Goal: Task Accomplishment & Management: Manage account settings

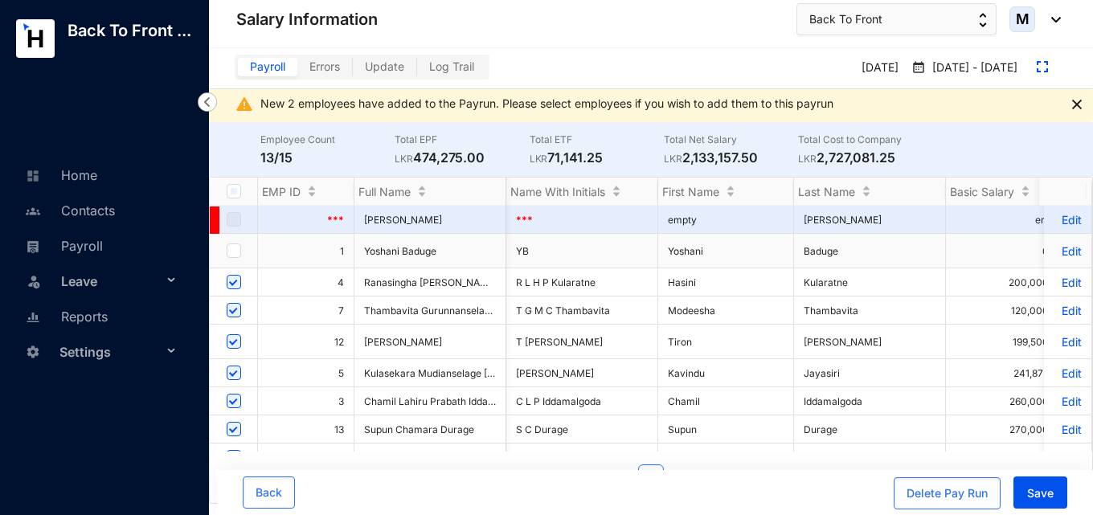
scroll to position [0, 1070]
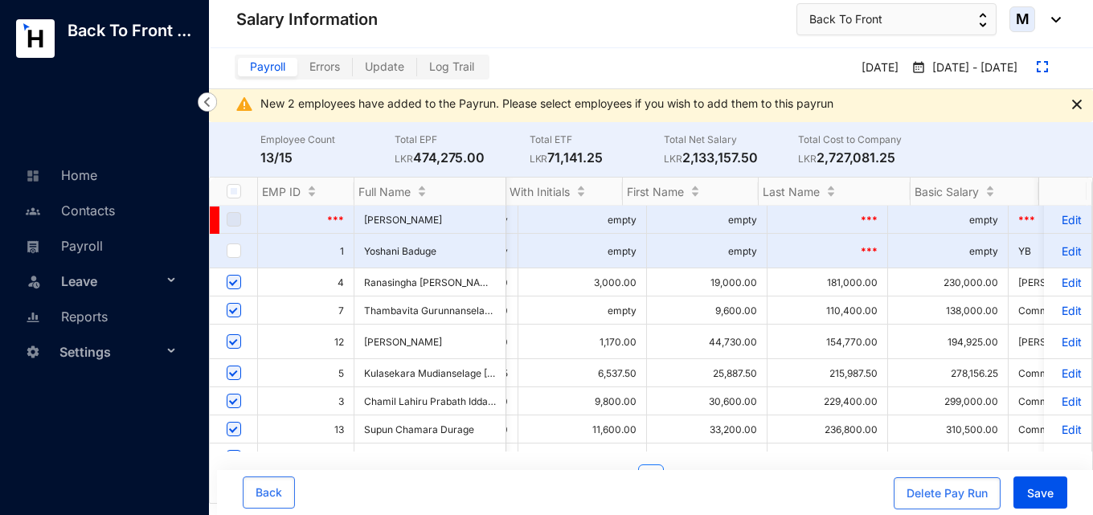
click at [168, 354] on div "Settings" at bounding box center [101, 350] width 177 height 35
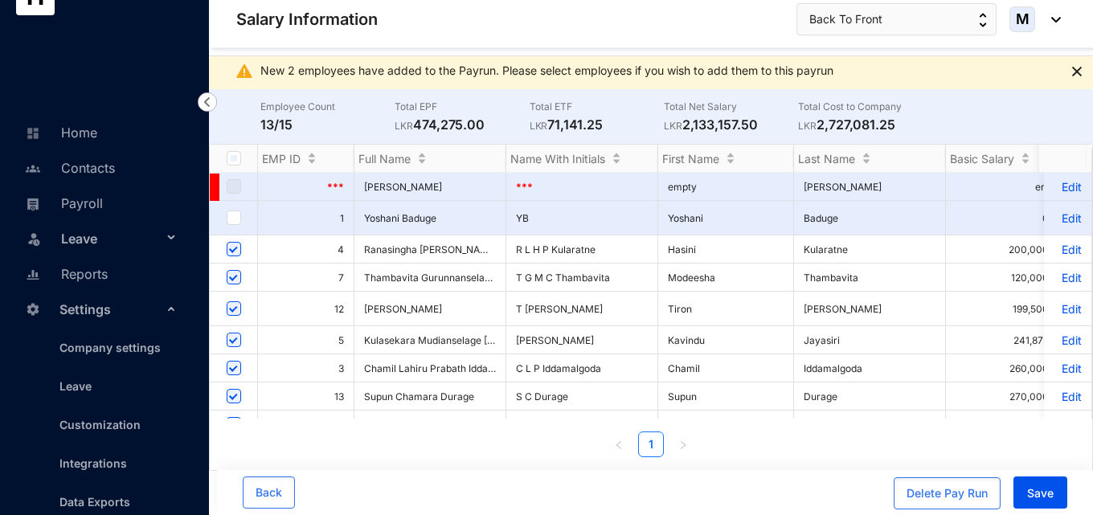
scroll to position [0, 0]
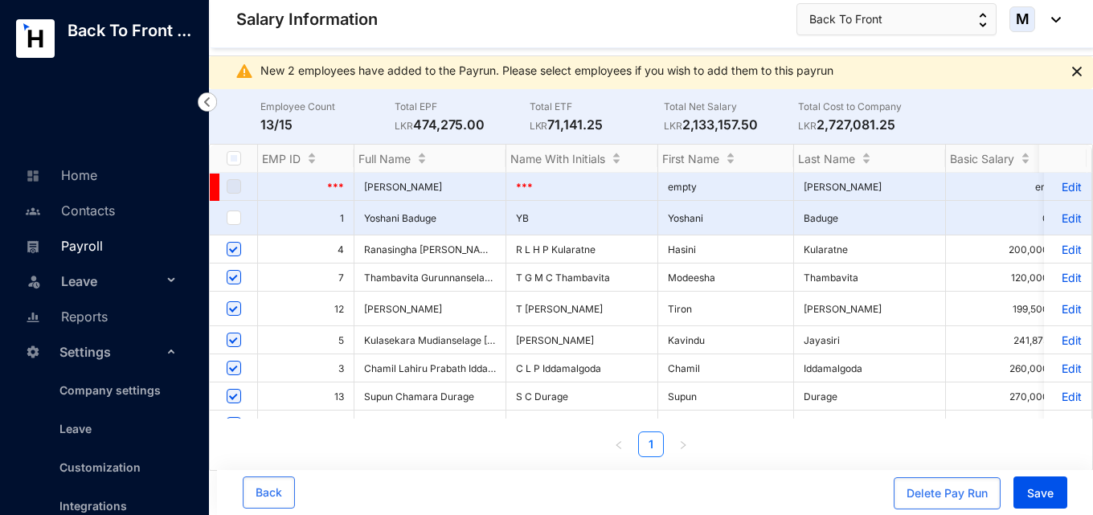
click at [87, 250] on link "Payroll" at bounding box center [62, 246] width 82 height 16
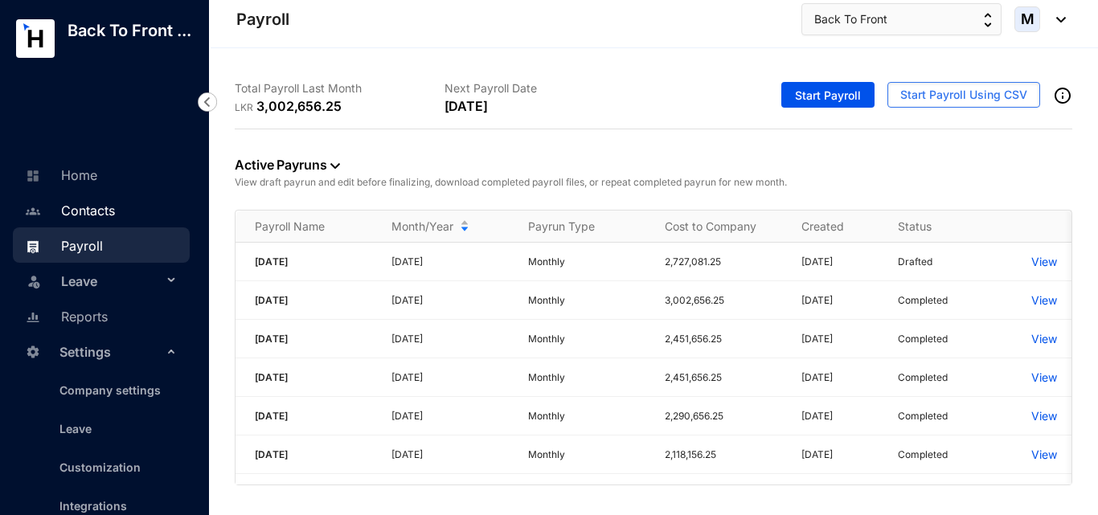
click at [97, 217] on link "Contacts" at bounding box center [68, 210] width 94 height 16
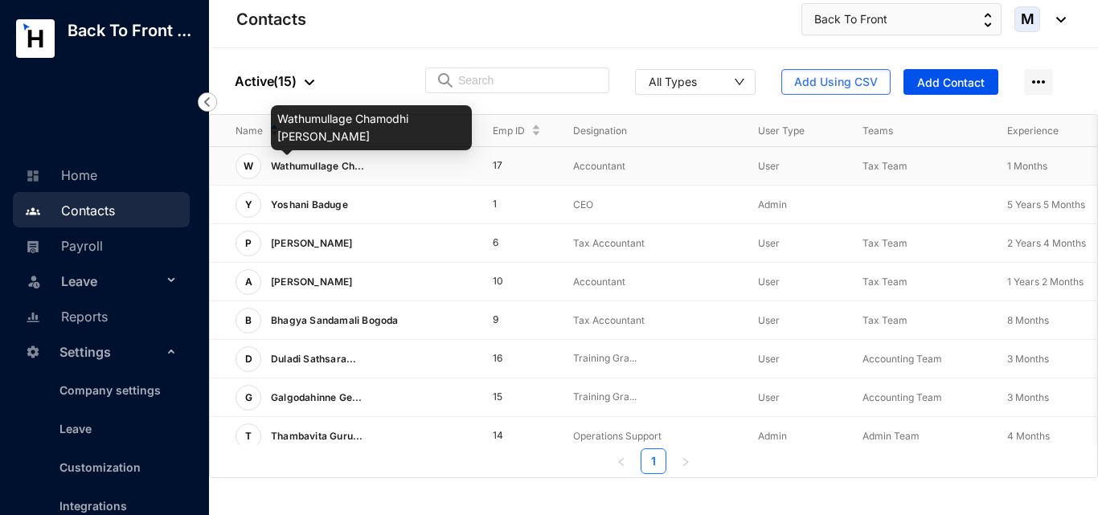
click at [302, 166] on span "Wathumullage Ch..." at bounding box center [318, 166] width 94 height 12
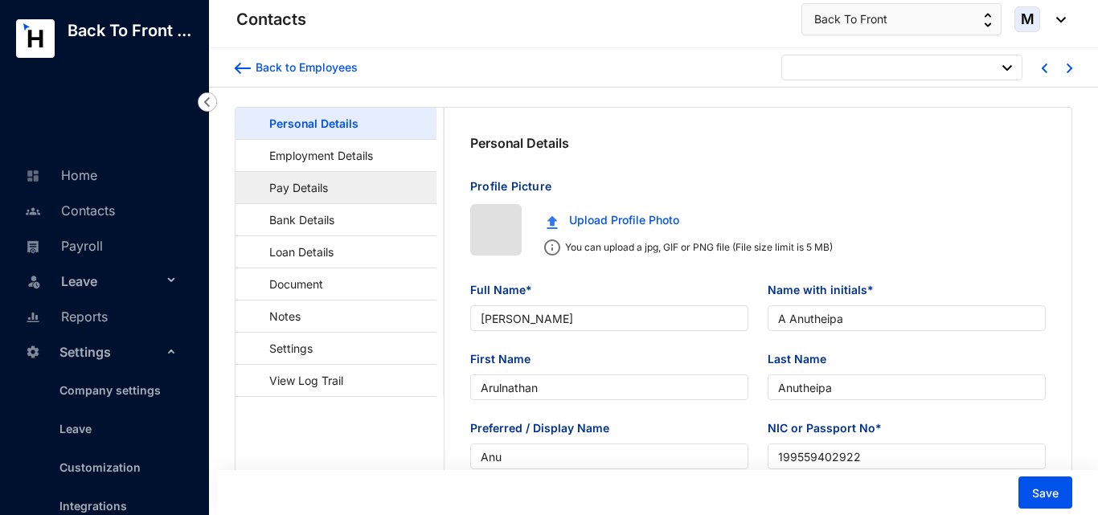
type input "[DATE]"
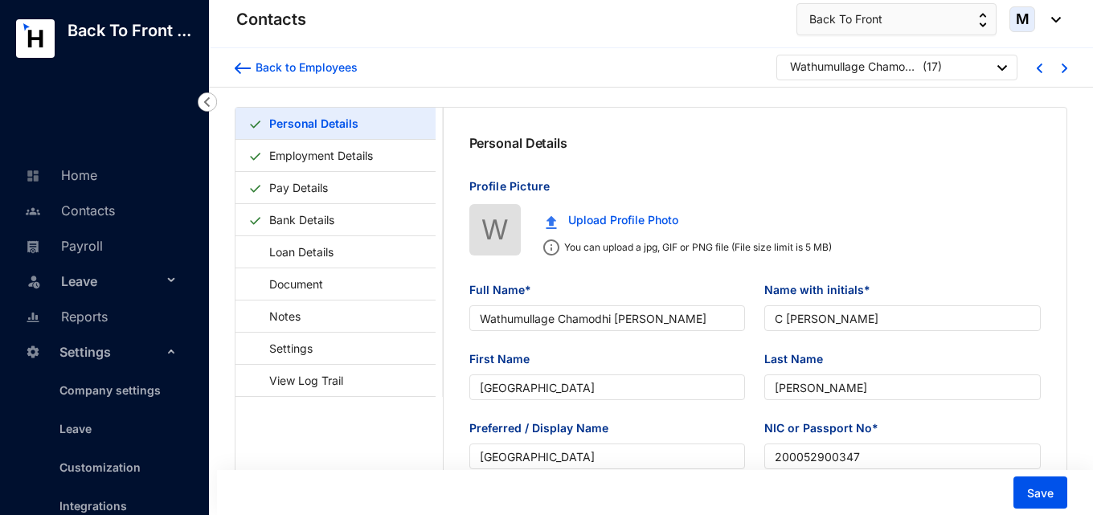
type input "Wathumullage Chamodhi [PERSON_NAME]"
type input "C [PERSON_NAME]"
type input "[GEOGRAPHIC_DATA]"
type input "[PERSON_NAME]"
type input "[GEOGRAPHIC_DATA]"
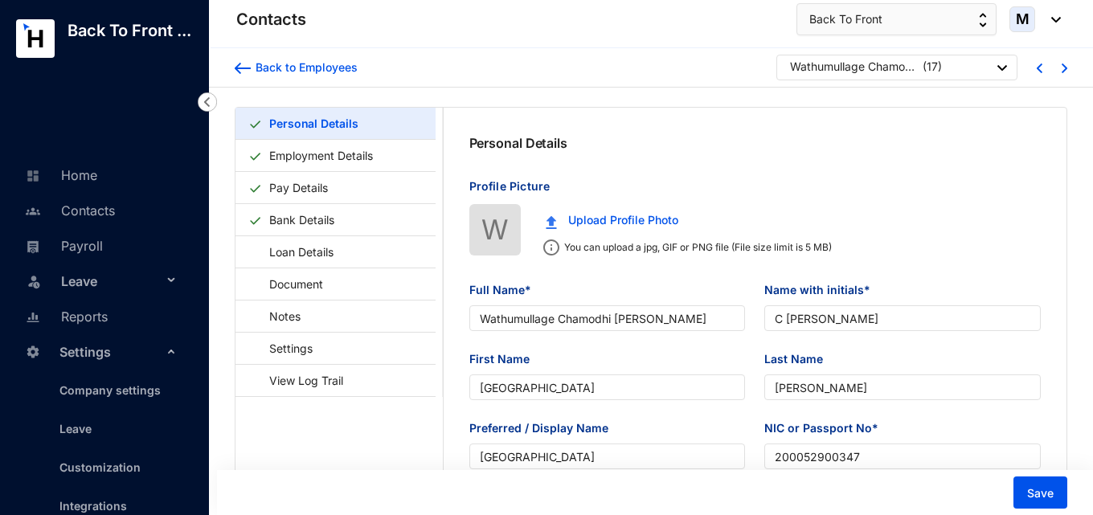
type input "200052900347"
type input "765790398"
type input "[STREET_ADDRESS][DEMOGRAPHIC_DATA]"
type input "[DATE]"
click at [336, 155] on link "Employment Details" at bounding box center [321, 155] width 117 height 33
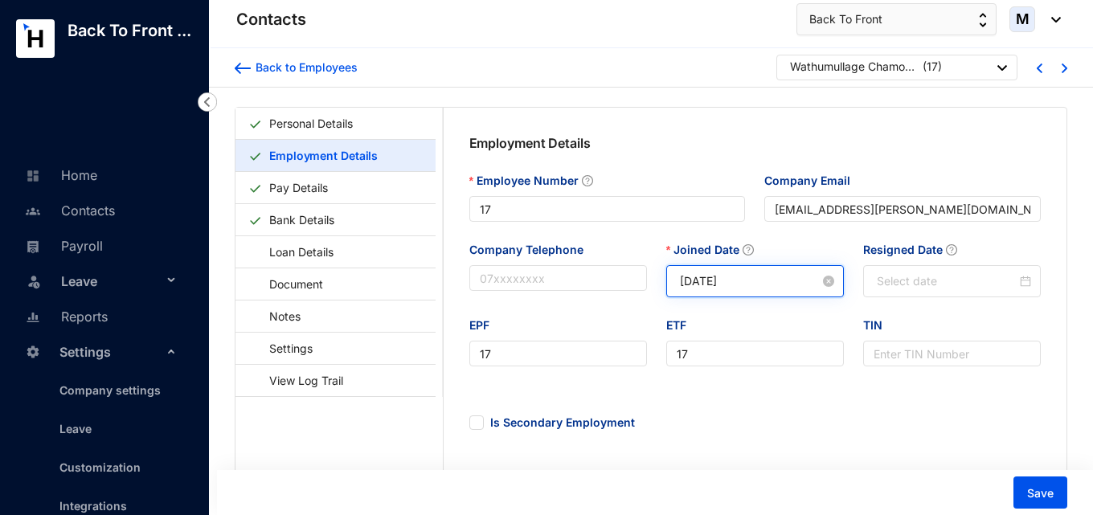
click at [728, 281] on input "[DATE]" at bounding box center [750, 281] width 140 height 18
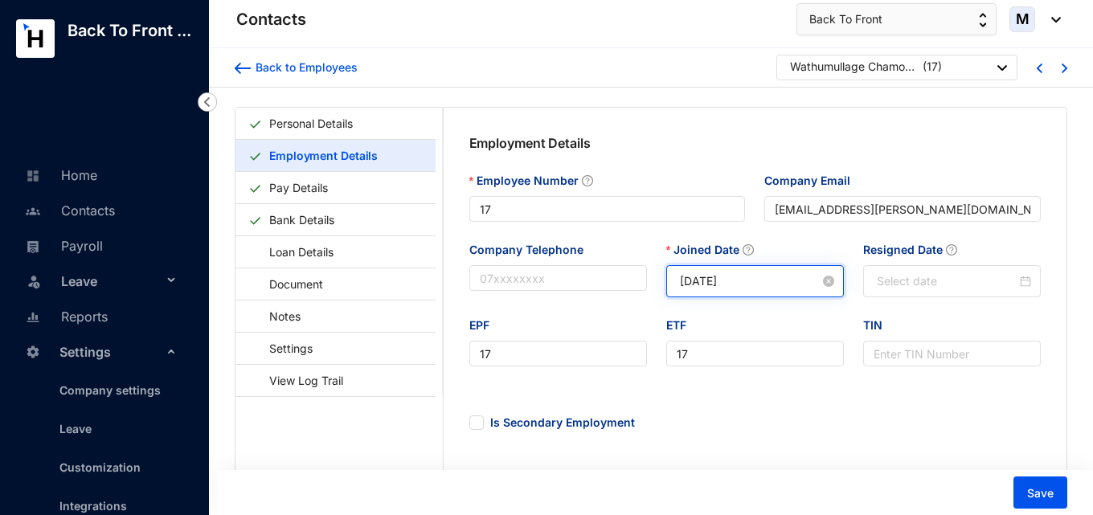
click at [794, 283] on input "[DATE]" at bounding box center [750, 281] width 140 height 18
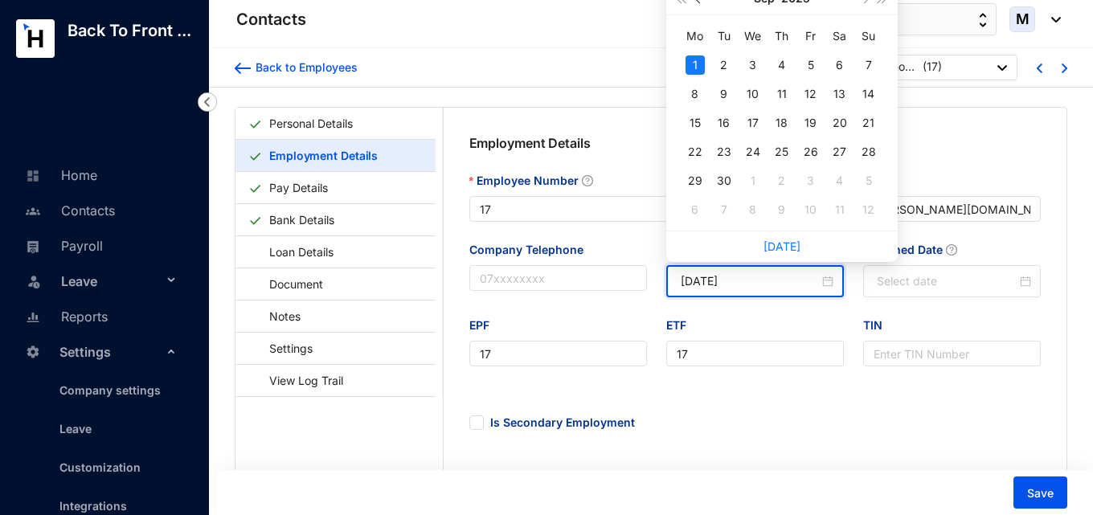
click at [699, 3] on span "button" at bounding box center [699, 0] width 8 height 8
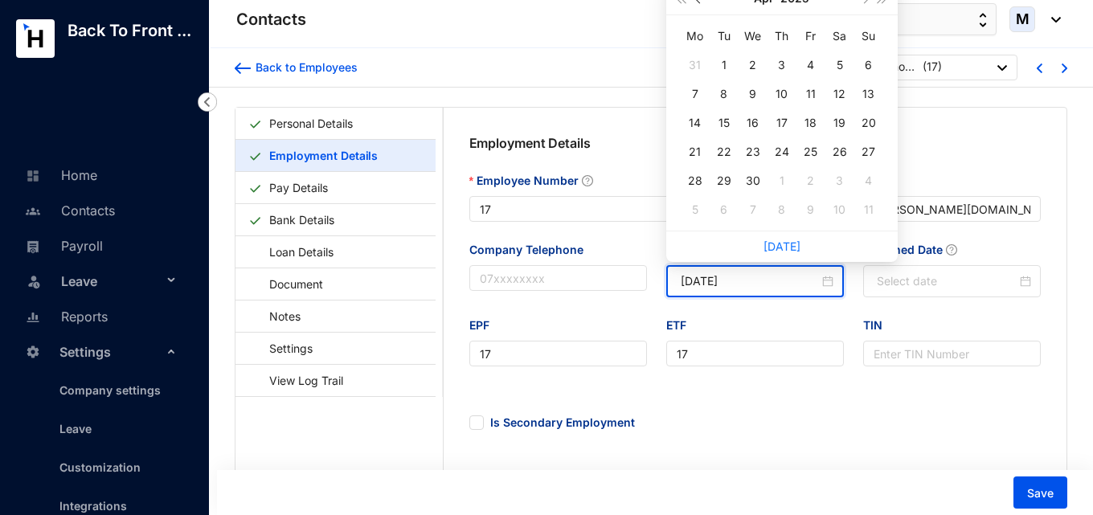
click at [699, 3] on span "button" at bounding box center [699, 0] width 8 height 8
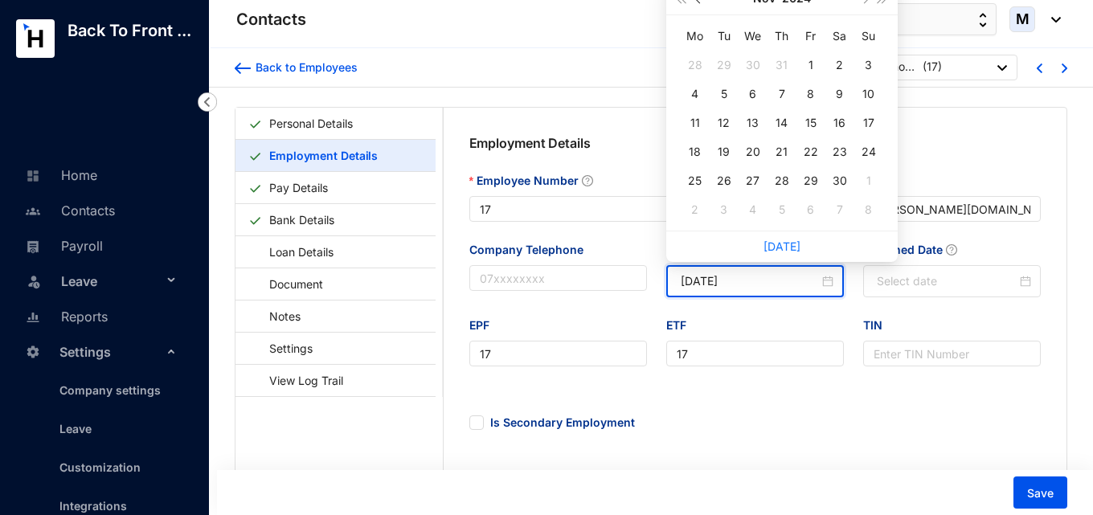
click at [699, 3] on span "button" at bounding box center [699, 0] width 8 height 8
type input "[DATE]"
click at [726, 59] on div "1" at bounding box center [723, 64] width 19 height 19
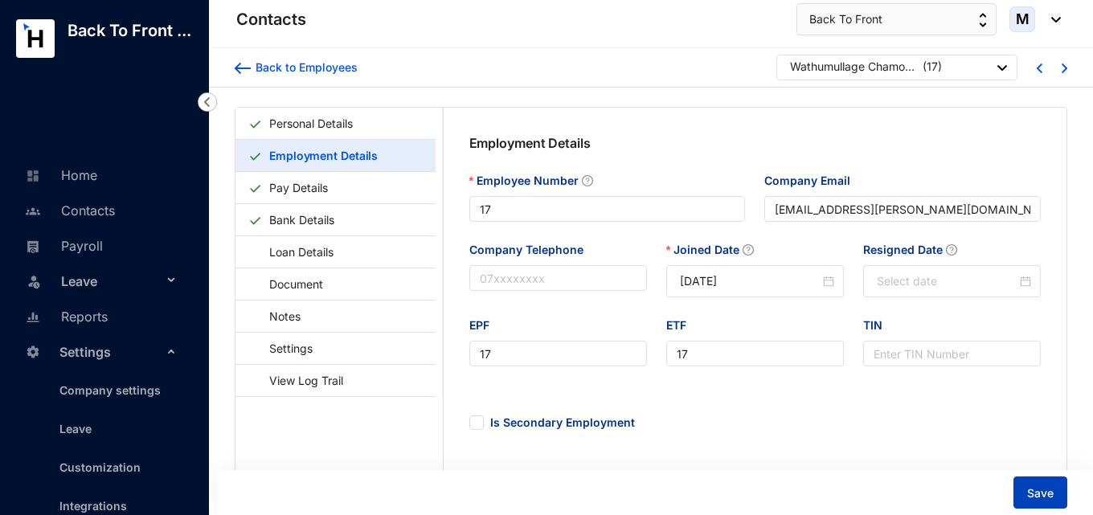
click at [1033, 498] on span "Save" at bounding box center [1040, 493] width 27 height 16
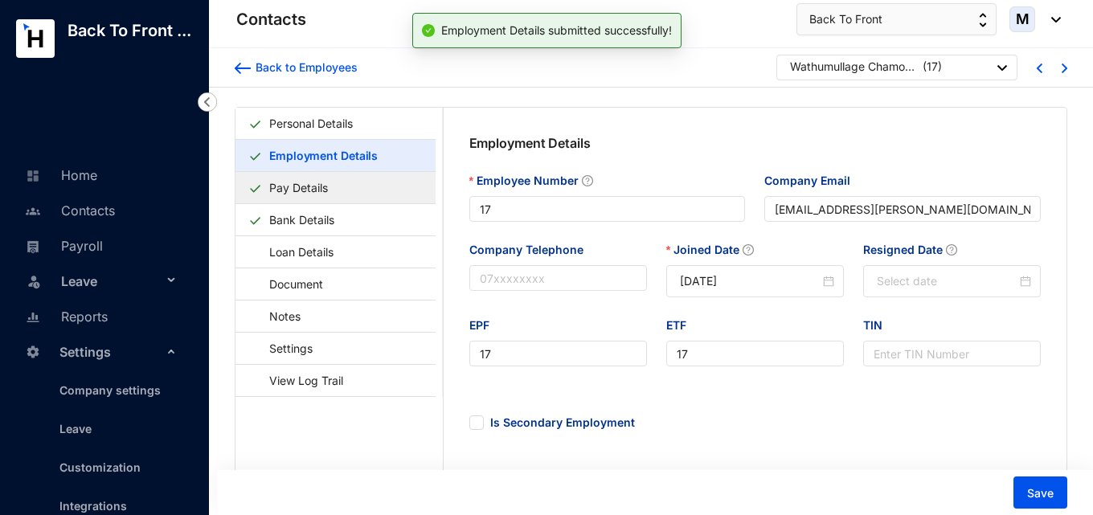
click at [305, 192] on link "Pay Details" at bounding box center [299, 187] width 72 height 33
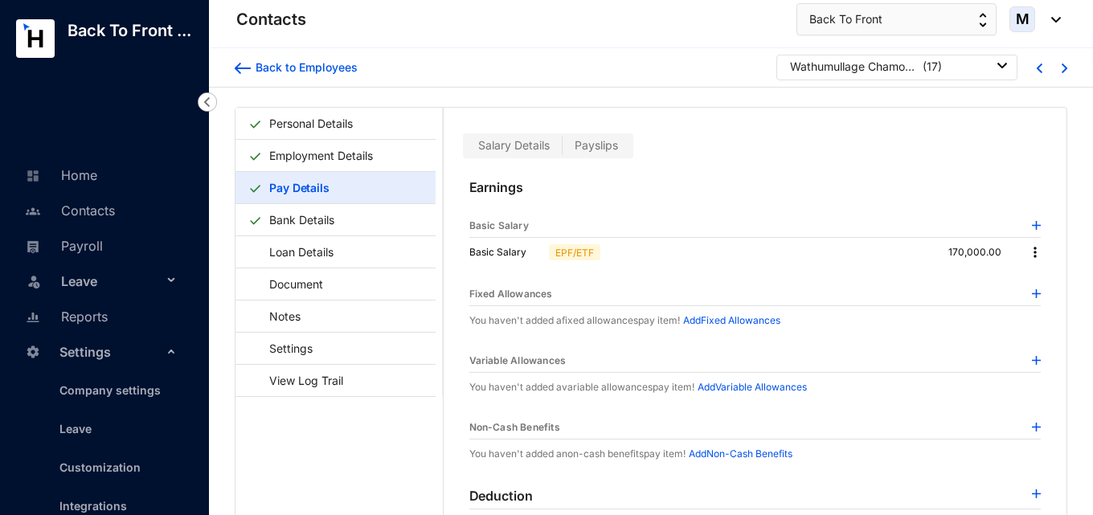
click at [1029, 254] on img at bounding box center [1035, 252] width 16 height 16
click at [1046, 276] on span "Edit" at bounding box center [1045, 280] width 20 height 18
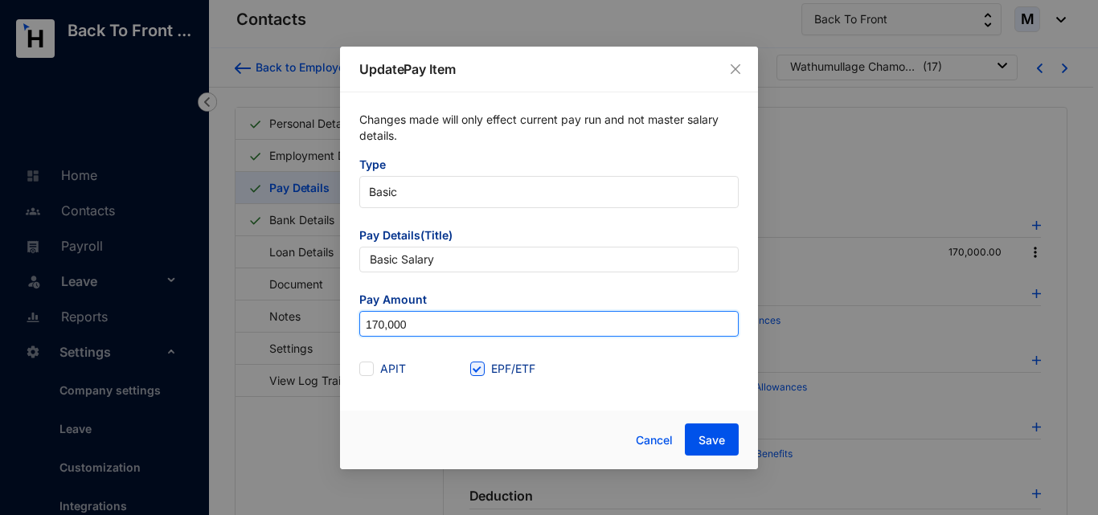
drag, startPoint x: 461, startPoint y: 319, endPoint x: 316, endPoint y: 321, distance: 145.4
click at [316, 321] on div "Update Pay Item Changes made will only effect current pay run and not master sa…" at bounding box center [549, 257] width 1098 height 515
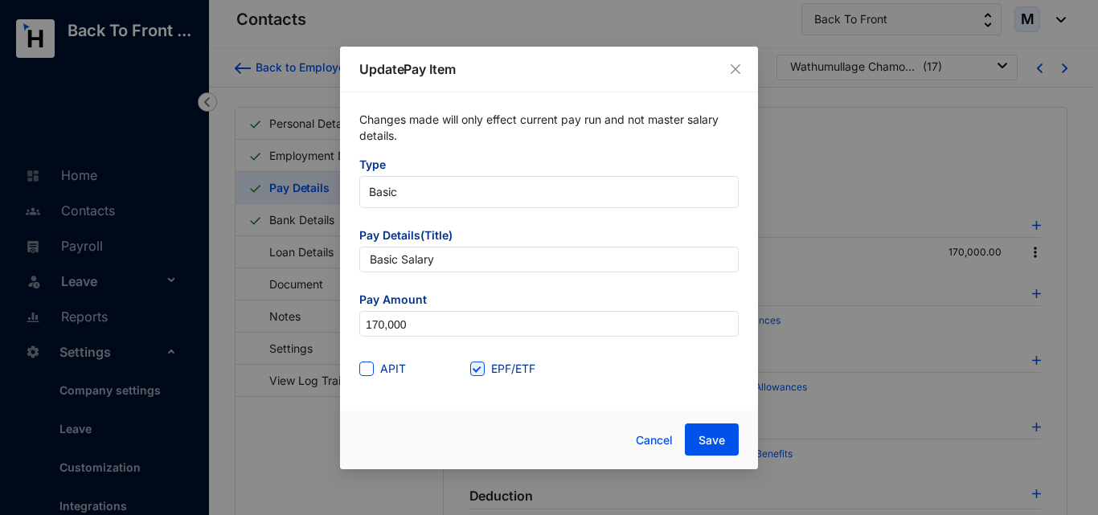
click at [366, 374] on span at bounding box center [366, 369] width 14 height 14
click at [366, 373] on input "APIT" at bounding box center [364, 367] width 11 height 11
checkbox input "true"
click at [718, 441] on span "Save" at bounding box center [711, 440] width 27 height 16
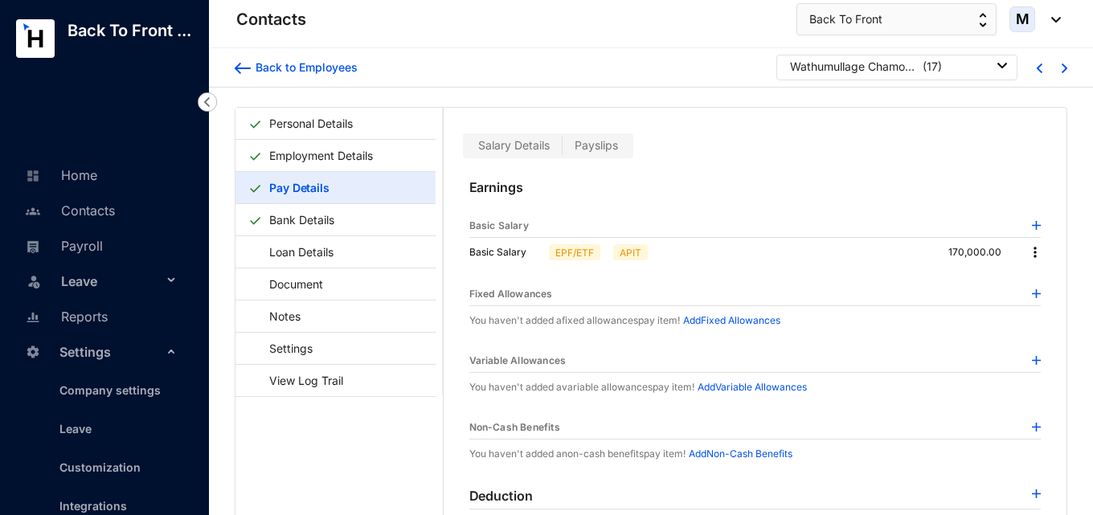
click at [1028, 251] on img at bounding box center [1035, 252] width 16 height 16
click at [1037, 274] on span "Edit" at bounding box center [1045, 280] width 20 height 18
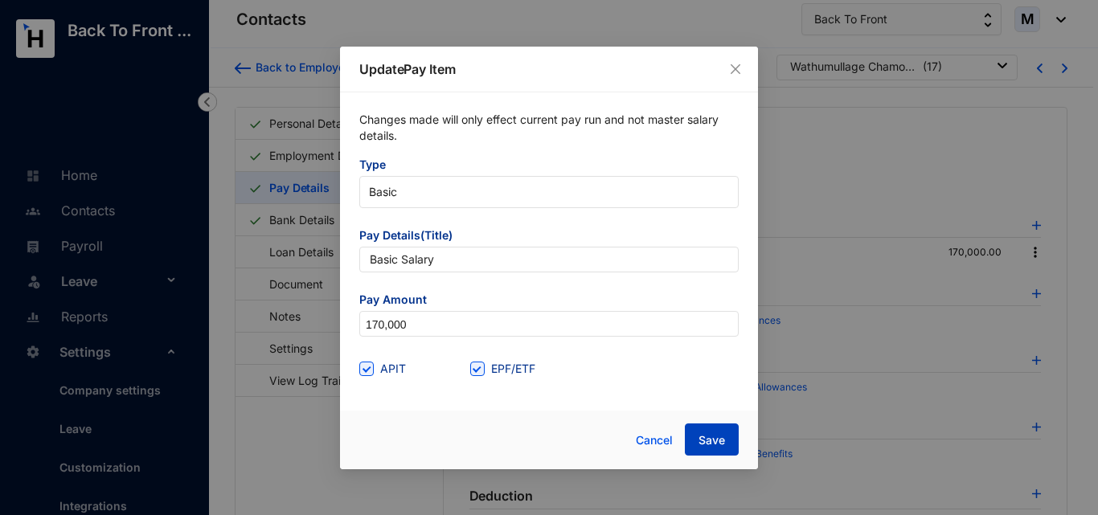
click at [694, 439] on button "Save" at bounding box center [712, 439] width 54 height 32
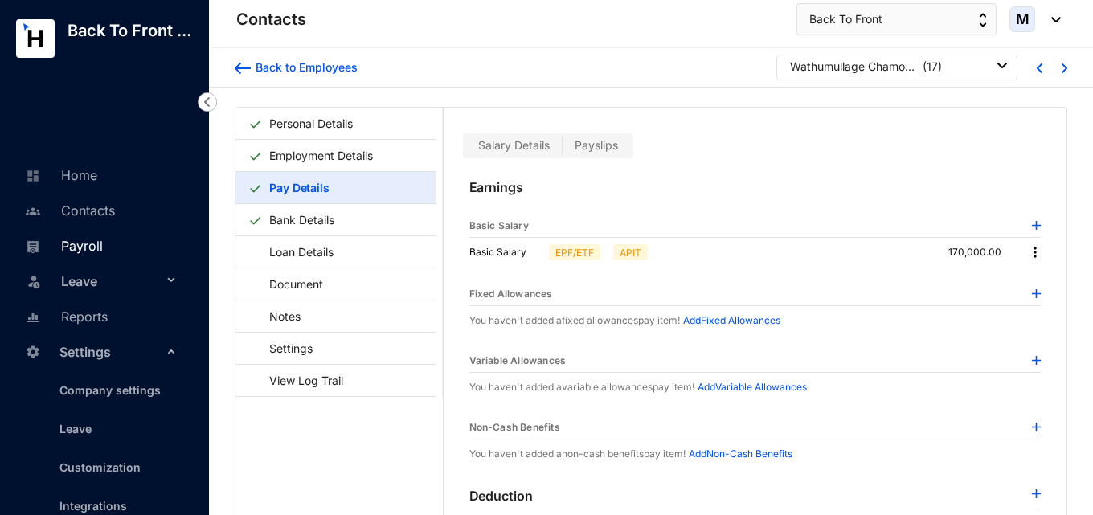
click at [91, 251] on link "Payroll" at bounding box center [62, 246] width 82 height 16
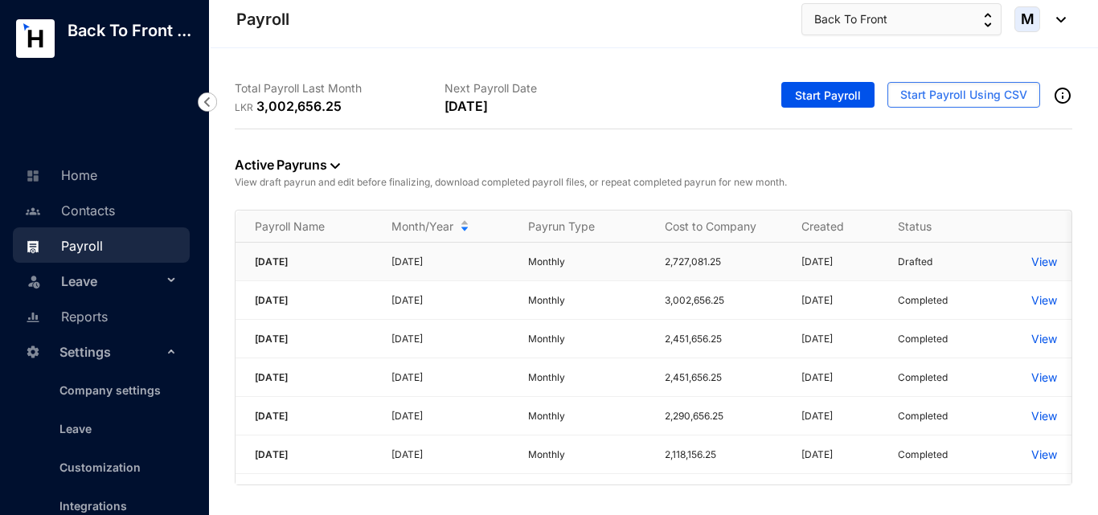
click at [1045, 263] on p "View" at bounding box center [1044, 262] width 26 height 16
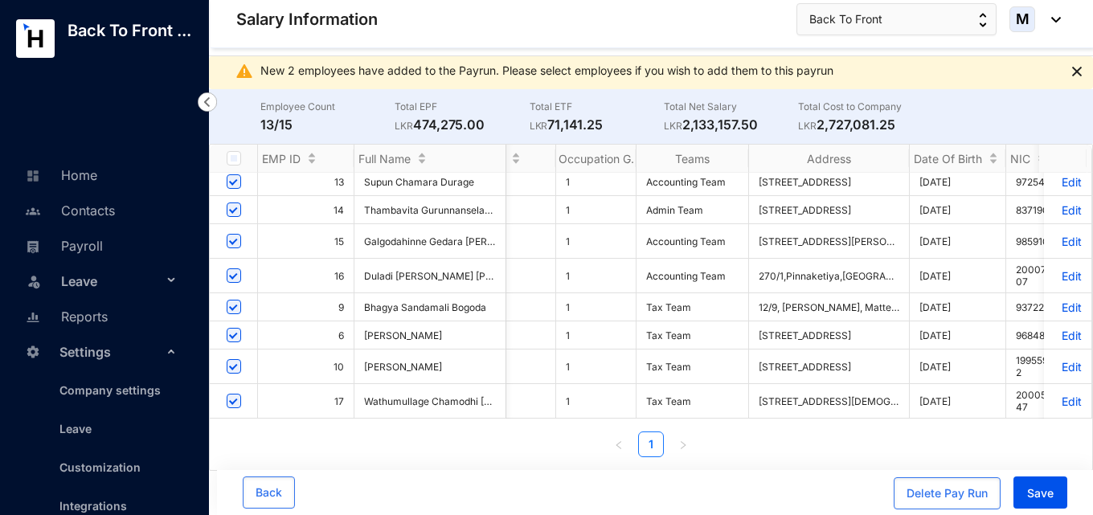
scroll to position [0, 4554]
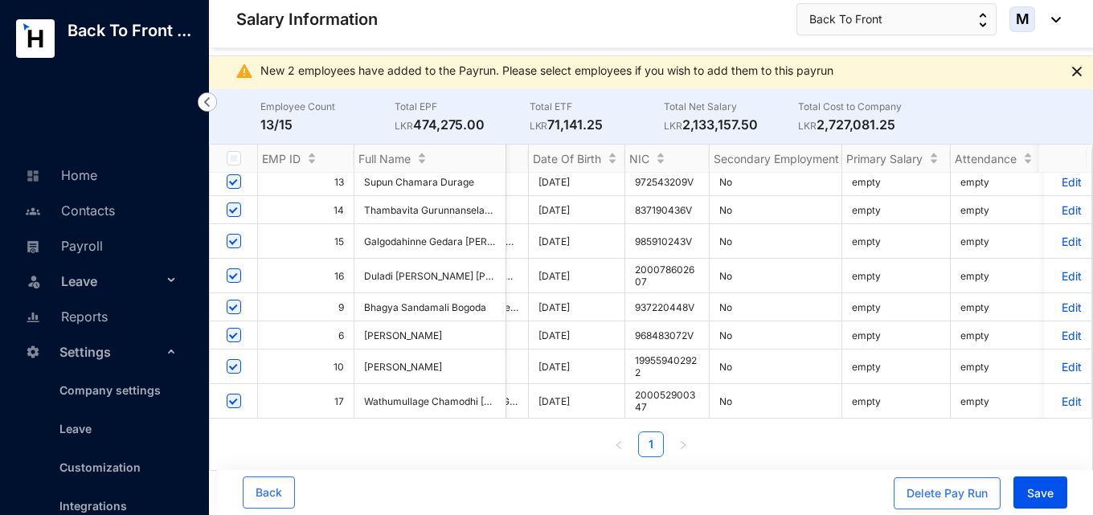
click at [1060, 395] on p "Edit" at bounding box center [1067, 402] width 28 height 14
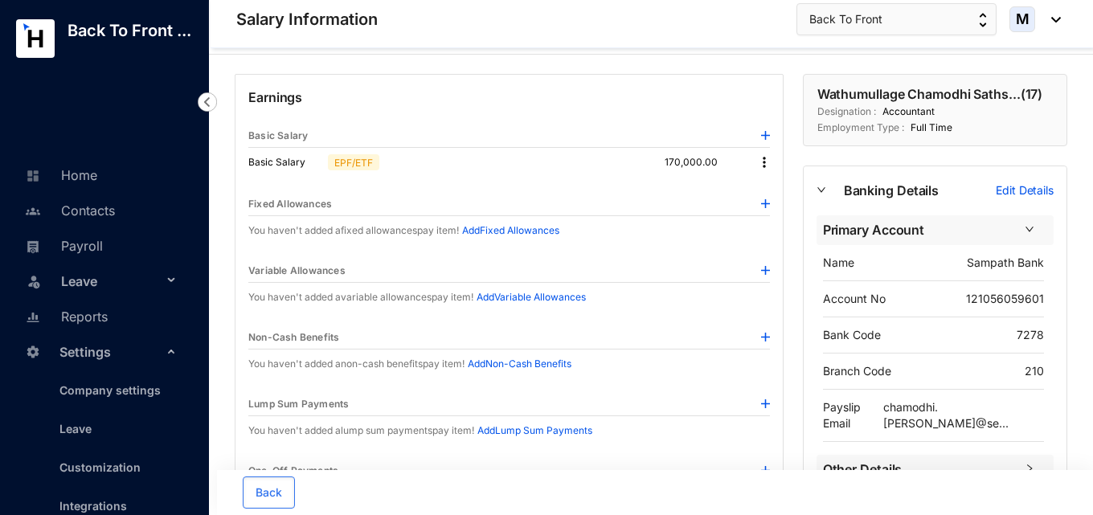
click at [765, 168] on img at bounding box center [764, 162] width 16 height 16
click at [775, 188] on span "Edit" at bounding box center [779, 190] width 20 height 18
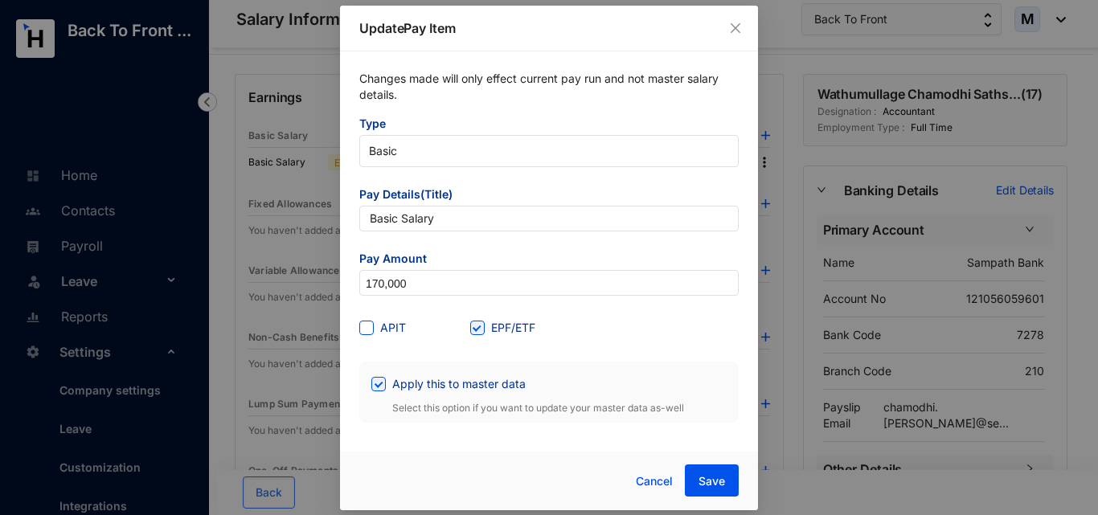
click at [372, 326] on span at bounding box center [366, 328] width 14 height 14
click at [370, 326] on input "APIT" at bounding box center [364, 326] width 11 height 11
checkbox input "true"
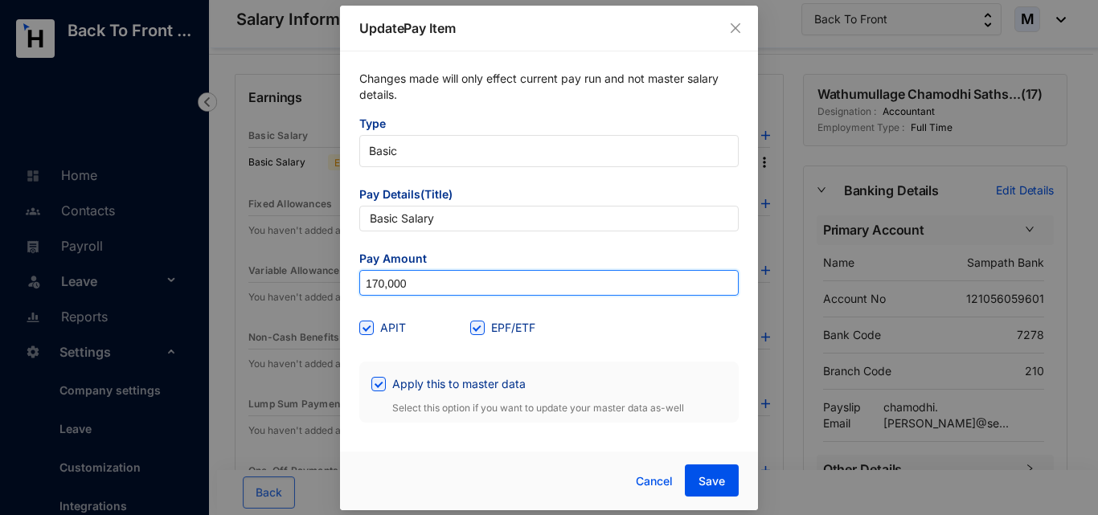
drag, startPoint x: 437, startPoint y: 281, endPoint x: 276, endPoint y: 294, distance: 162.0
click at [276, 294] on div "Update Pay Item Changes made will only effect current pay run and not master sa…" at bounding box center [549, 257] width 1098 height 515
type input "170,000"
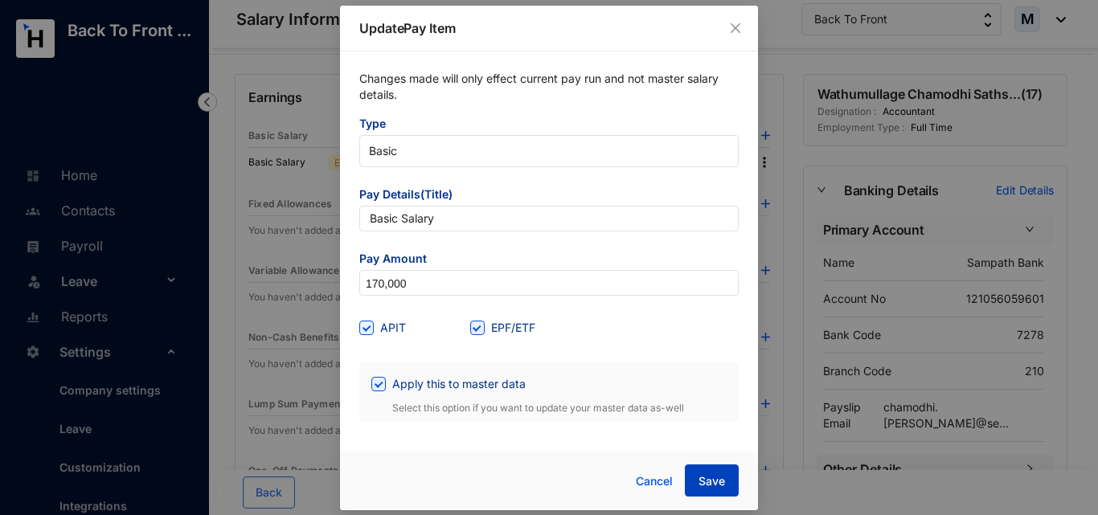
click at [723, 474] on span "Save" at bounding box center [711, 481] width 27 height 16
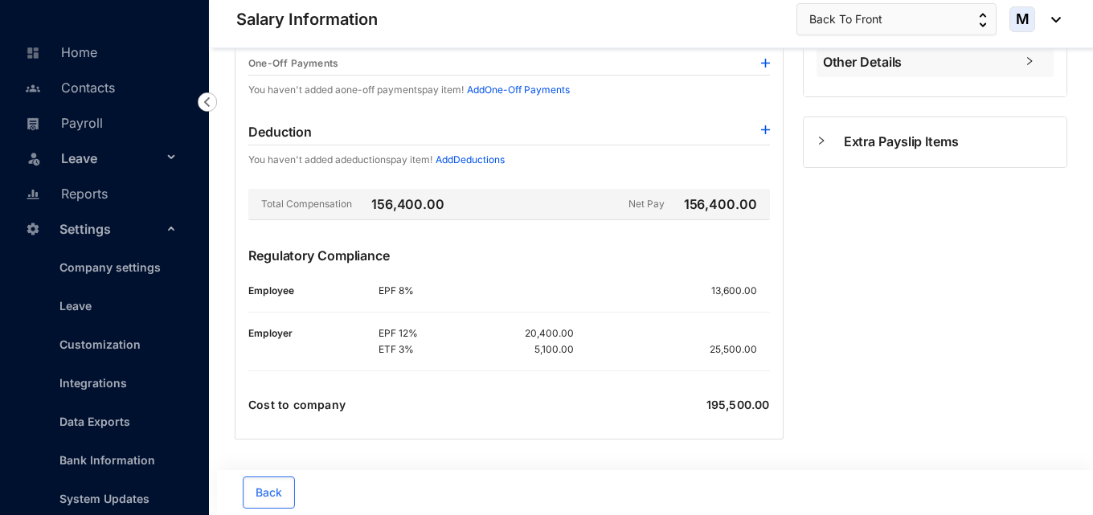
scroll to position [145, 0]
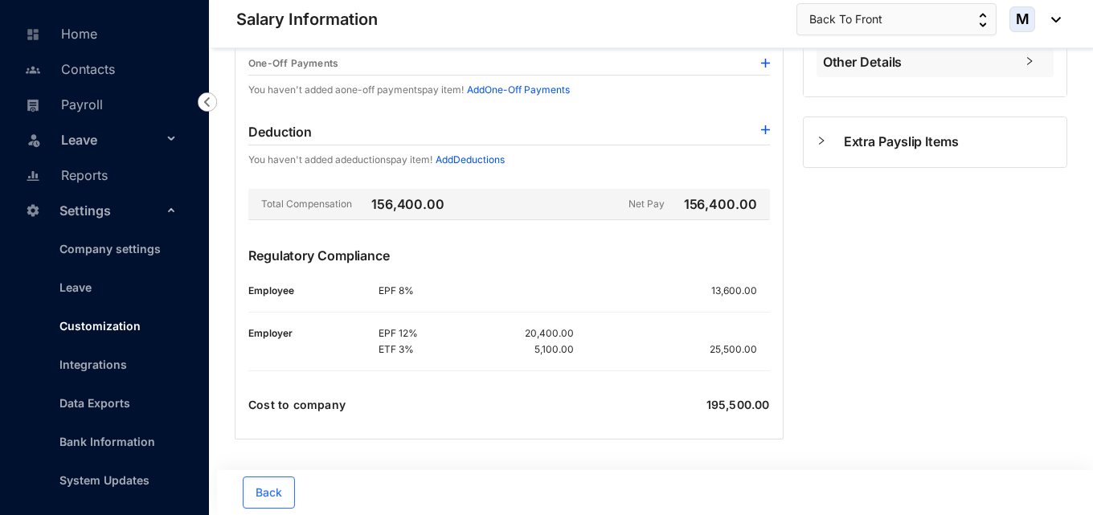
click at [92, 333] on link "Customization" at bounding box center [94, 326] width 94 height 14
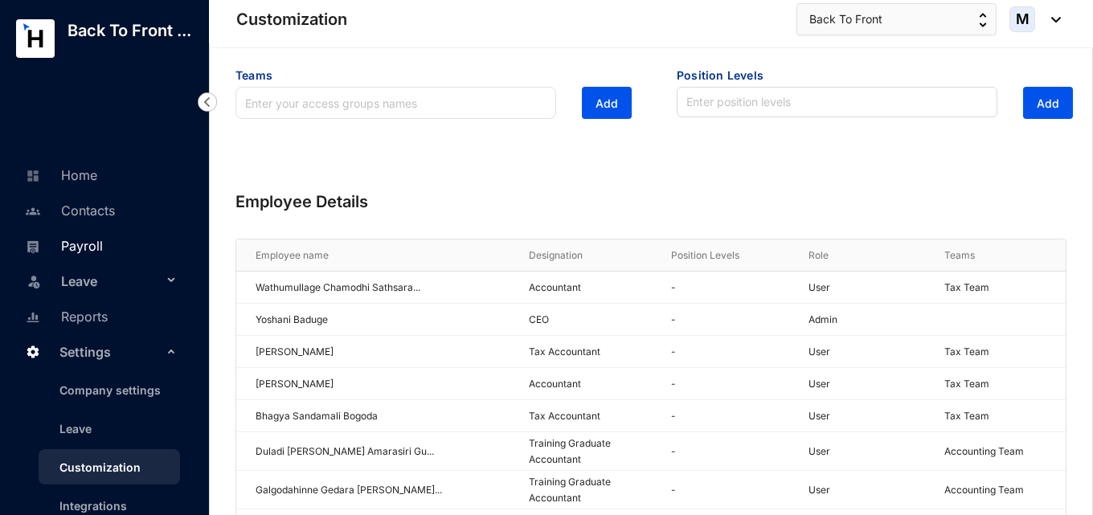
click at [83, 254] on link "Payroll" at bounding box center [62, 246] width 82 height 16
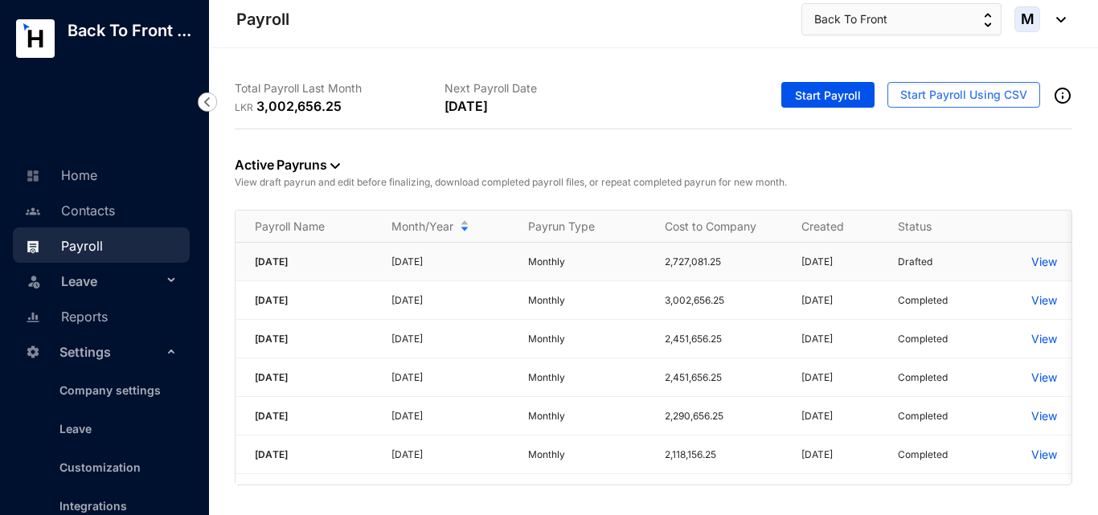
click at [1041, 260] on p "View" at bounding box center [1044, 262] width 26 height 16
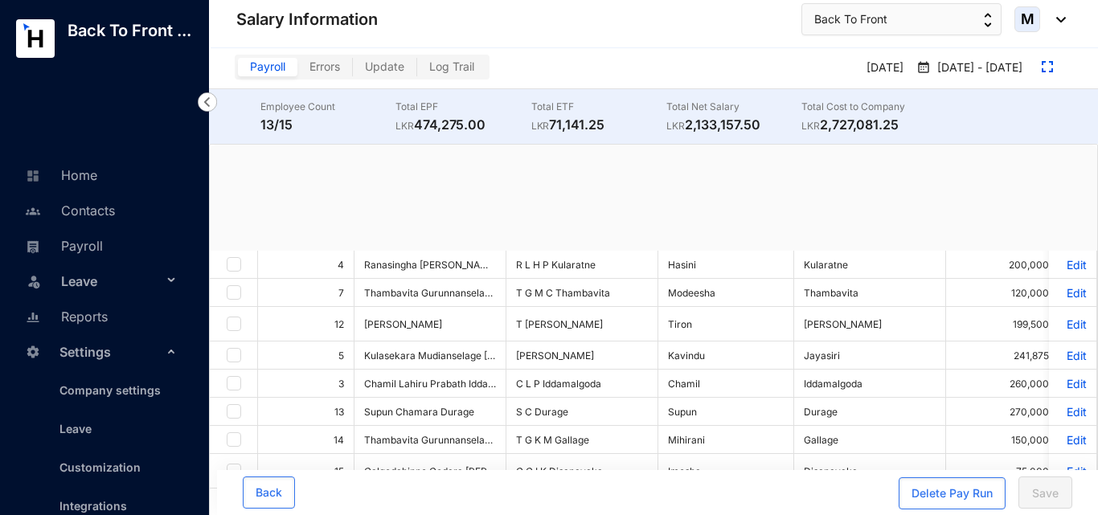
checkbox input "true"
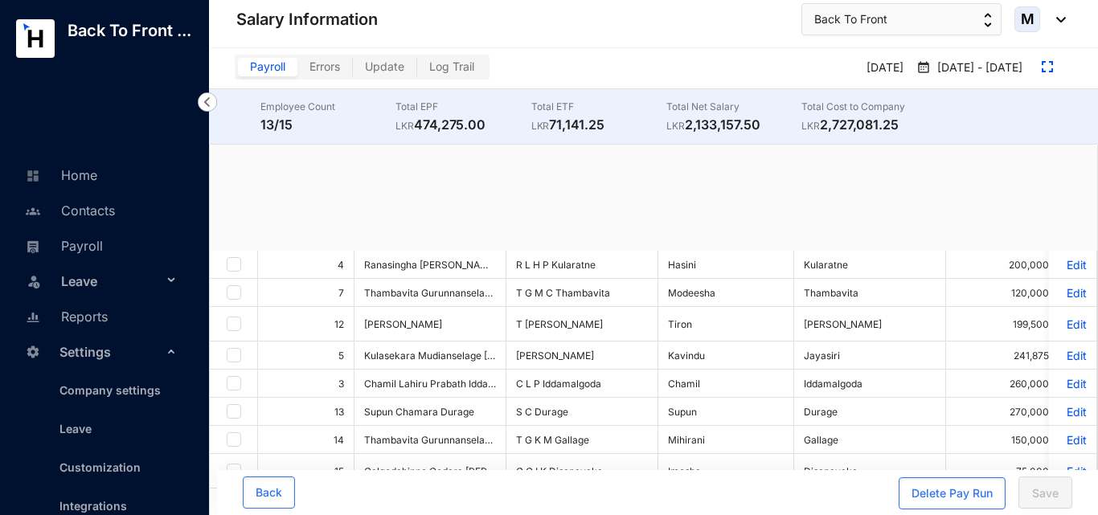
checkbox input "true"
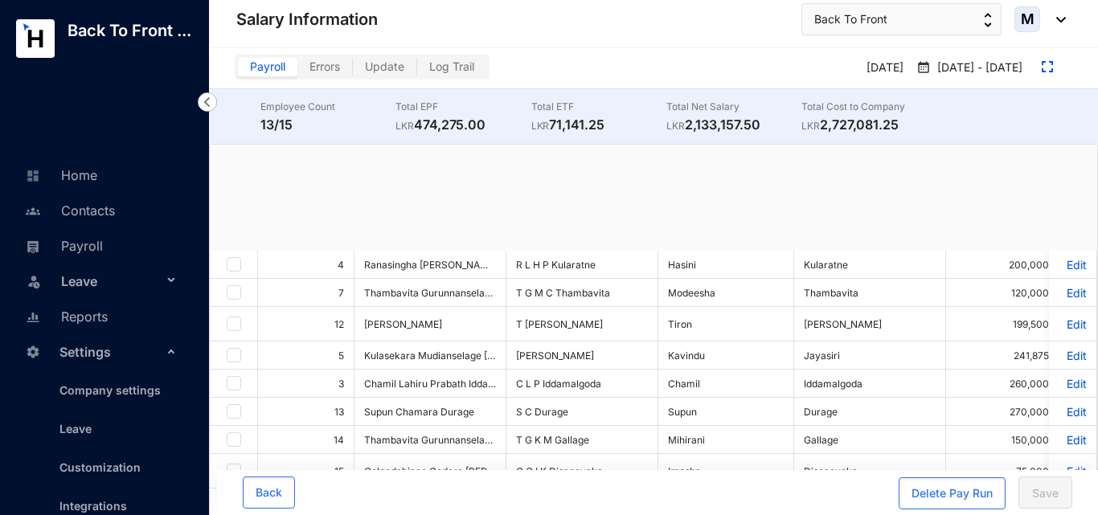
checkbox input "true"
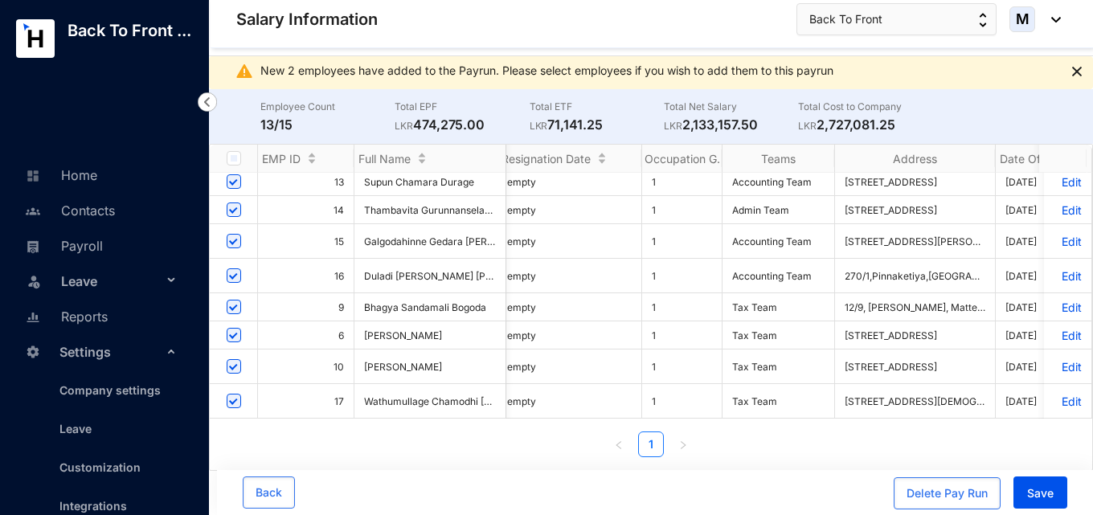
scroll to position [0, 4217]
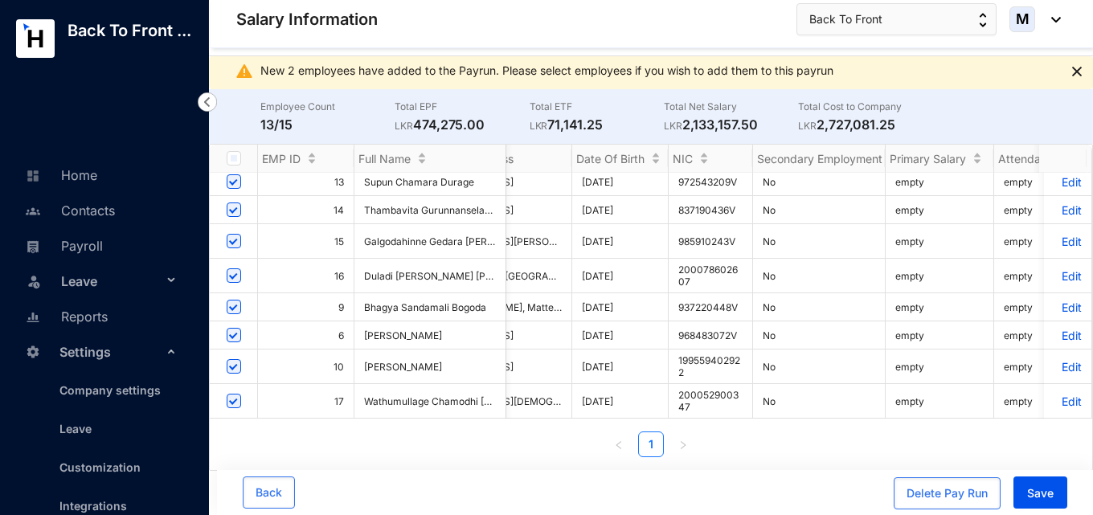
click at [1054, 395] on p "Edit" at bounding box center [1067, 402] width 28 height 14
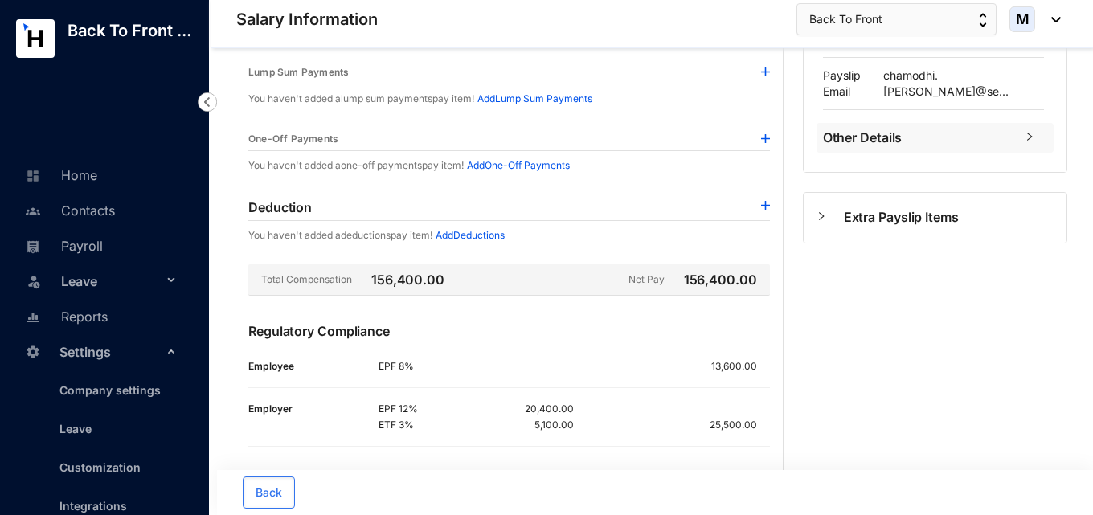
scroll to position [440, 0]
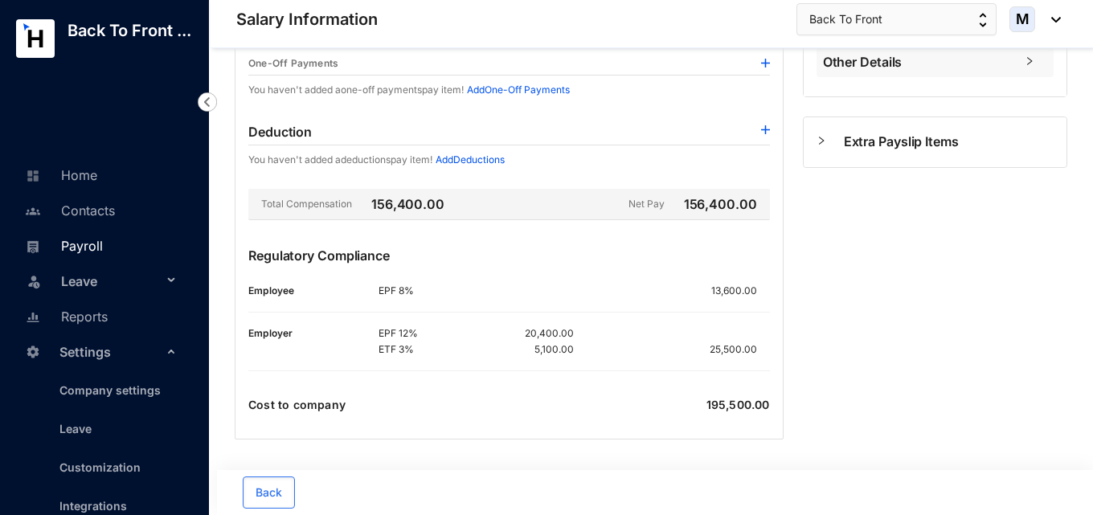
click at [80, 254] on link "Payroll" at bounding box center [62, 246] width 82 height 16
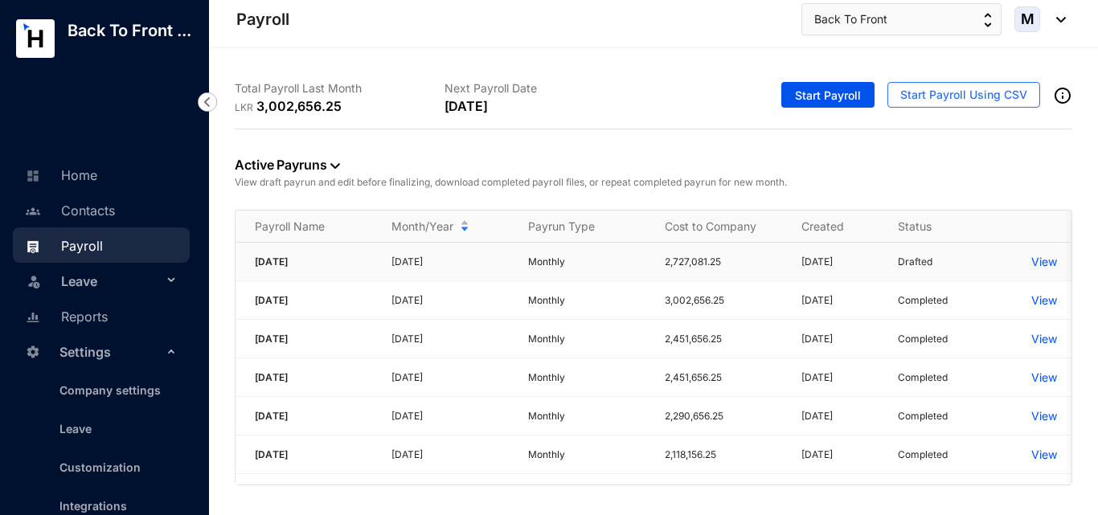
click at [1041, 264] on p "View" at bounding box center [1044, 262] width 26 height 16
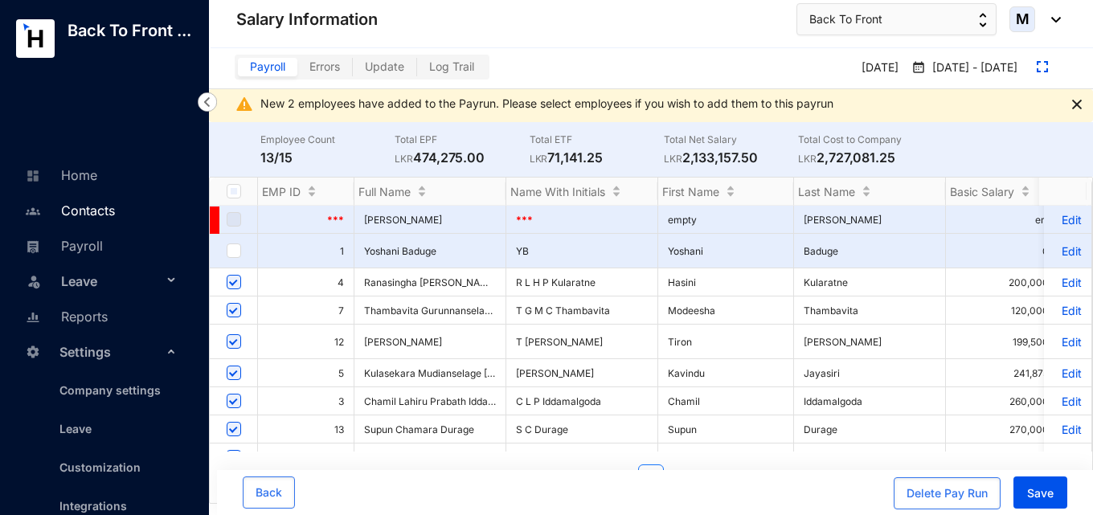
click at [100, 219] on link "Contacts" at bounding box center [68, 210] width 94 height 16
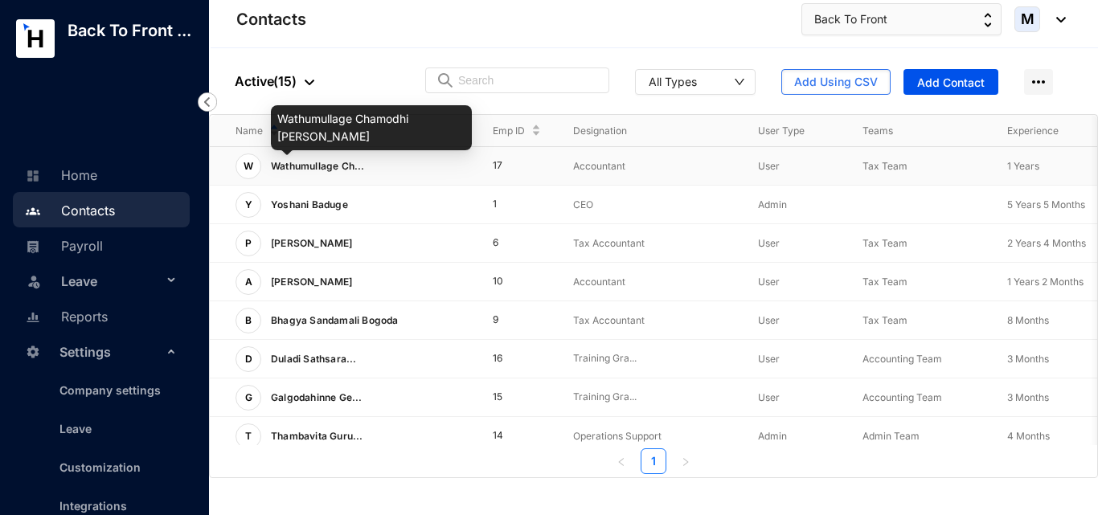
click at [321, 171] on span "Wathumullage Ch..." at bounding box center [318, 166] width 94 height 12
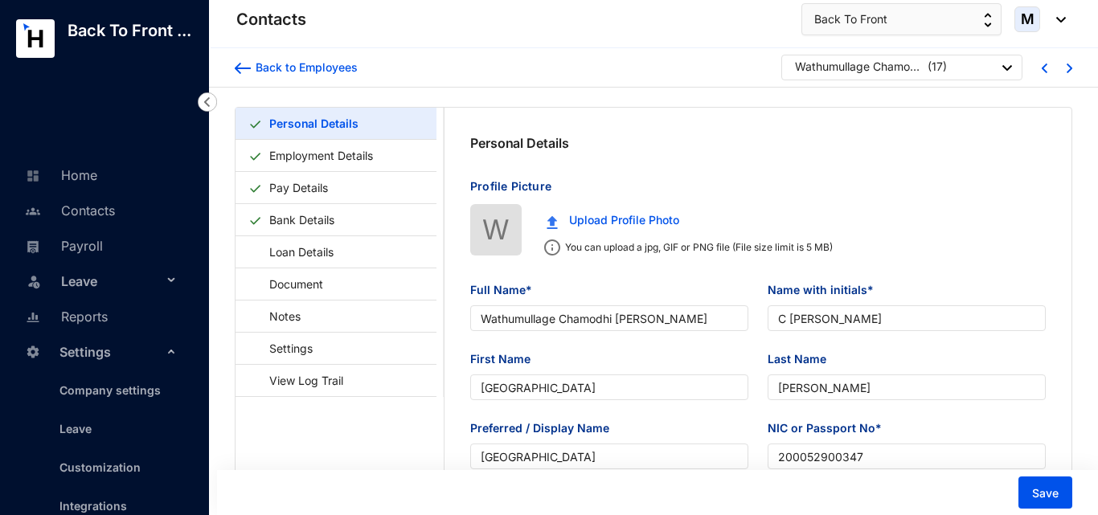
type input "[DATE]"
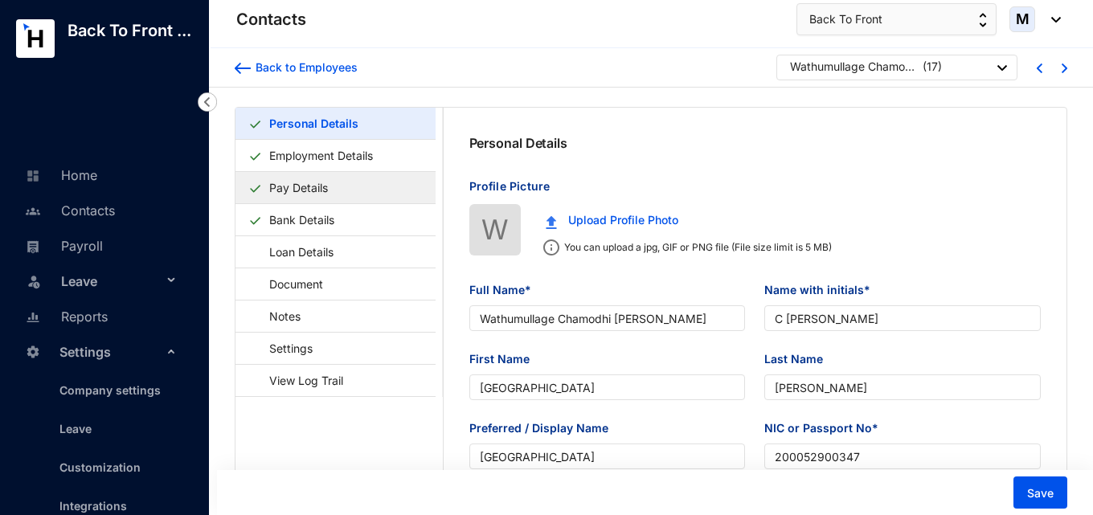
click at [334, 181] on link "Pay Details" at bounding box center [299, 187] width 72 height 33
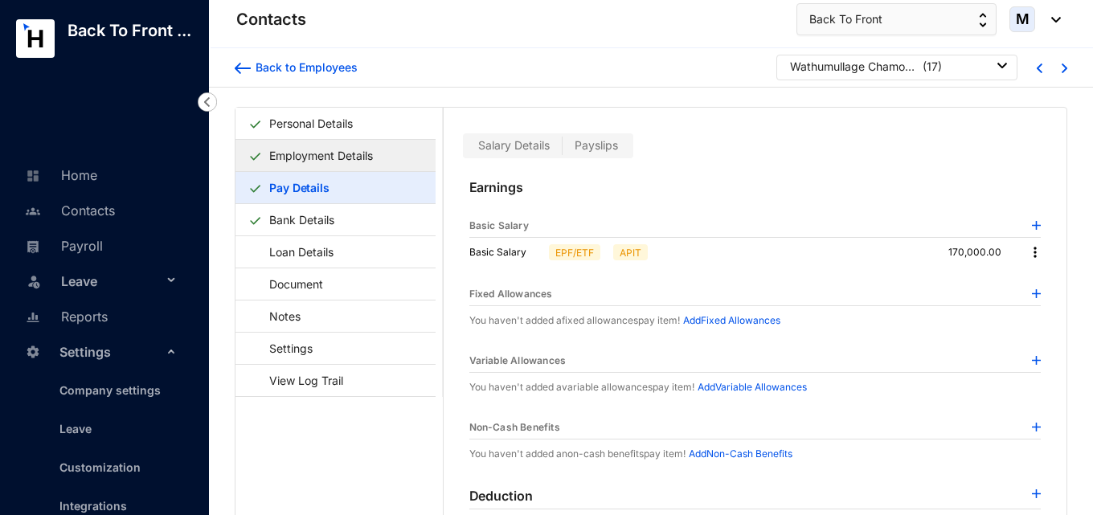
click at [348, 158] on link "Employment Details" at bounding box center [321, 155] width 117 height 33
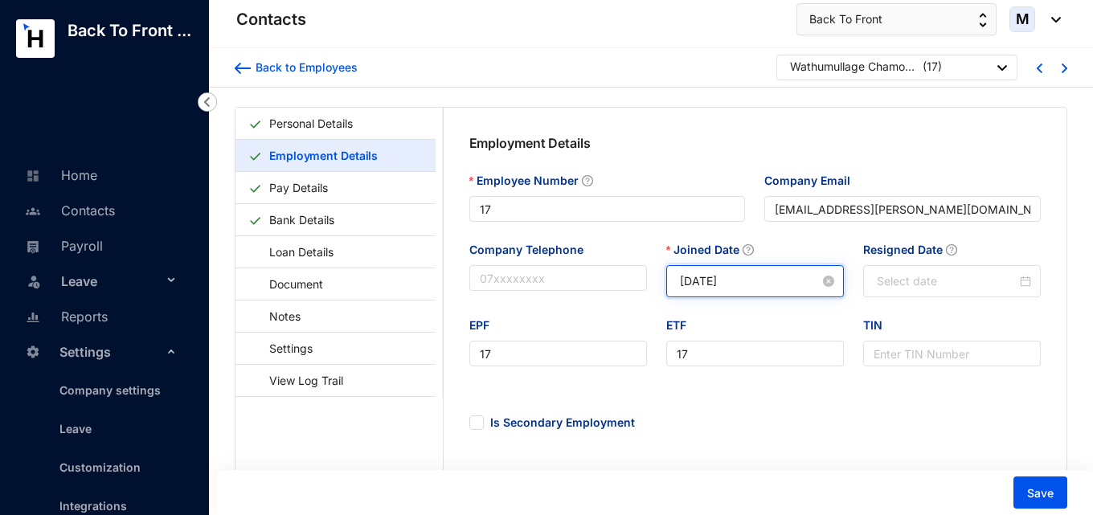
click at [739, 284] on input "[DATE]" at bounding box center [750, 281] width 140 height 18
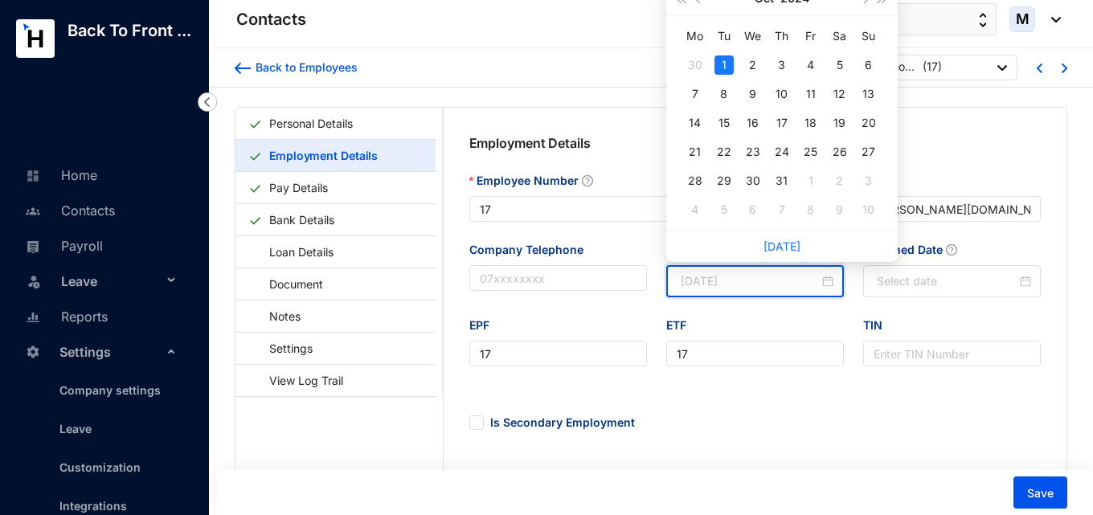
type input "[DATE]"
click at [723, 71] on div "1" at bounding box center [723, 64] width 19 height 19
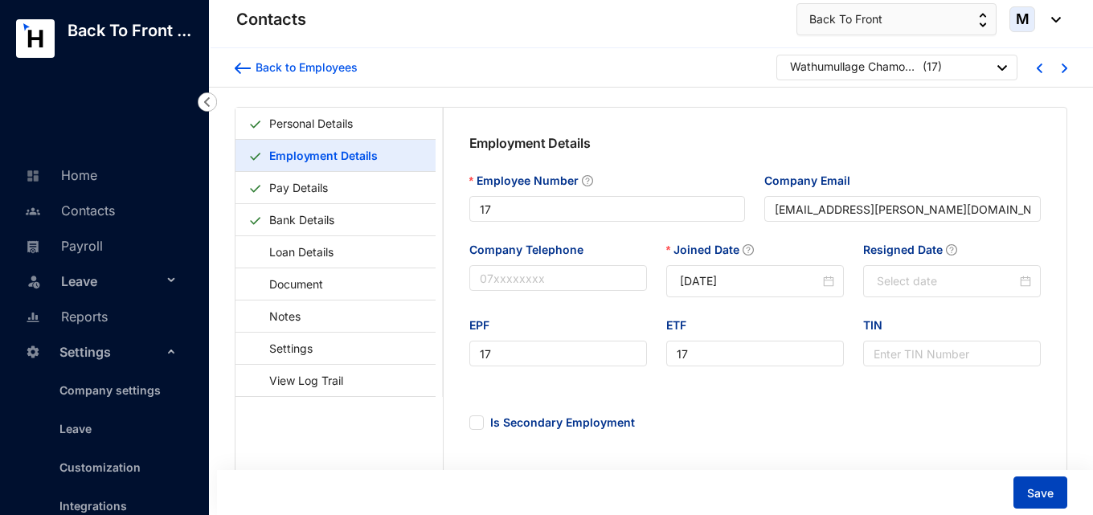
click at [1029, 493] on span "Save" at bounding box center [1040, 493] width 27 height 16
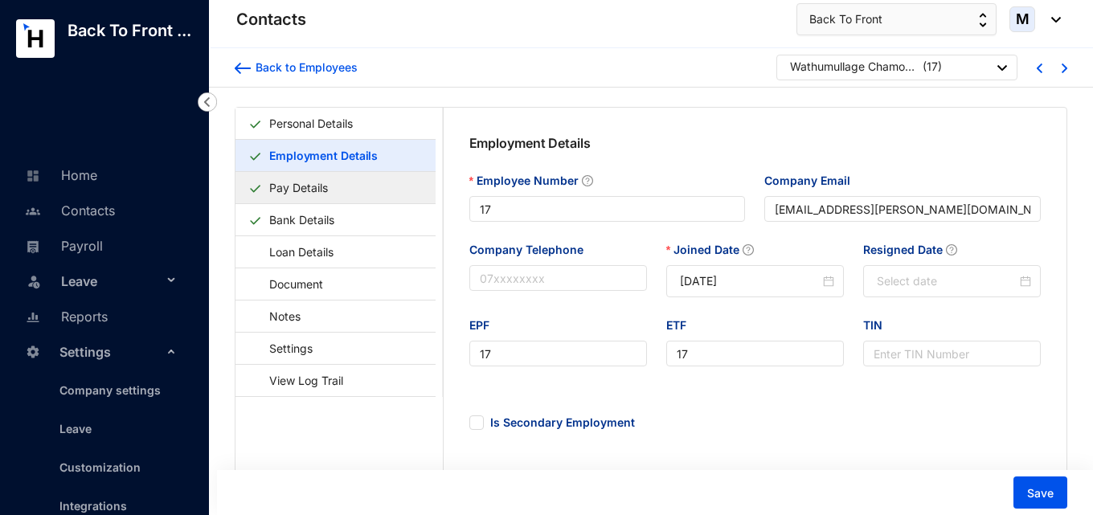
click at [334, 198] on link "Pay Details" at bounding box center [299, 187] width 72 height 33
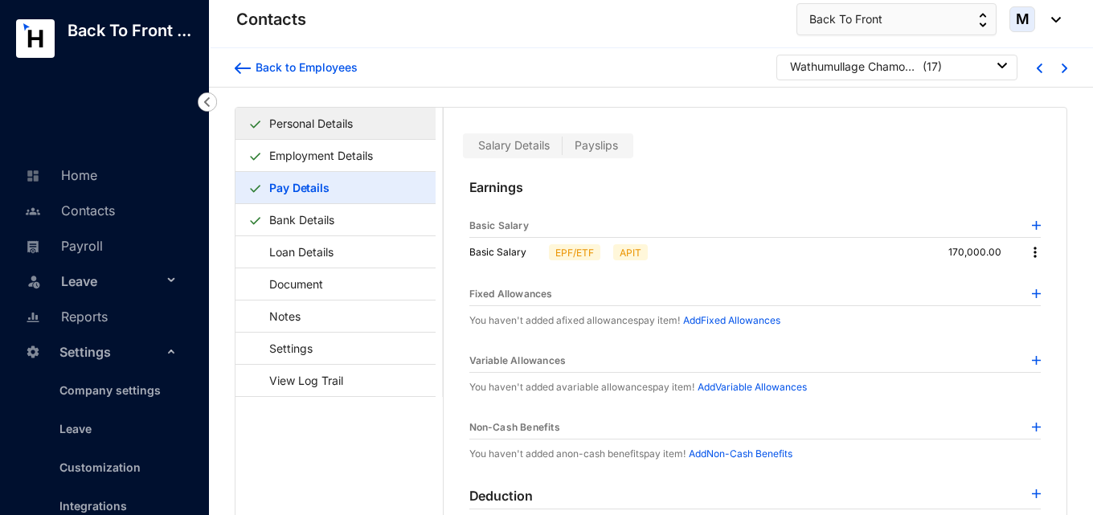
click at [359, 129] on link "Personal Details" at bounding box center [311, 123] width 96 height 33
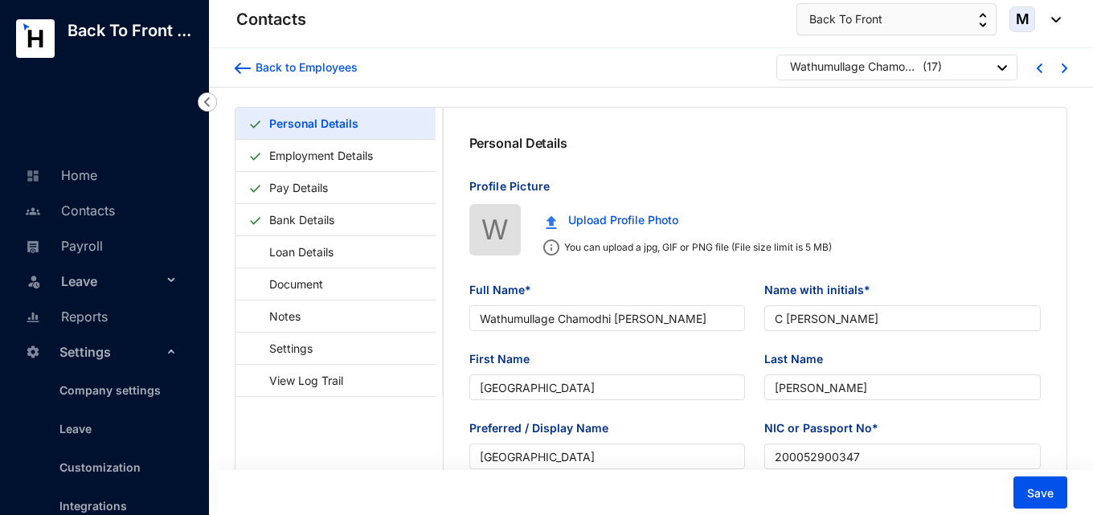
type input "[DATE]"
click at [301, 197] on link "Pay Details" at bounding box center [299, 187] width 72 height 33
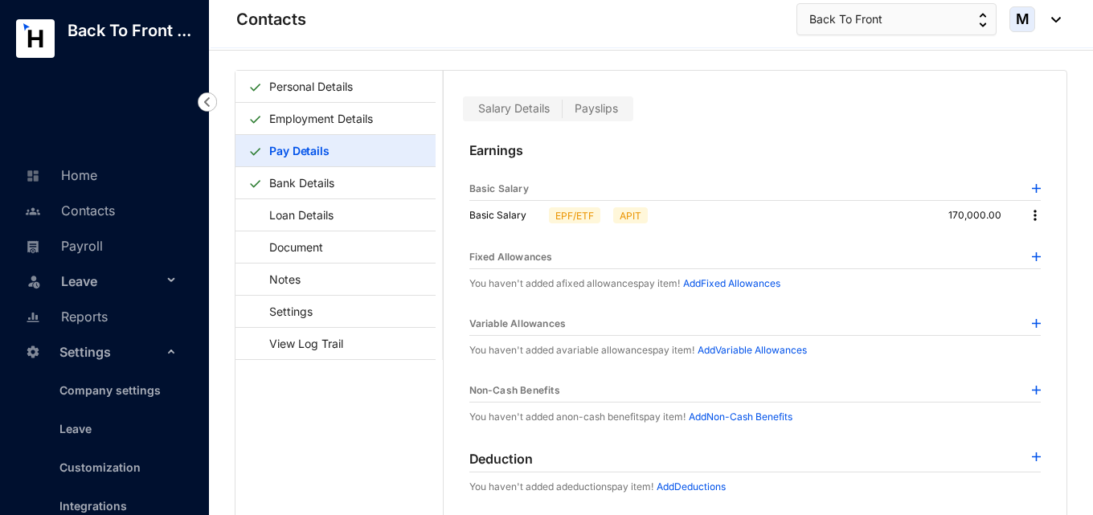
scroll to position [39, 0]
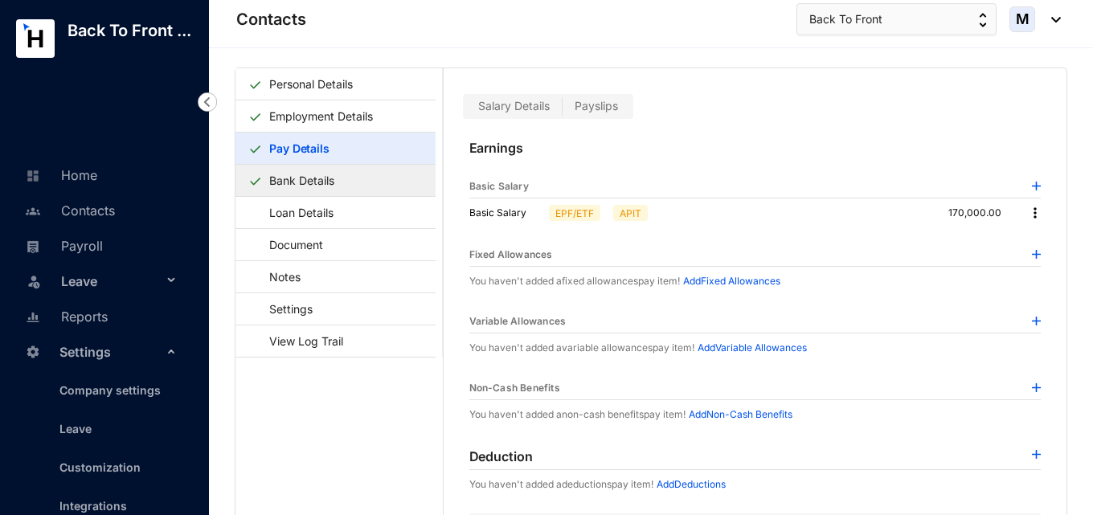
click at [326, 184] on link "Bank Details" at bounding box center [302, 180] width 78 height 33
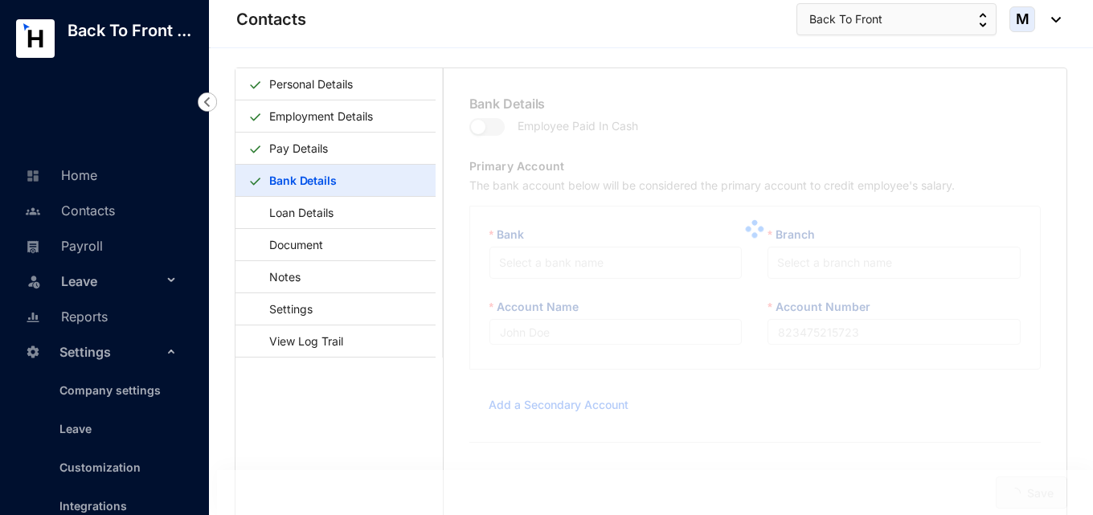
type input "Sampath Bank"
type input "121056059601"
type input "[EMAIL_ADDRESS][PERSON_NAME][DOMAIN_NAME]"
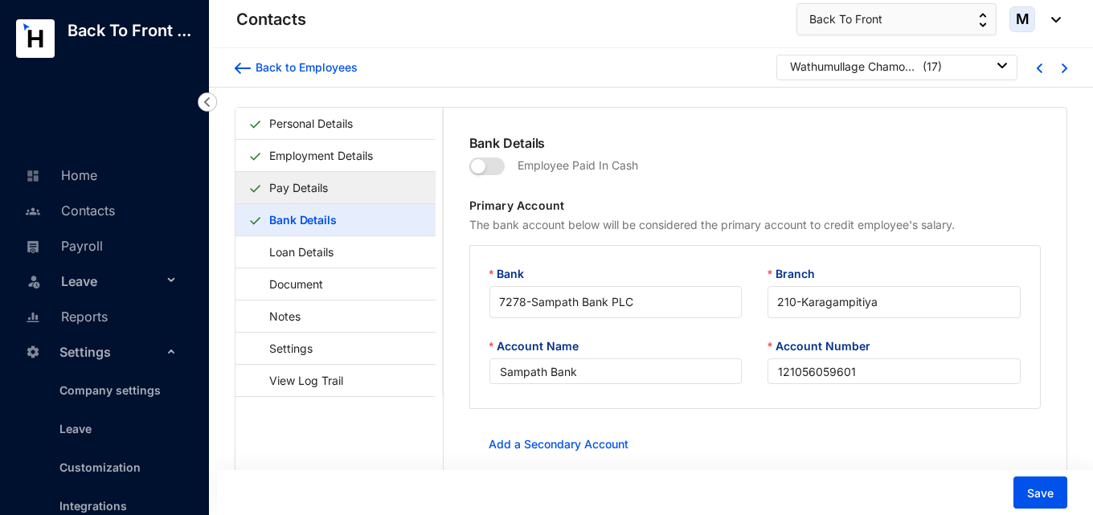
click at [307, 185] on link "Pay Details" at bounding box center [299, 187] width 72 height 33
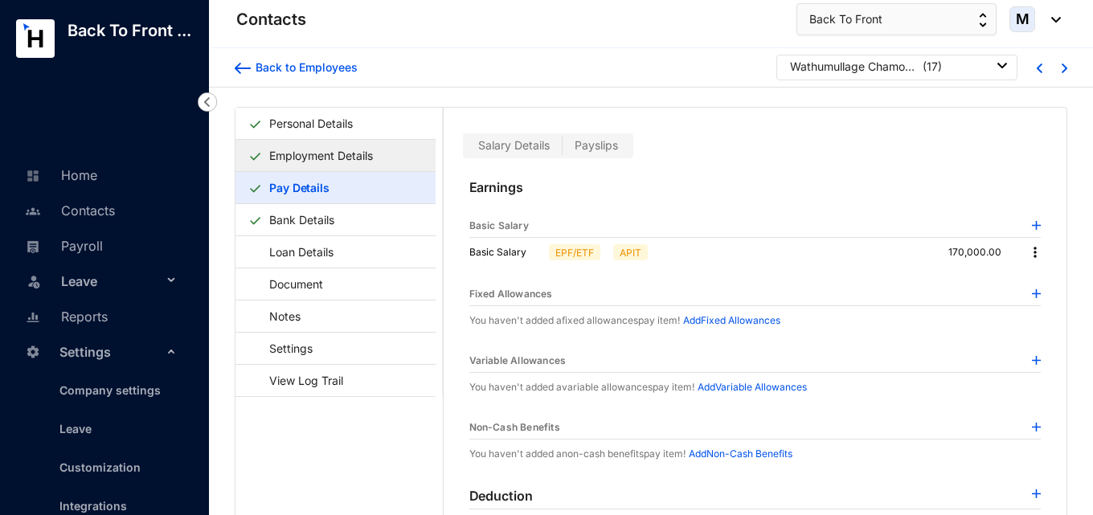
click at [329, 165] on link "Employment Details" at bounding box center [321, 155] width 117 height 33
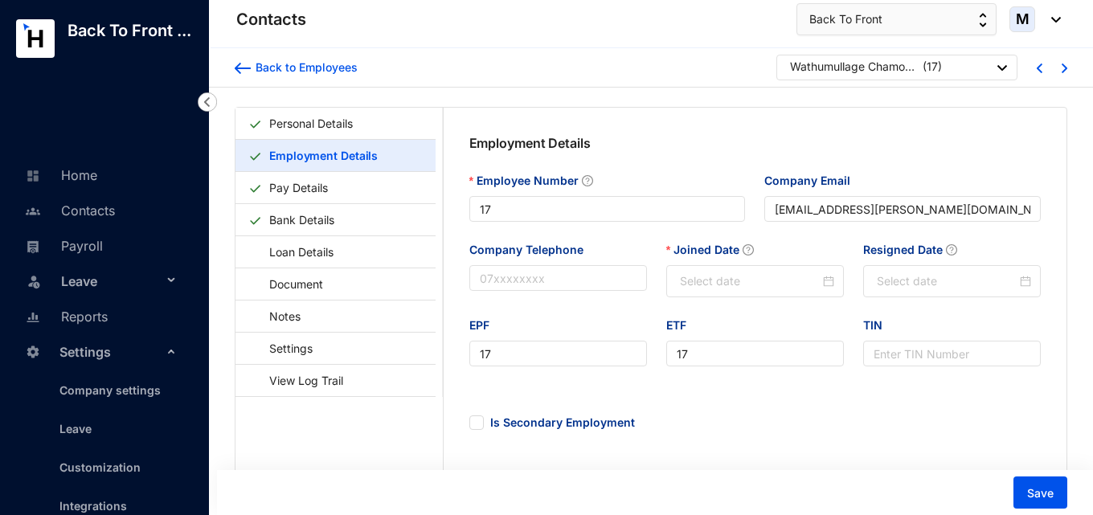
type input "[DATE]"
click at [1048, 497] on span "Save" at bounding box center [1040, 493] width 27 height 16
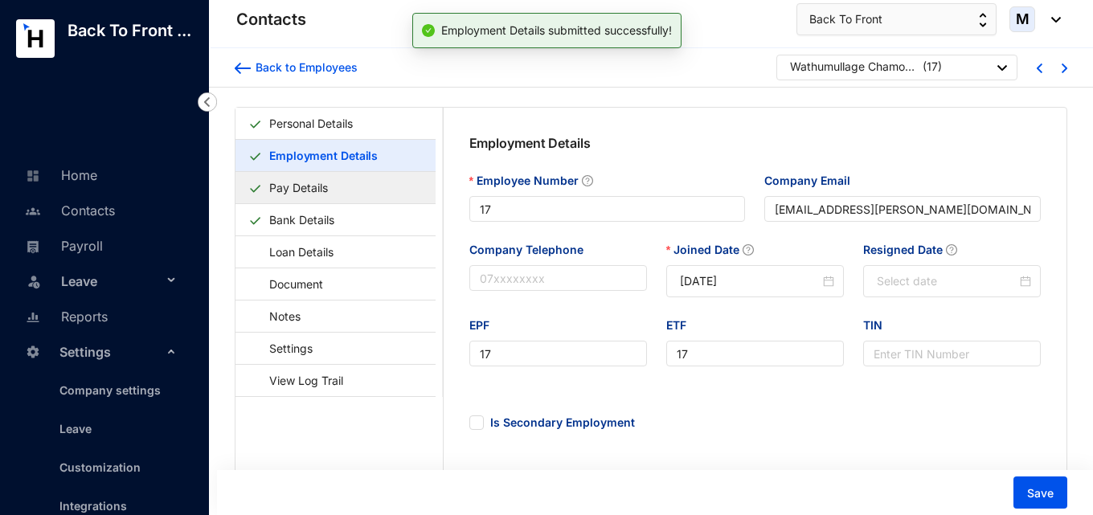
click at [334, 194] on link "Pay Details" at bounding box center [299, 187] width 72 height 33
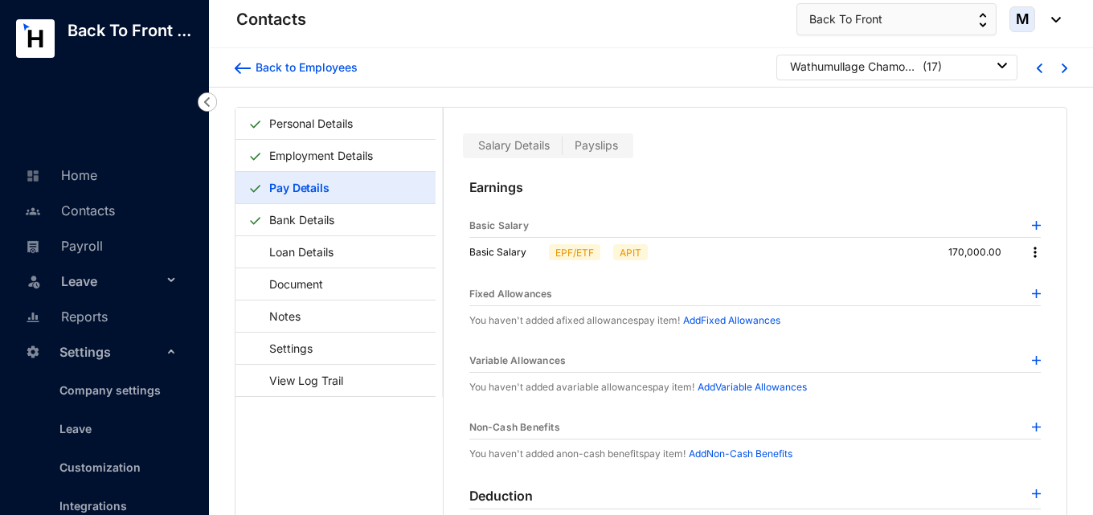
click at [1030, 252] on img at bounding box center [1035, 252] width 16 height 16
click at [1043, 271] on span "Edit" at bounding box center [1045, 280] width 20 height 18
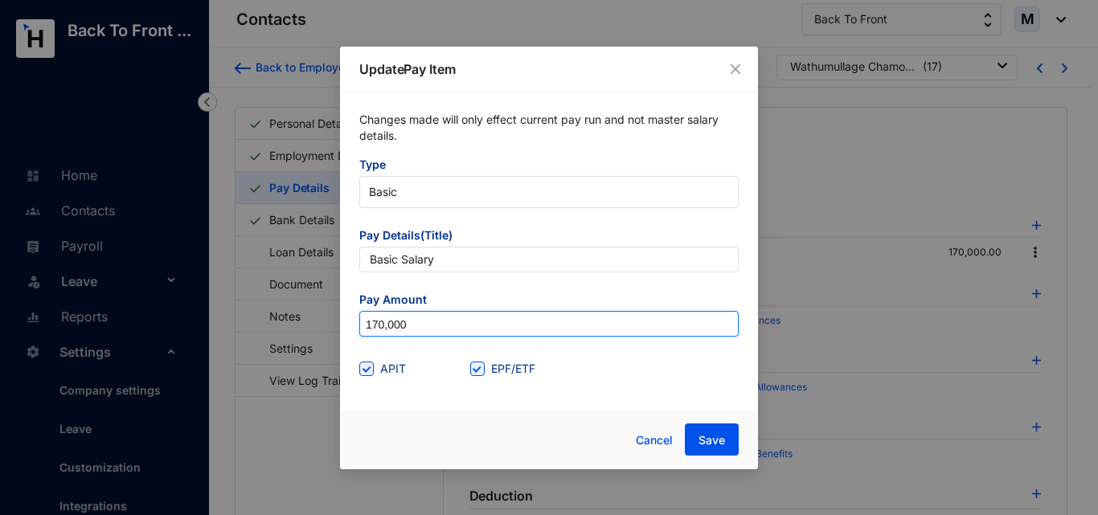
drag, startPoint x: 428, startPoint y: 329, endPoint x: 296, endPoint y: 324, distance: 132.7
click at [296, 324] on div "Update Pay Item Changes made will only effect current pay run and not master sa…" at bounding box center [549, 257] width 1098 height 515
type input "170,000"
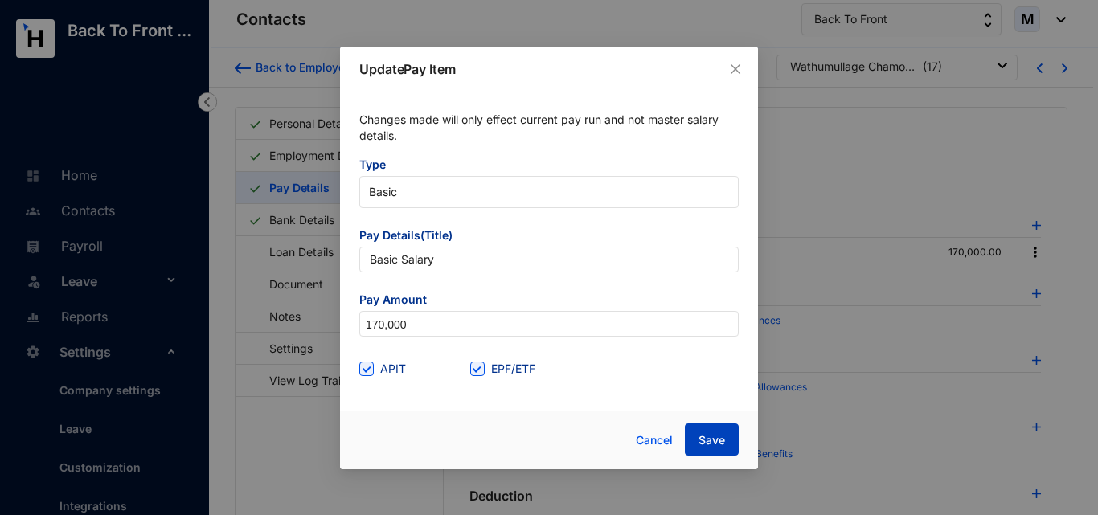
click at [702, 446] on span "Save" at bounding box center [711, 440] width 27 height 16
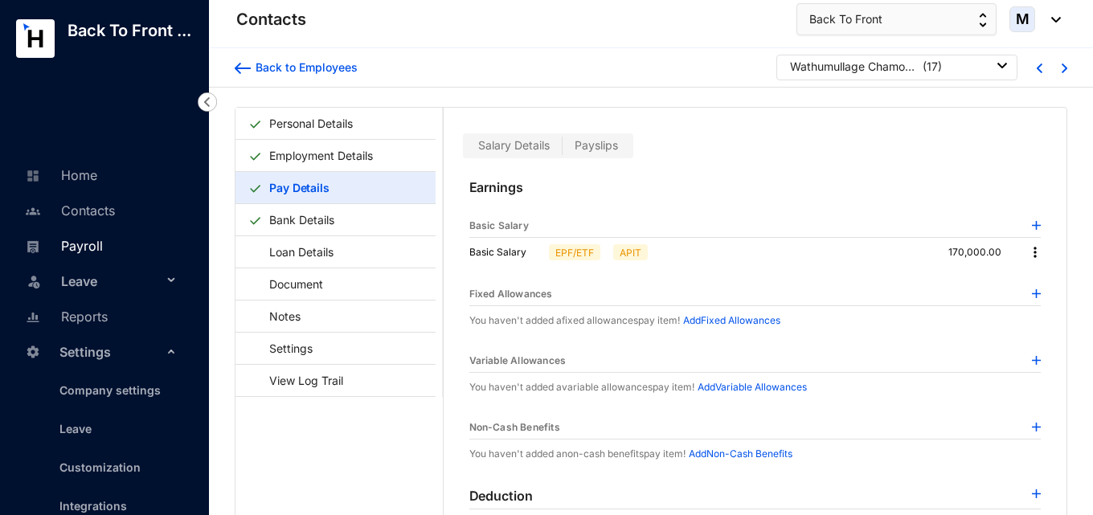
click at [93, 254] on link "Payroll" at bounding box center [62, 246] width 82 height 16
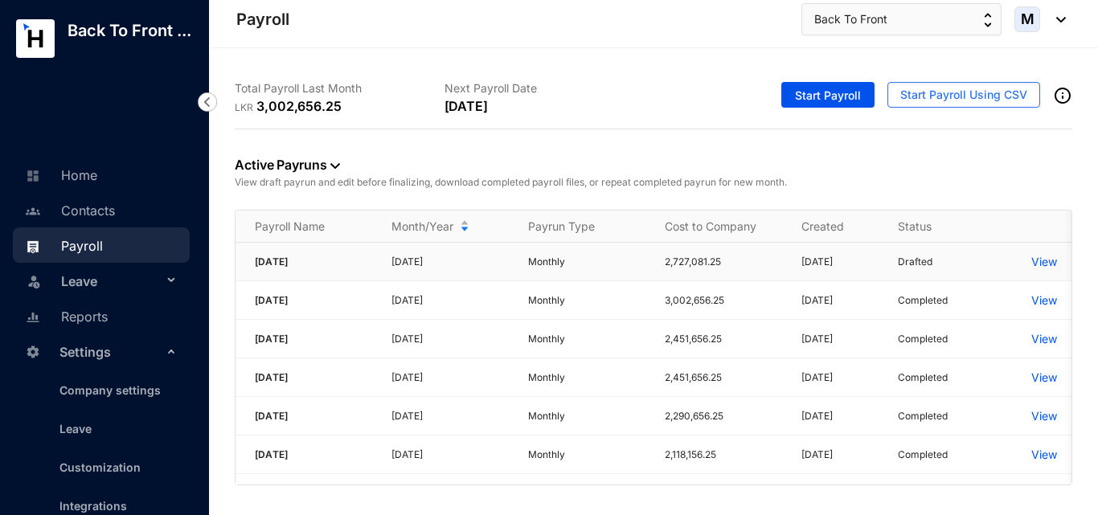
click at [1045, 264] on p "View" at bounding box center [1044, 262] width 26 height 16
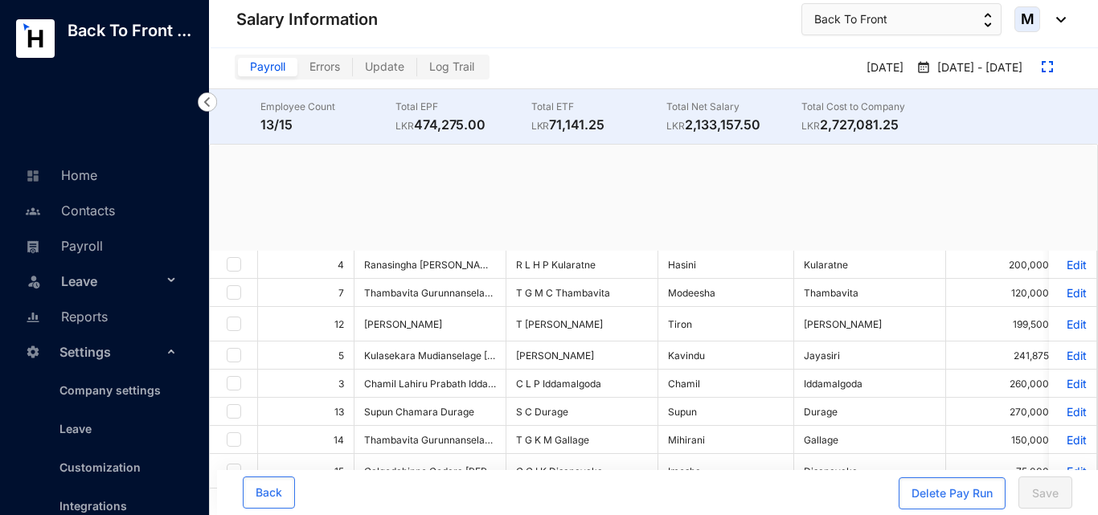
checkbox input "true"
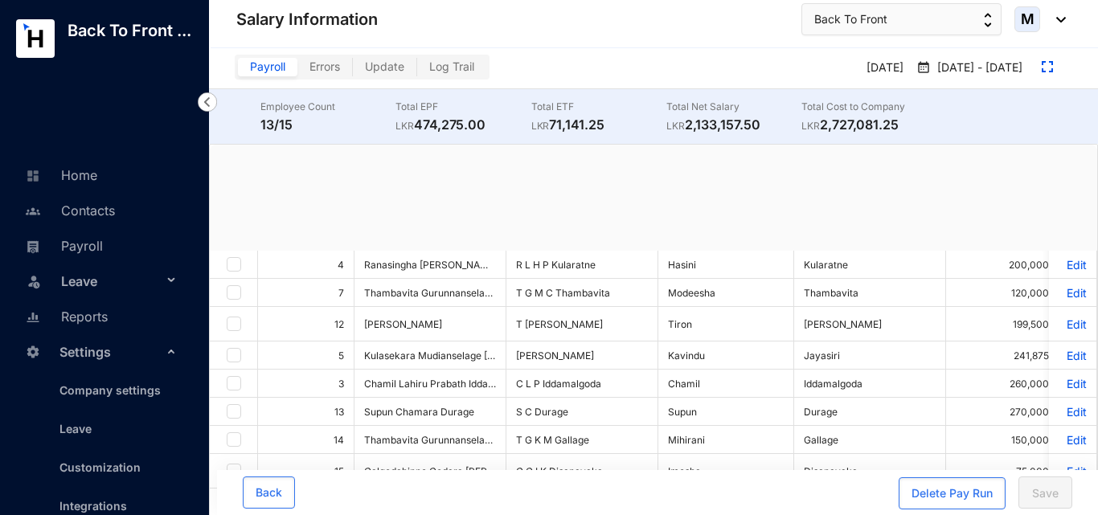
checkbox input "true"
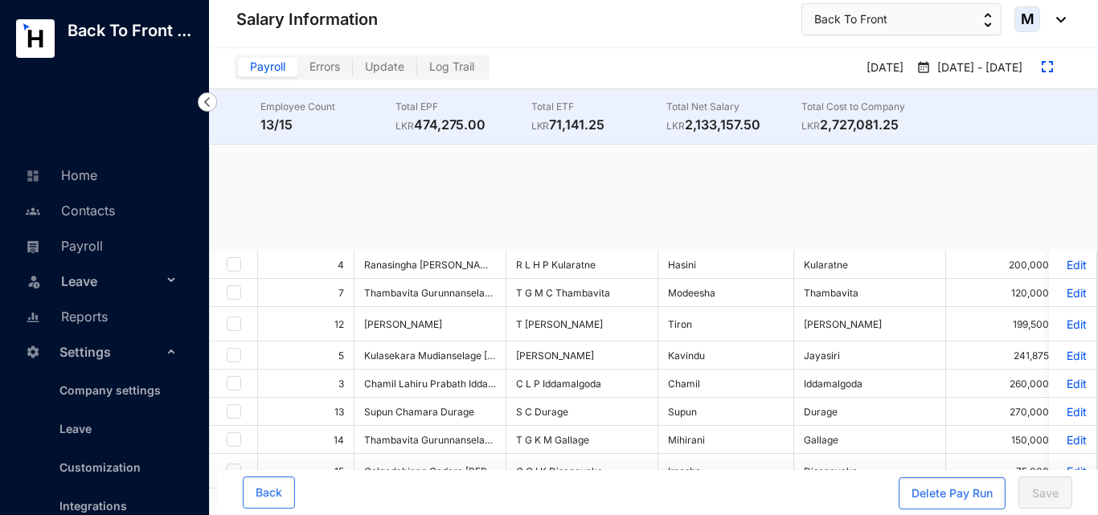
checkbox input "true"
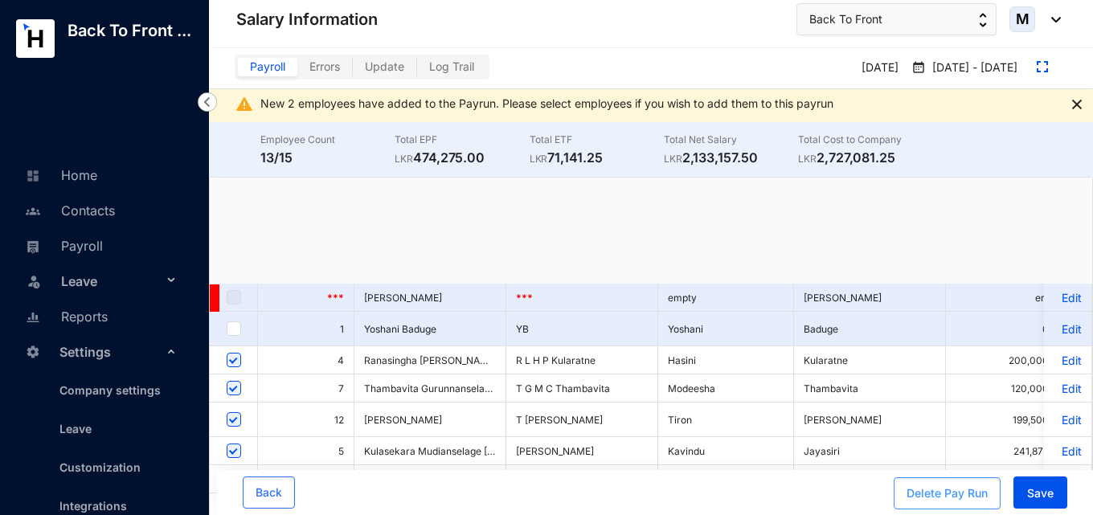
click at [906, 489] on button "Delete Pay Run" at bounding box center [947, 493] width 107 height 32
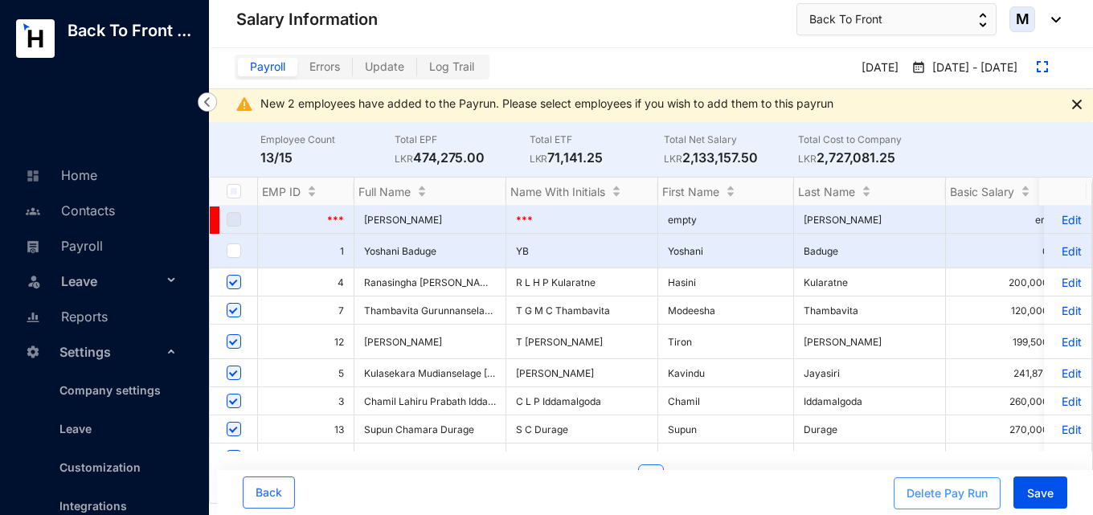
click at [917, 489] on div "Delete Pay Run" at bounding box center [946, 493] width 81 height 16
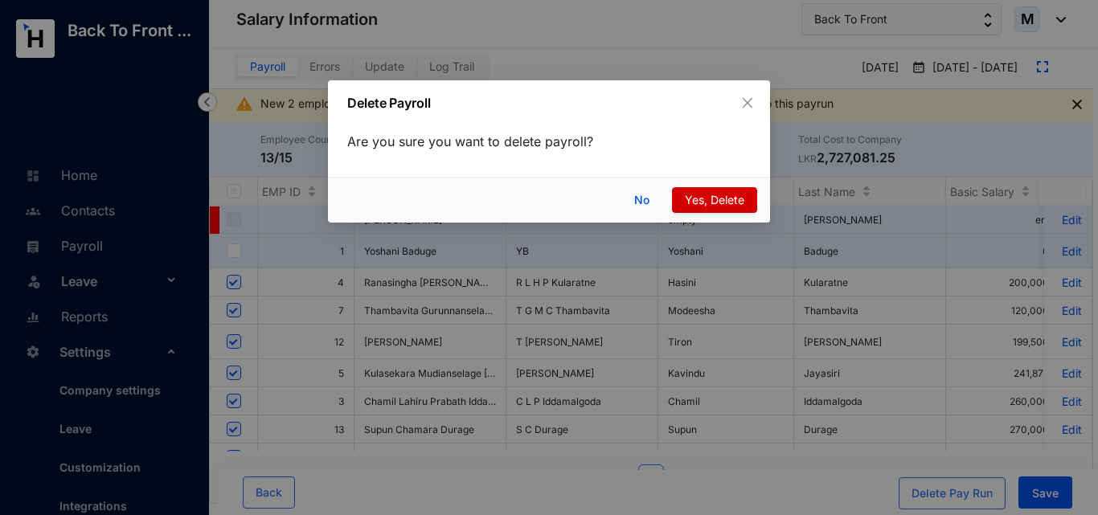
click at [726, 202] on span "Yes, Delete" at bounding box center [714, 200] width 59 height 18
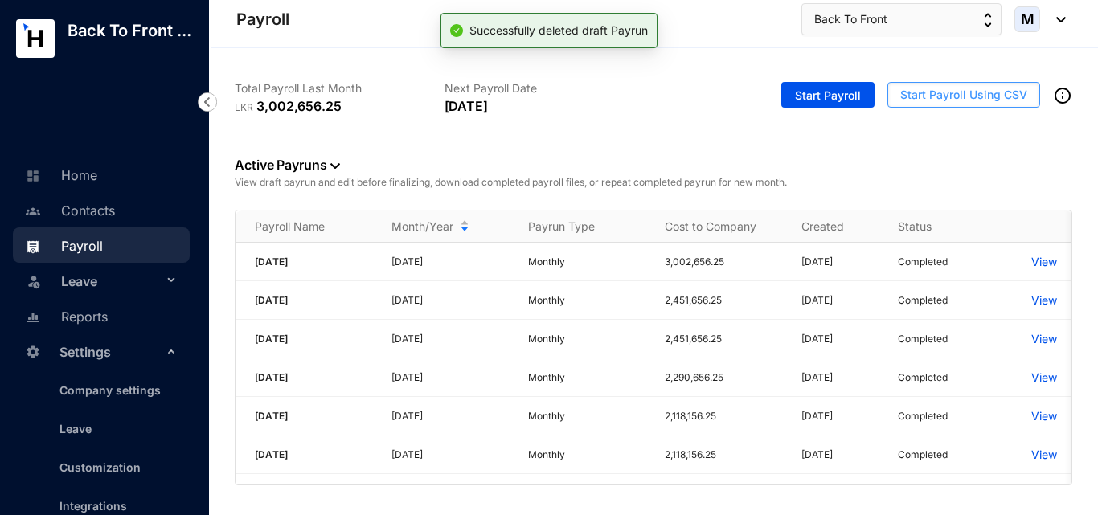
click at [930, 93] on span "Start Payroll Using CSV" at bounding box center [963, 95] width 127 height 16
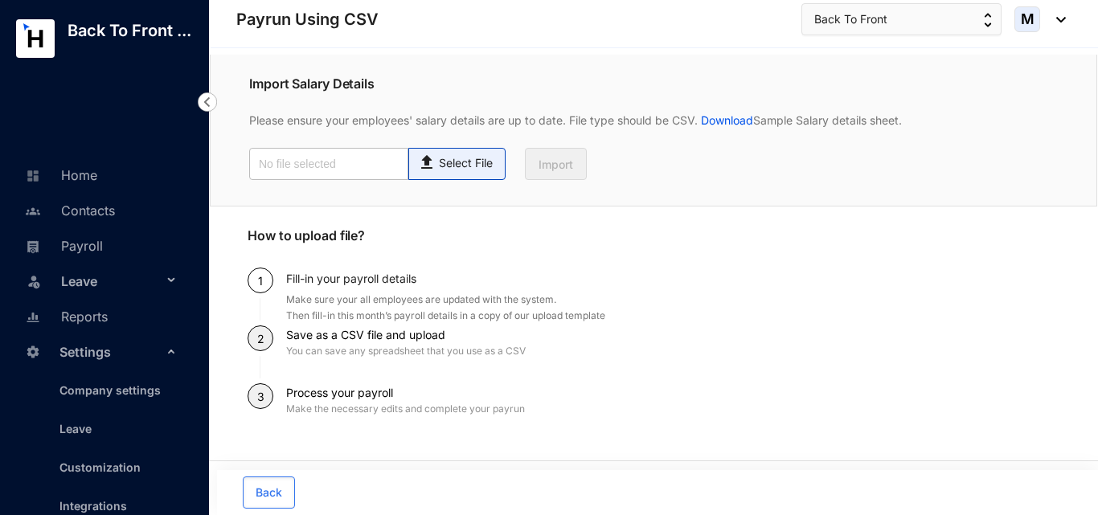
click at [480, 170] on p "Select File" at bounding box center [466, 163] width 54 height 17
click at [0, 0] on input "Select File" at bounding box center [0, 0] width 0 height 0
click at [470, 169] on p "Select File" at bounding box center [466, 163] width 54 height 17
click at [0, 0] on input "Select File" at bounding box center [0, 0] width 0 height 0
type input "Employee details template [DATE] back.csv"
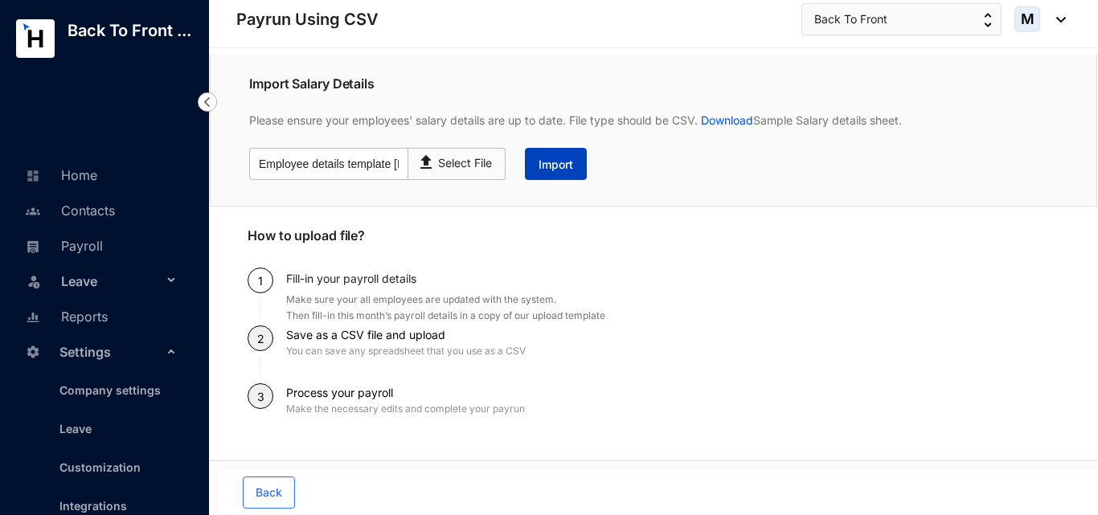
click at [551, 167] on span "Import" at bounding box center [555, 165] width 35 height 16
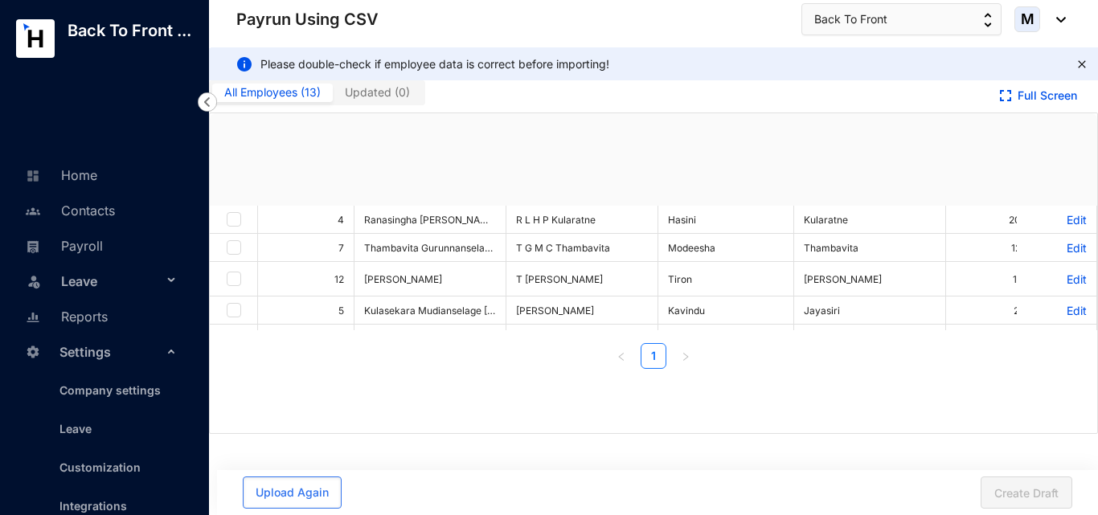
checkbox input "true"
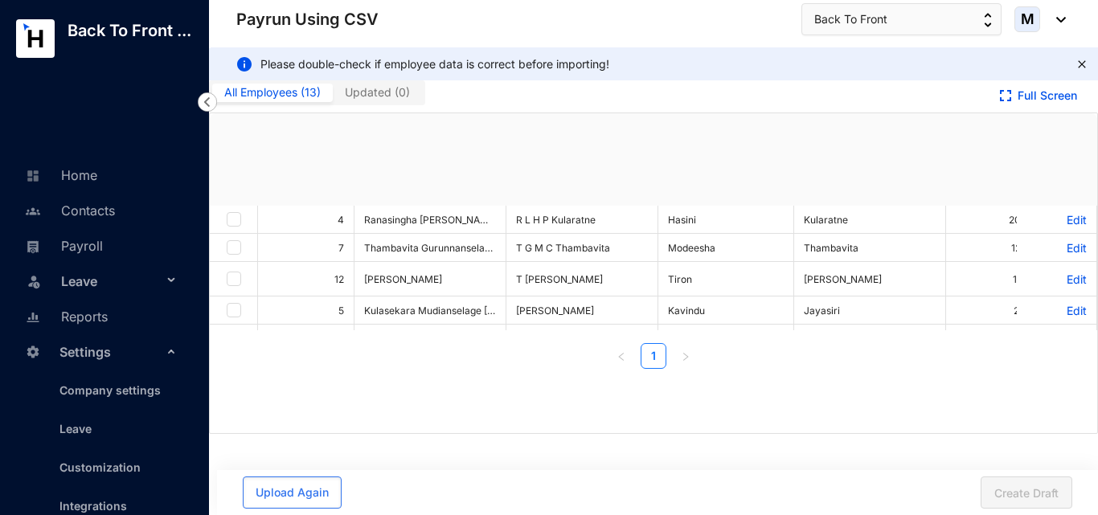
checkbox input "true"
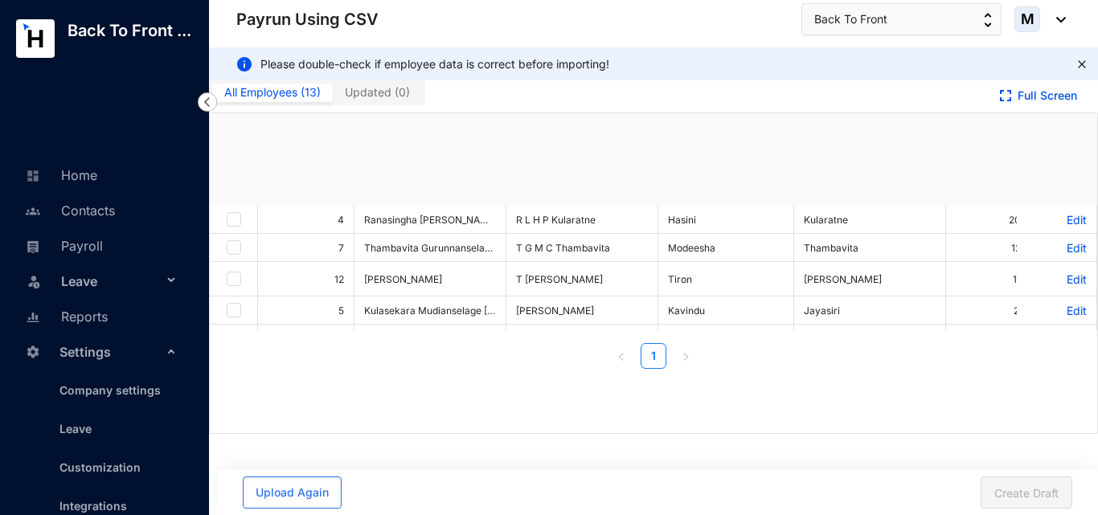
checkbox input "true"
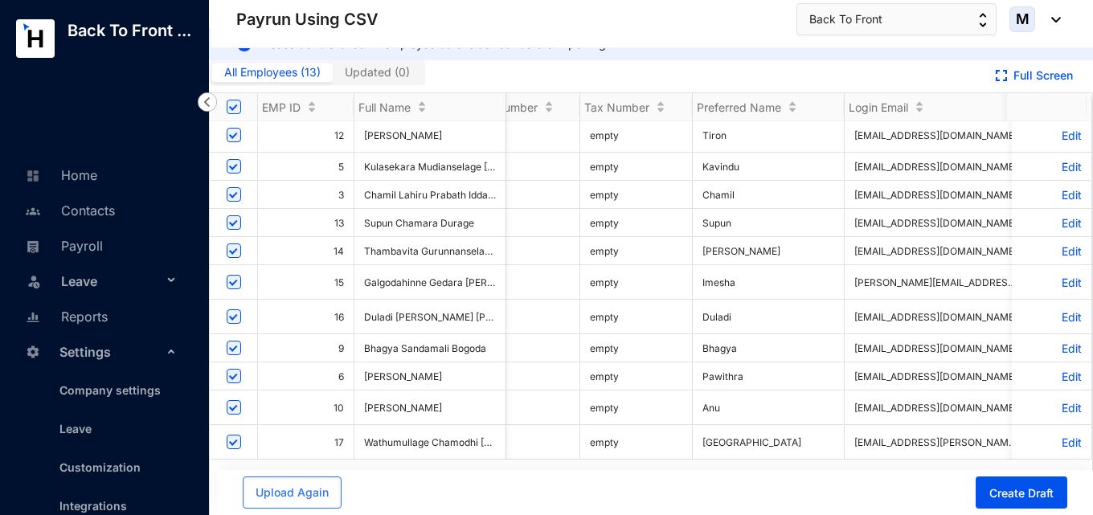
scroll to position [0, 1160]
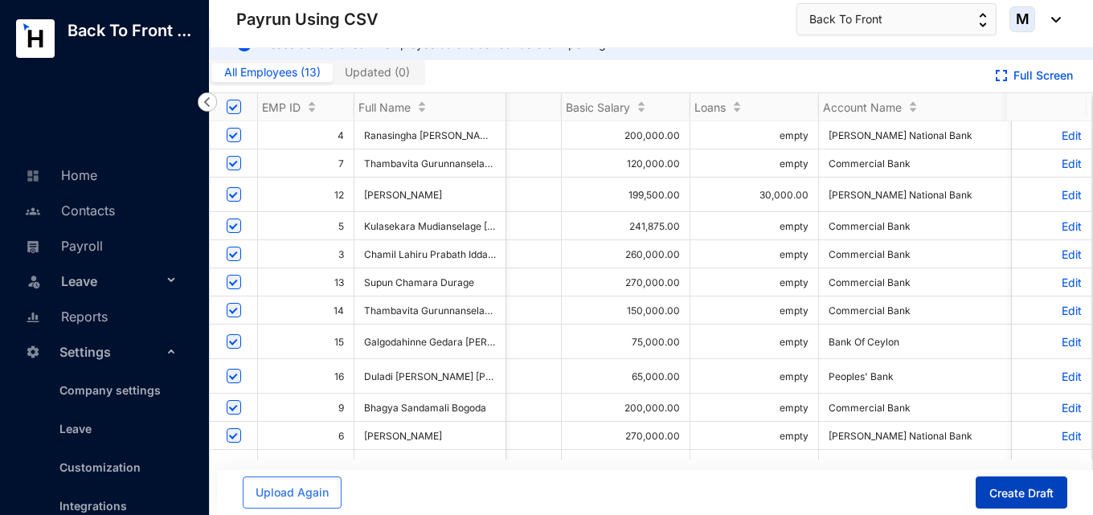
click at [1016, 501] on button "Create Draft" at bounding box center [1021, 492] width 92 height 32
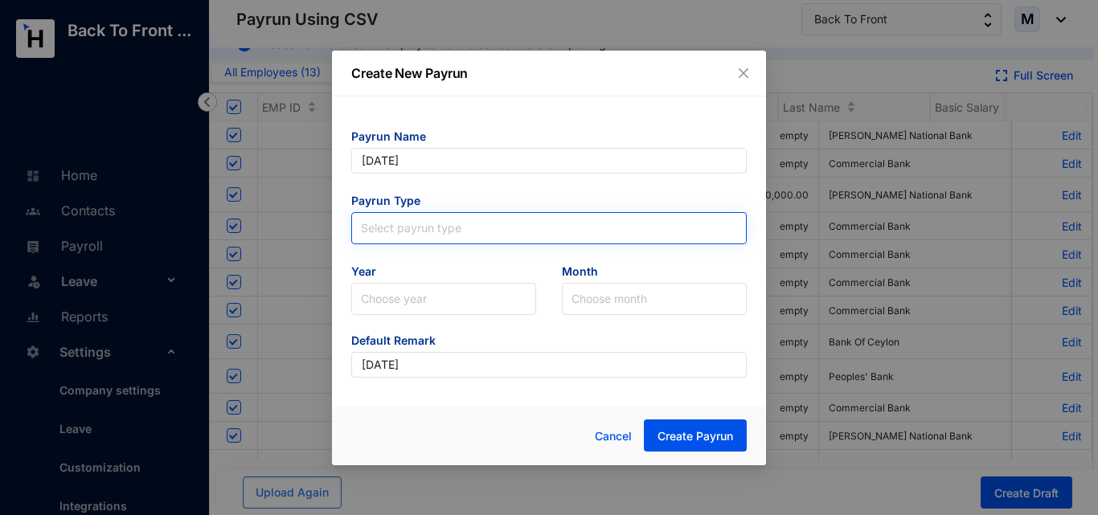
click at [459, 223] on input "search" at bounding box center [549, 225] width 376 height 24
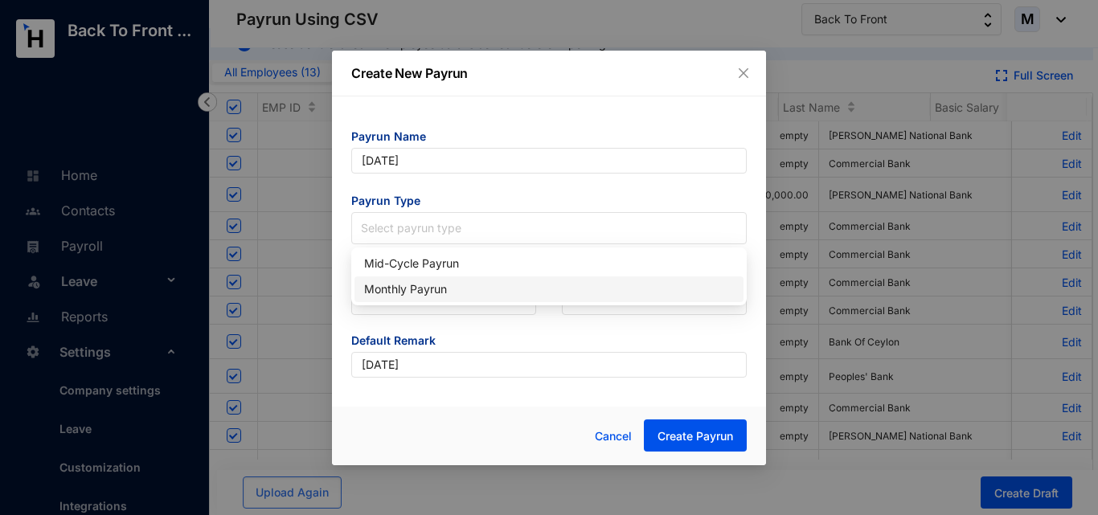
click at [440, 288] on div "Monthly Payrun" at bounding box center [549, 289] width 370 height 18
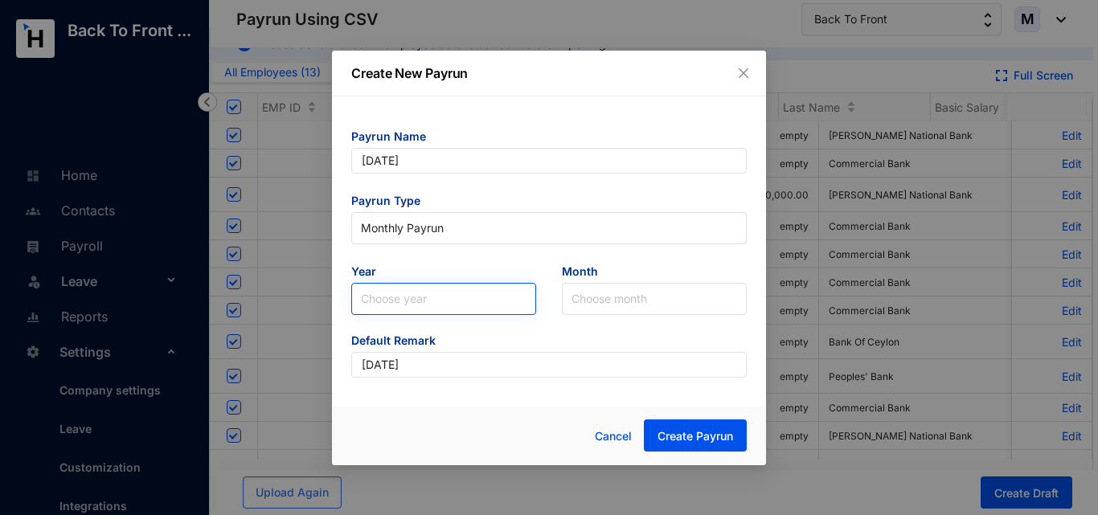
click at [438, 297] on input "search" at bounding box center [444, 299] width 166 height 31
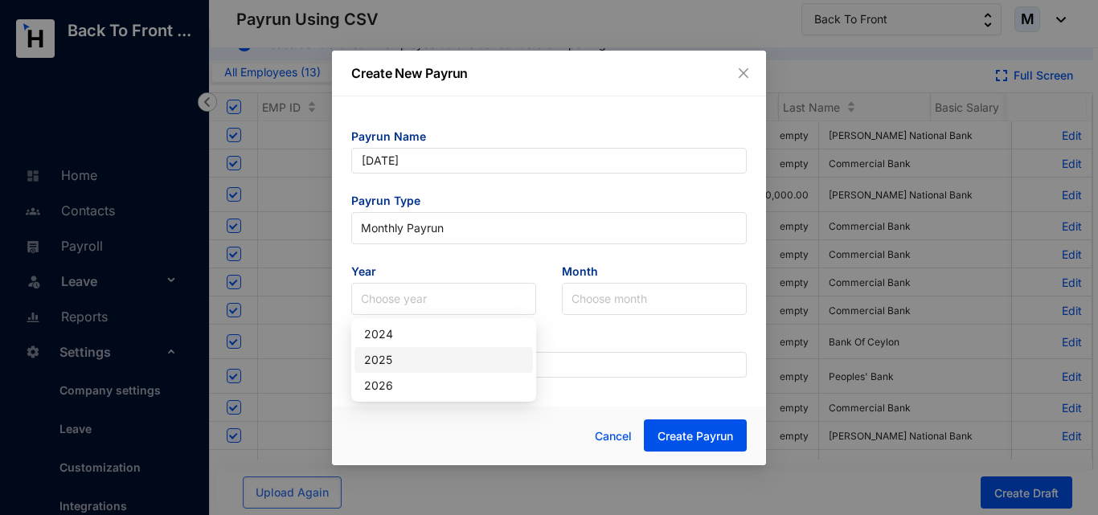
click at [411, 361] on div "2025" at bounding box center [443, 360] width 159 height 18
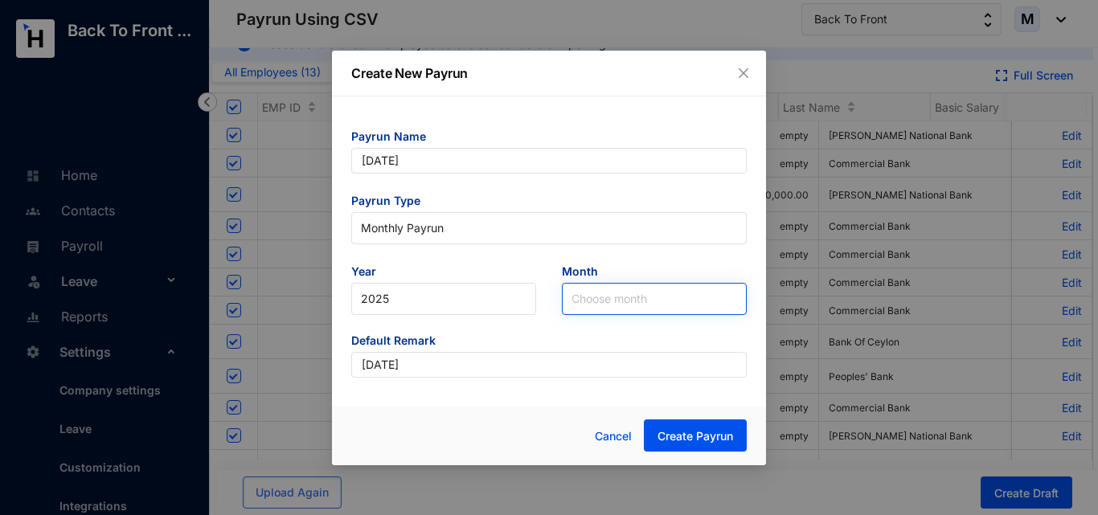
click at [651, 303] on input "search" at bounding box center [654, 299] width 166 height 31
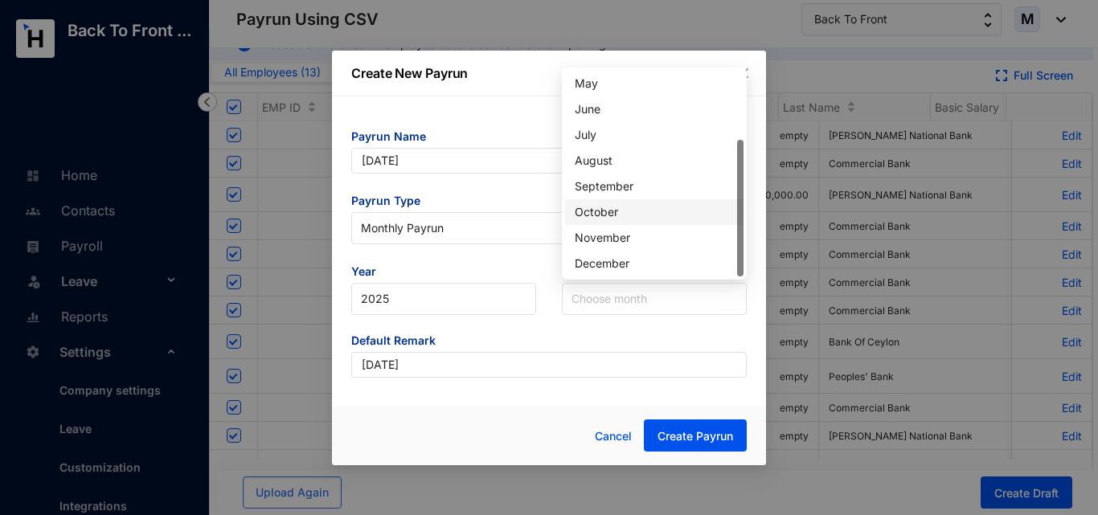
click at [636, 207] on div "October" at bounding box center [654, 212] width 159 height 18
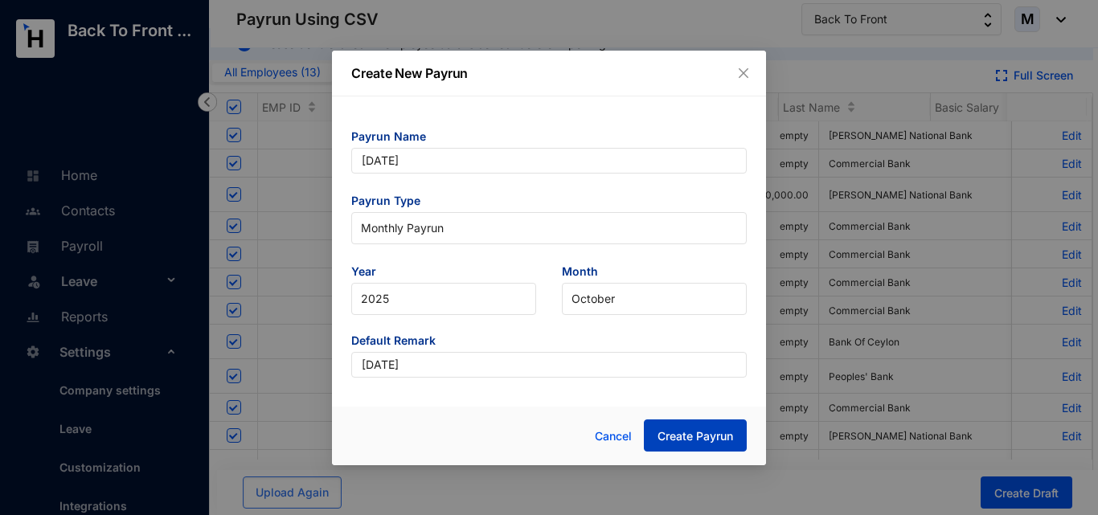
click at [696, 438] on span "Create Payrun" at bounding box center [695, 436] width 76 height 16
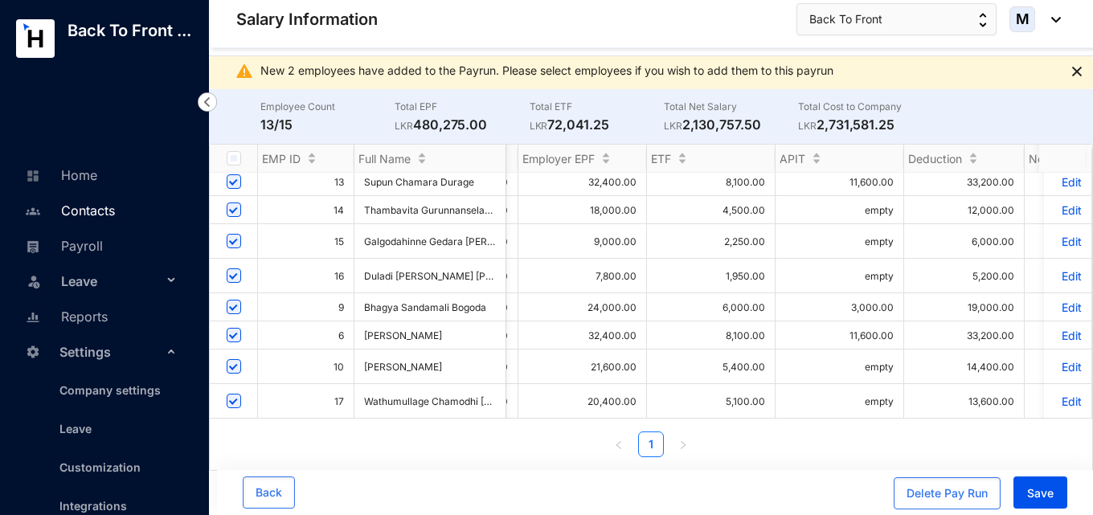
click at [94, 219] on link "Contacts" at bounding box center [68, 210] width 94 height 16
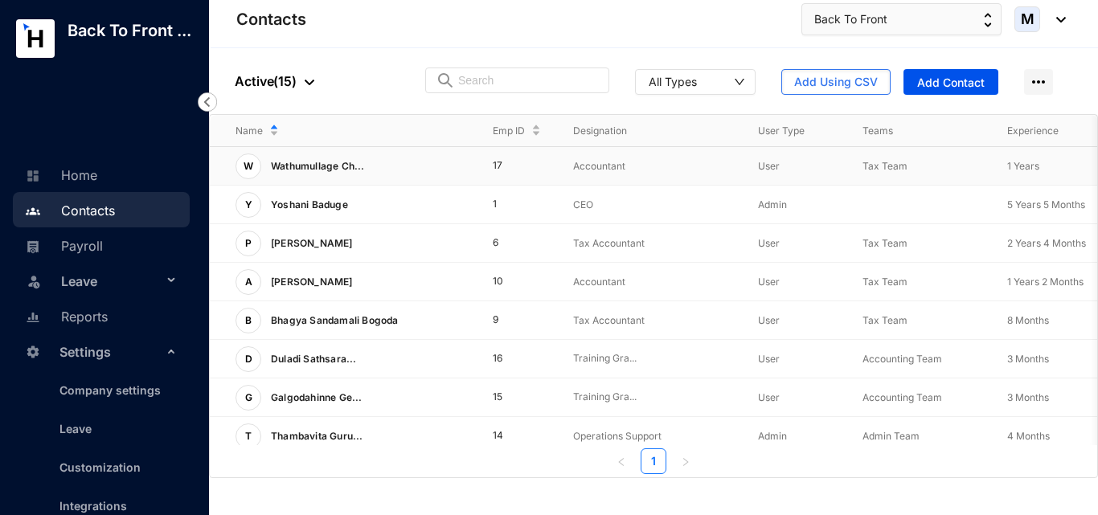
click at [327, 174] on p "Wathumullage Ch..." at bounding box center [313, 166] width 104 height 26
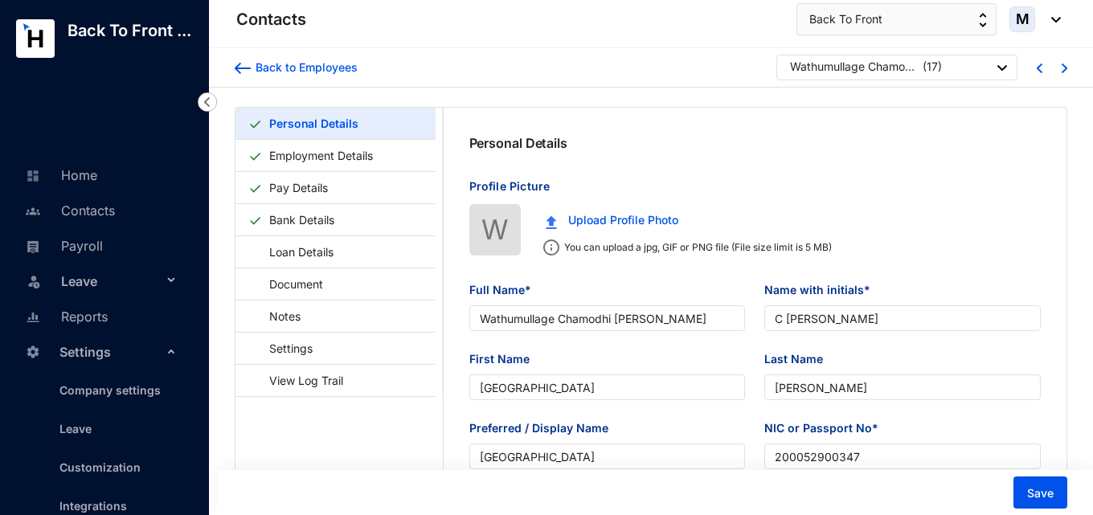
type input "[DATE]"
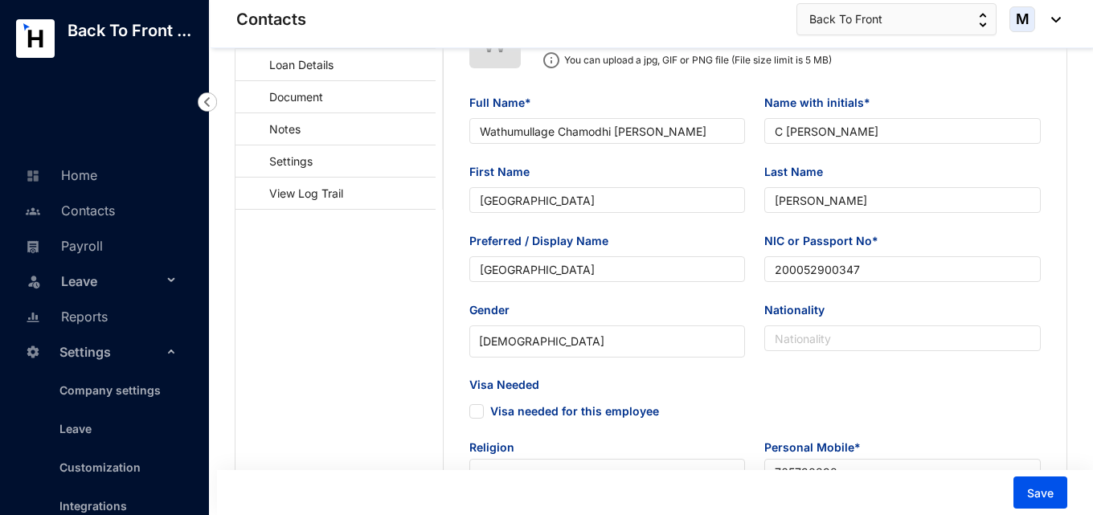
scroll to position [80, 0]
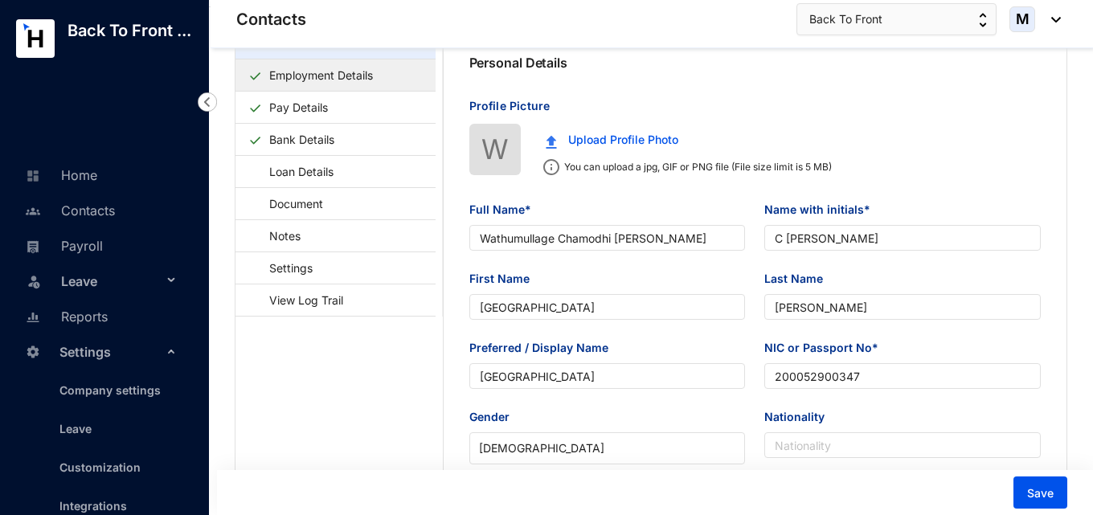
click at [336, 79] on link "Employment Details" at bounding box center [321, 75] width 117 height 33
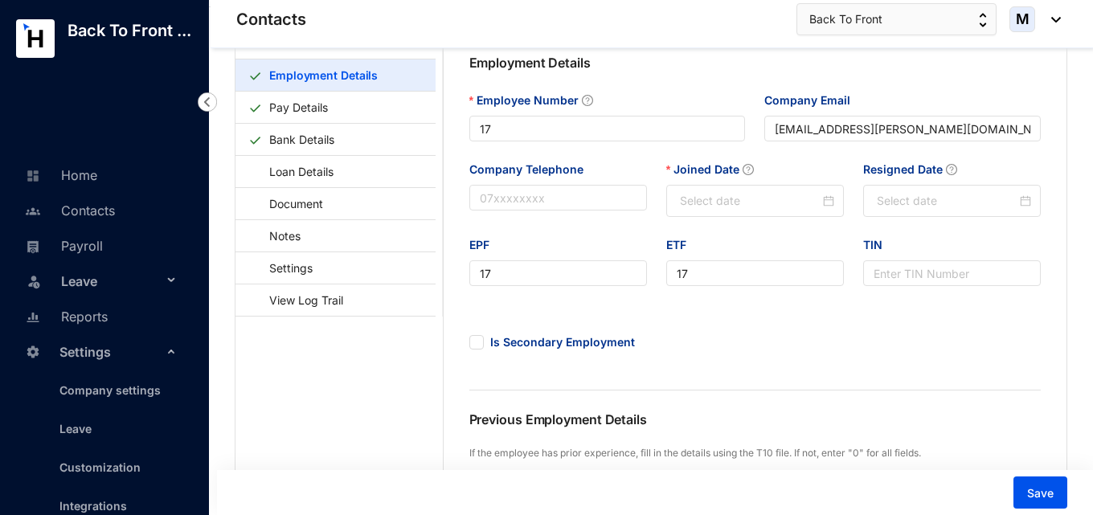
type input "[DATE]"
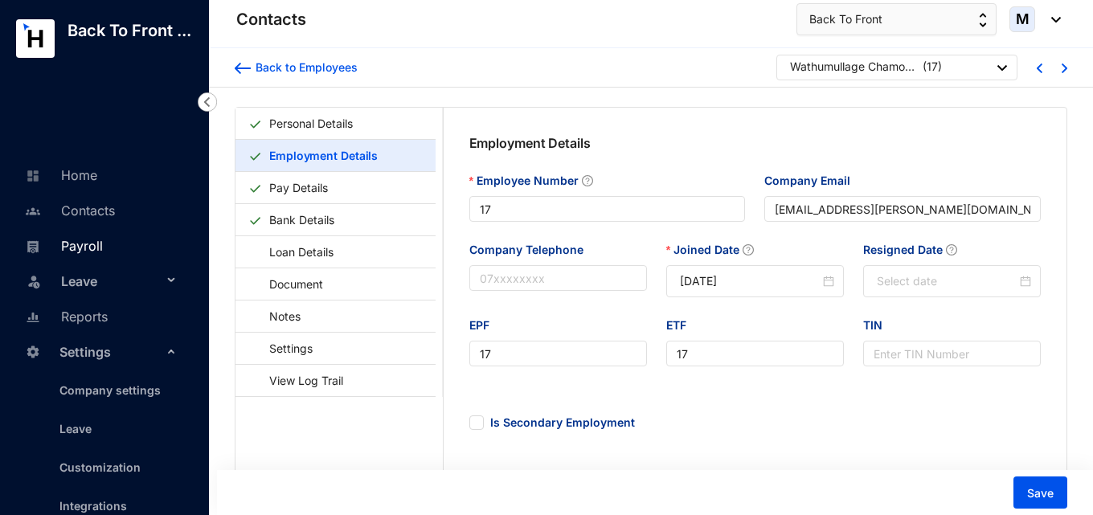
click at [103, 253] on link "Payroll" at bounding box center [62, 246] width 82 height 16
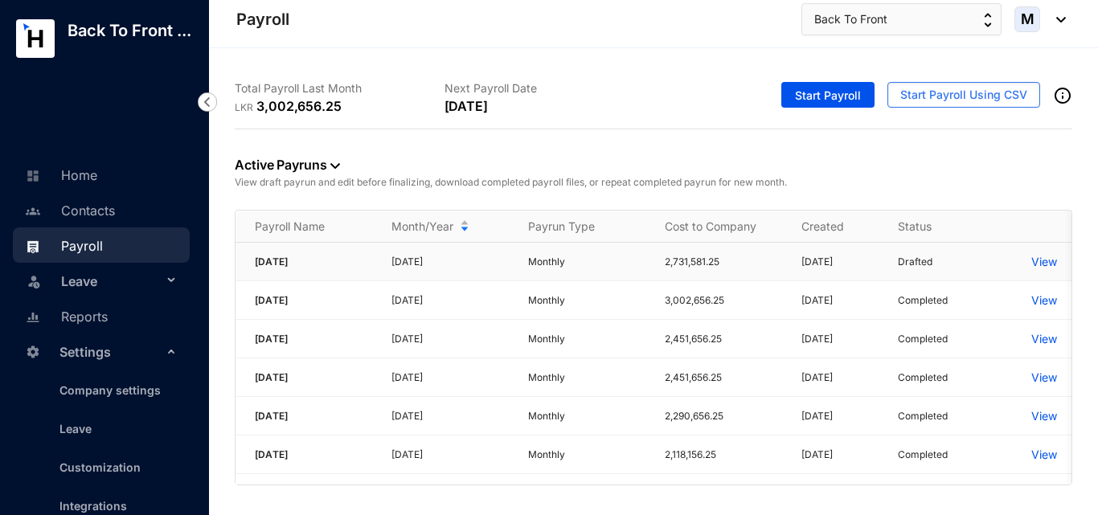
click at [1038, 262] on p "View" at bounding box center [1044, 262] width 26 height 16
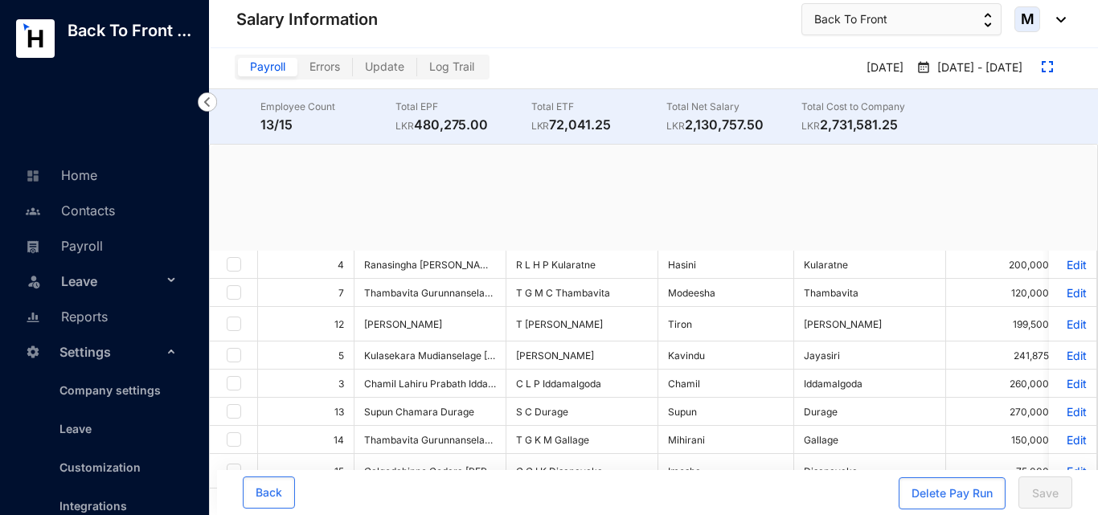
checkbox input "true"
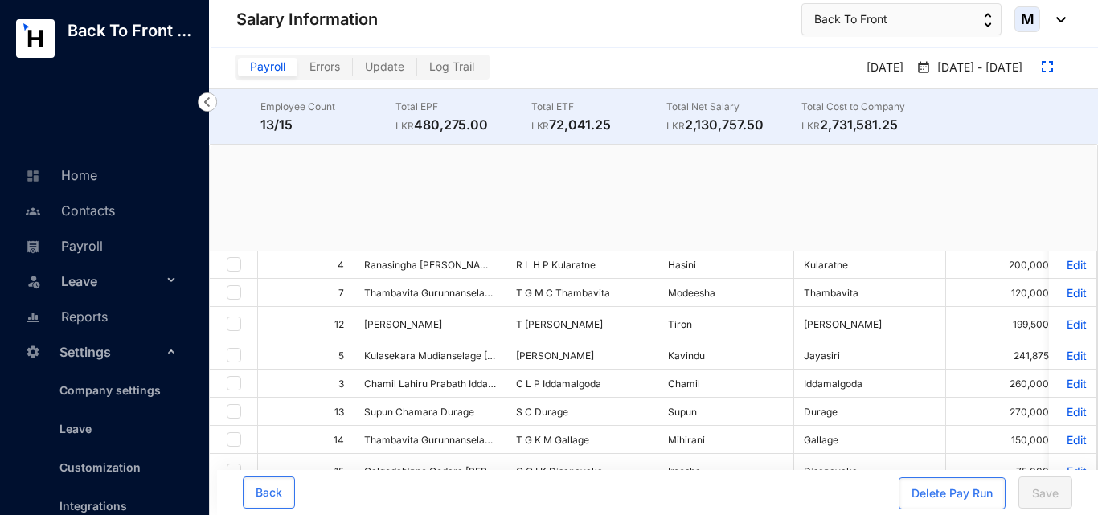
checkbox input "true"
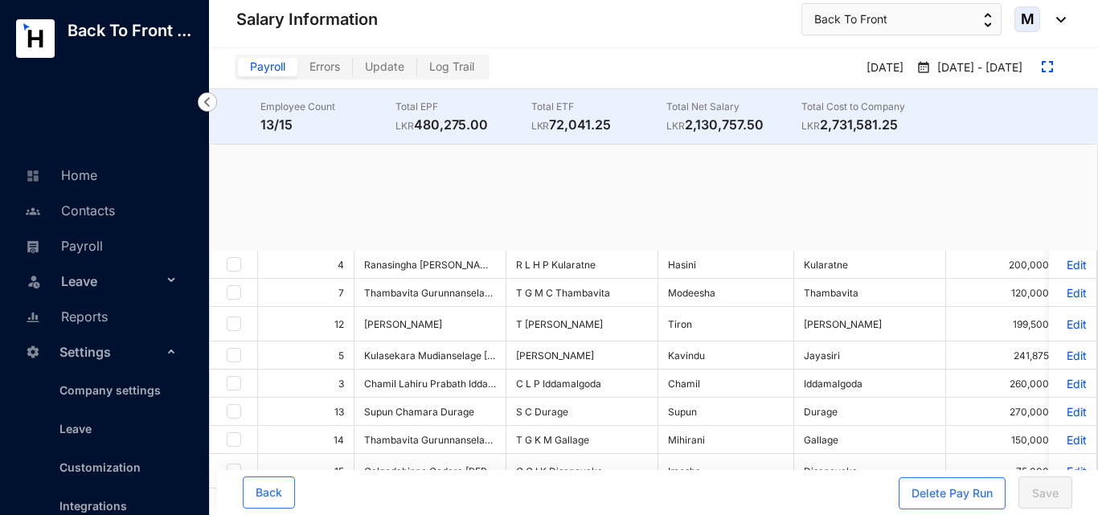
checkbox input "true"
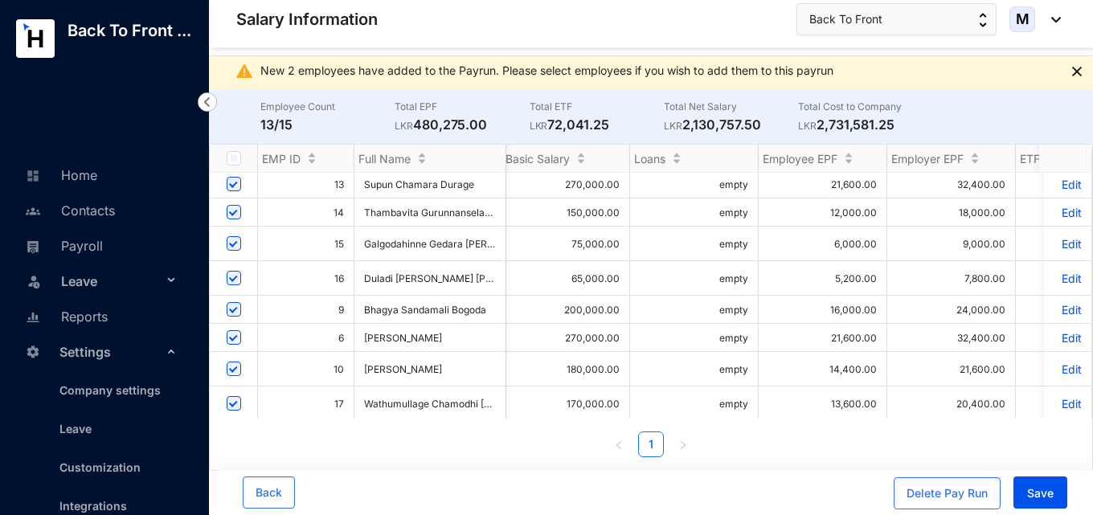
scroll to position [220, 444]
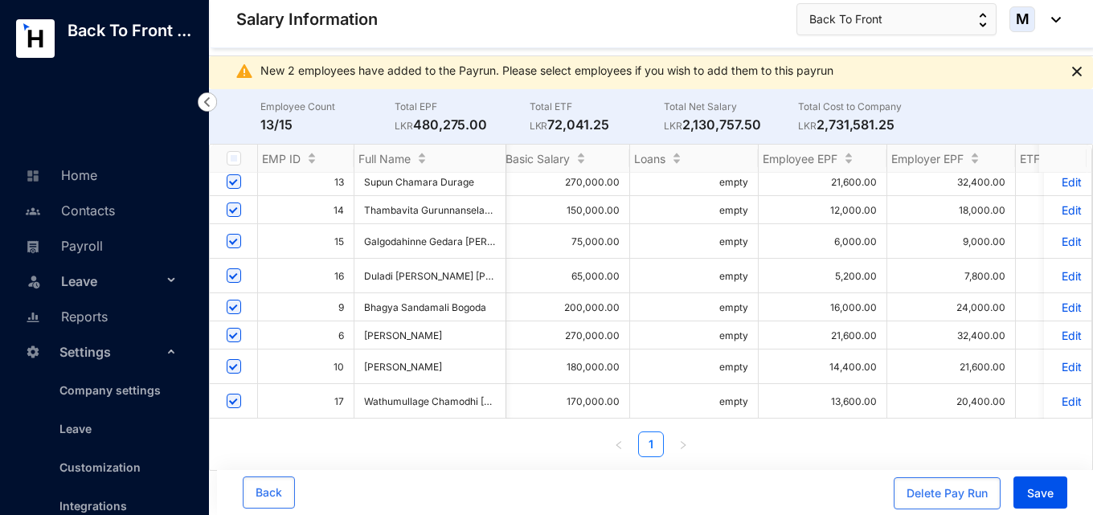
click at [1056, 395] on p "Edit" at bounding box center [1067, 402] width 28 height 14
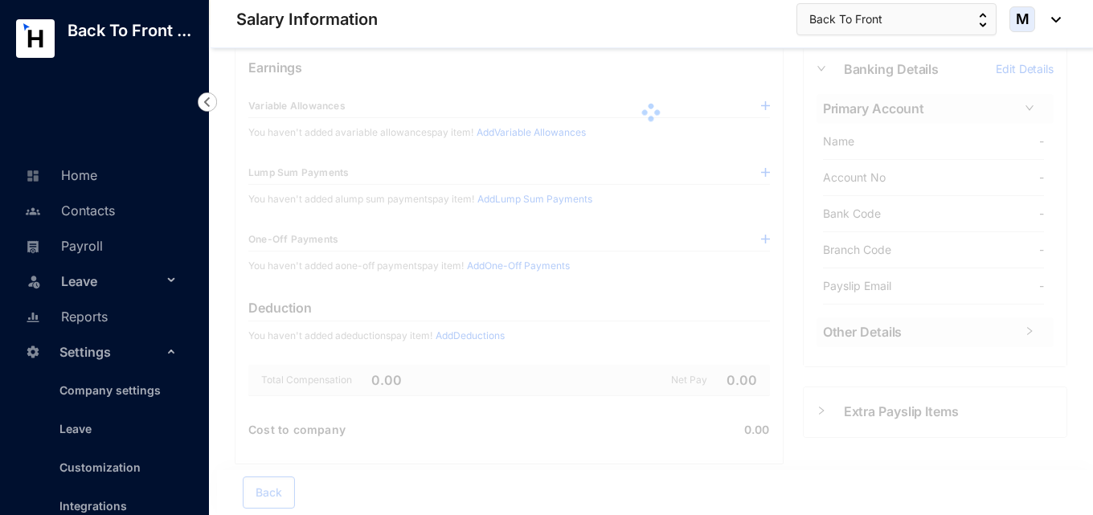
scroll to position [121, 0]
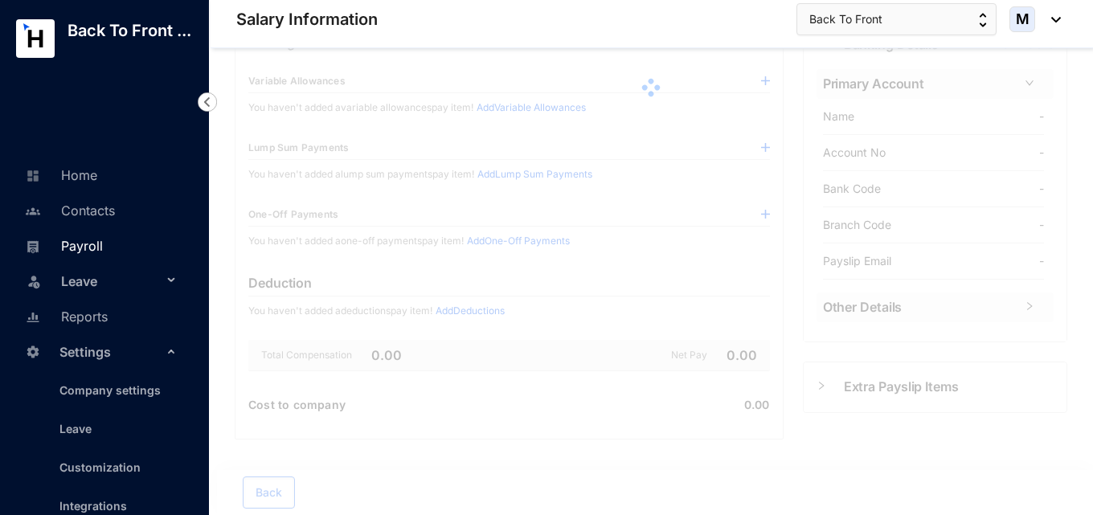
click at [99, 252] on link "Payroll" at bounding box center [62, 246] width 82 height 16
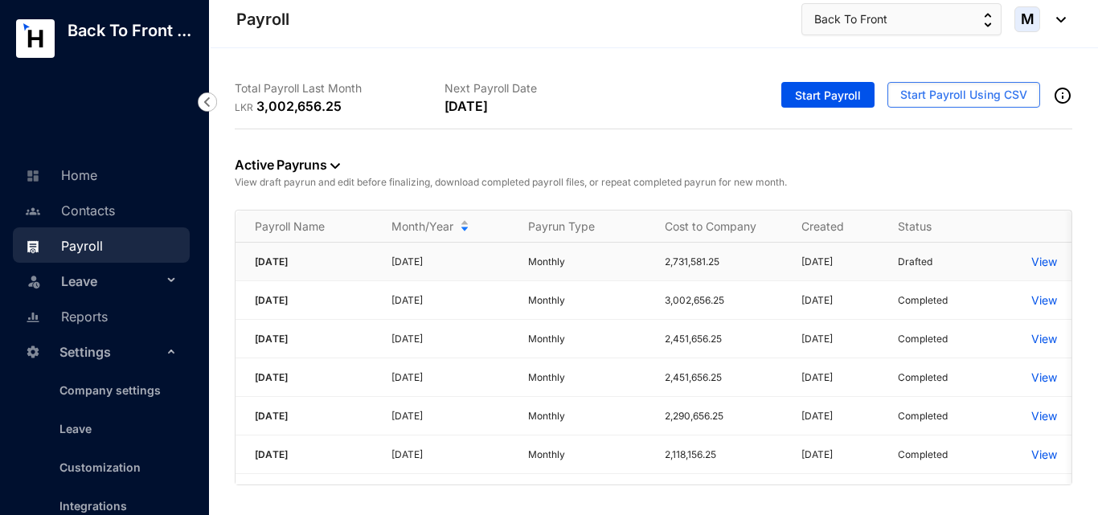
click at [1037, 268] on p "View" at bounding box center [1044, 262] width 26 height 16
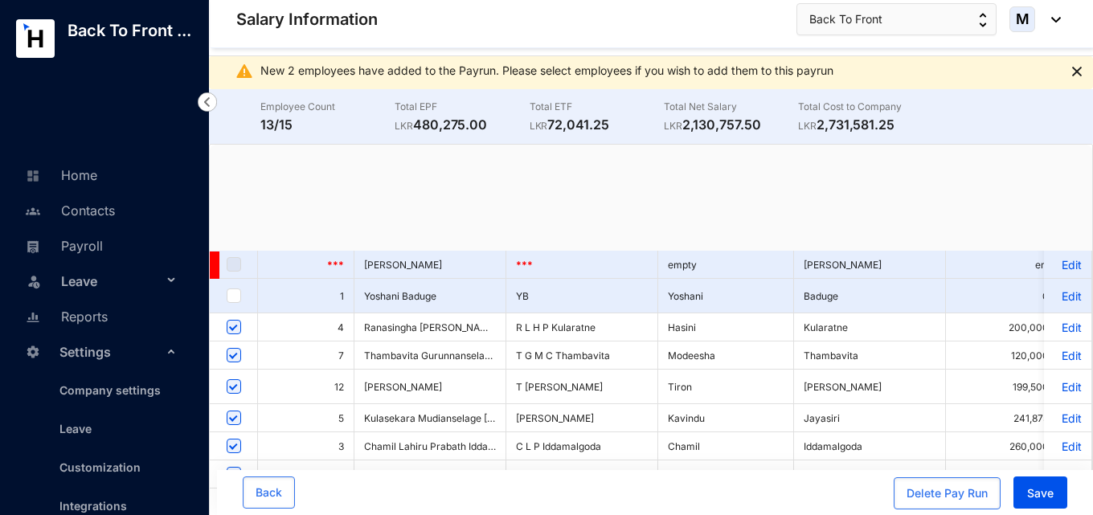
scroll to position [220, 0]
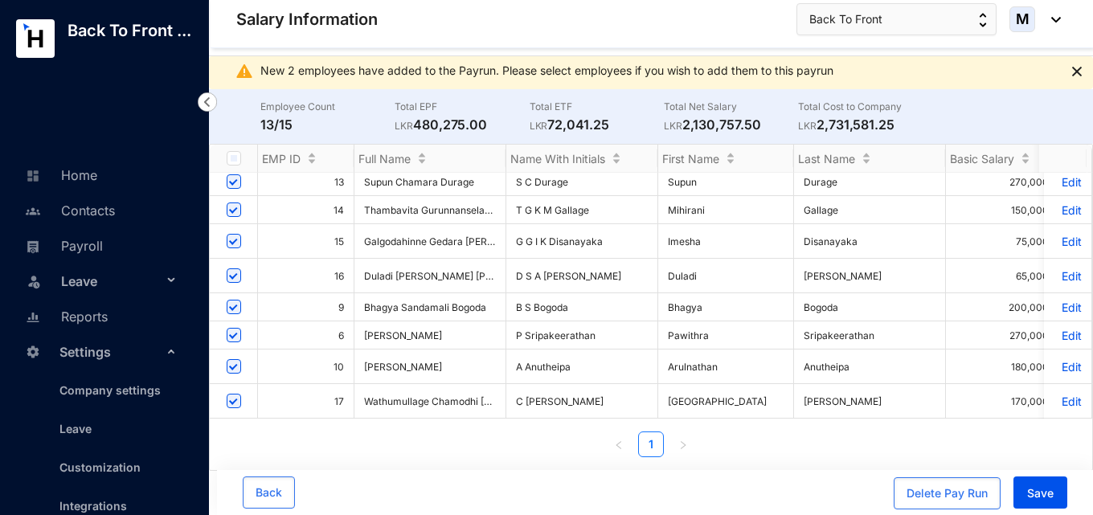
click at [1061, 395] on p "Edit" at bounding box center [1067, 402] width 28 height 14
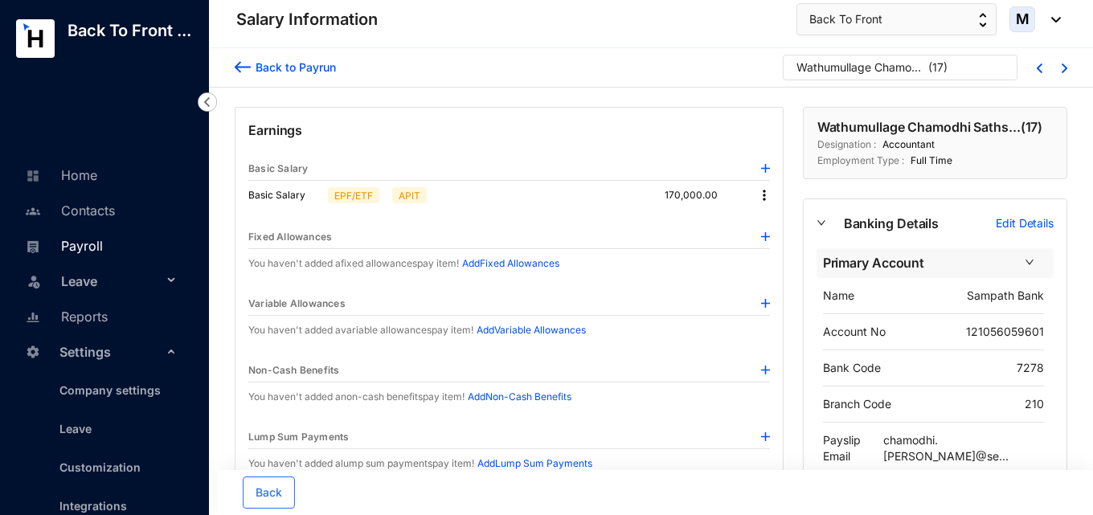
click at [84, 250] on link "Payroll" at bounding box center [62, 246] width 82 height 16
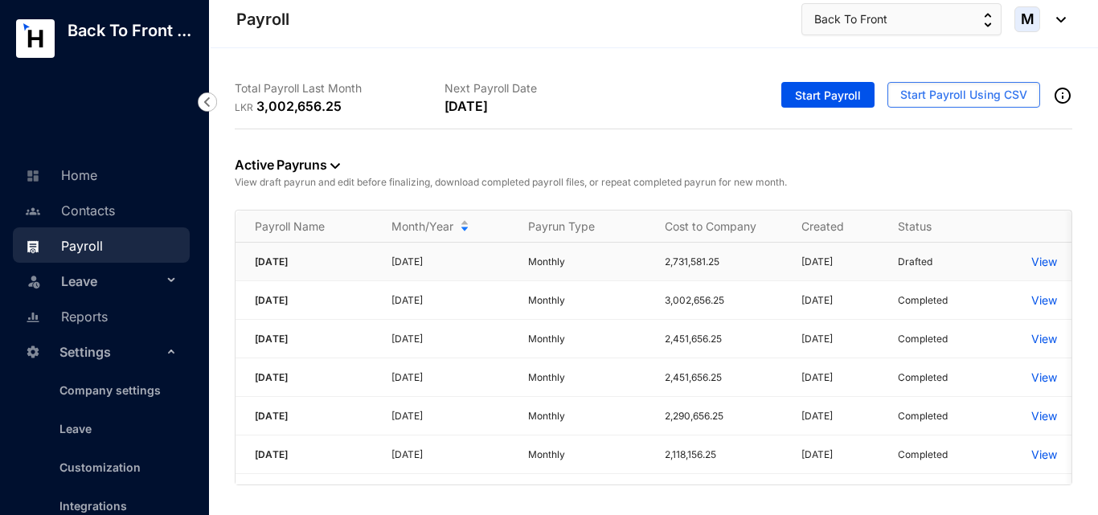
click at [1041, 264] on p "View" at bounding box center [1044, 262] width 26 height 16
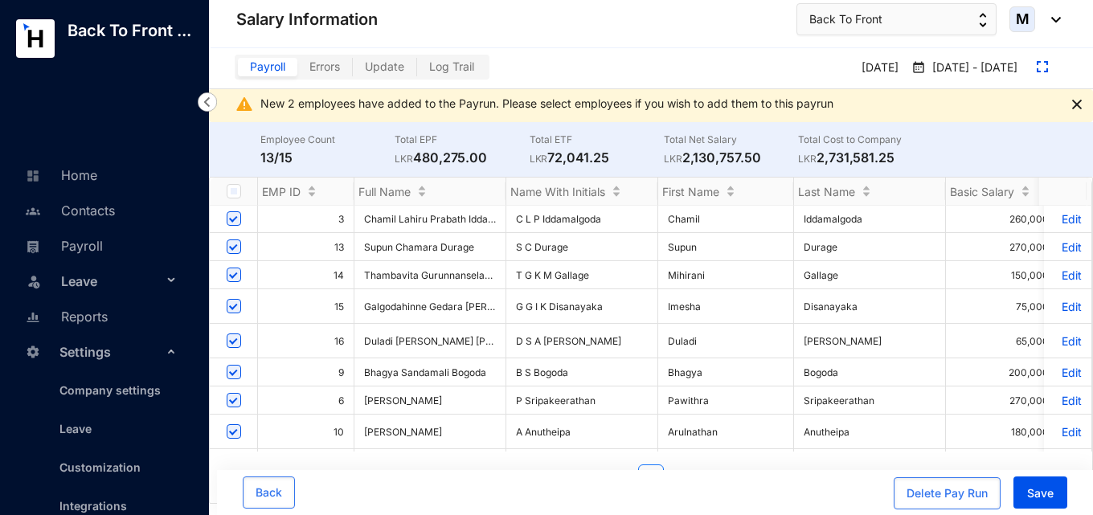
scroll to position [220, 0]
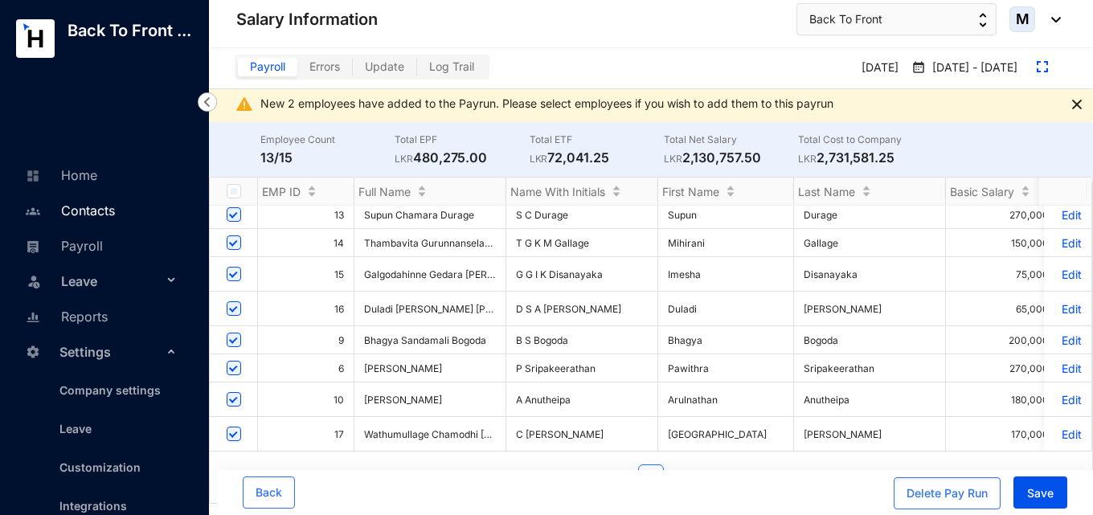
click at [84, 219] on link "Contacts" at bounding box center [68, 210] width 94 height 16
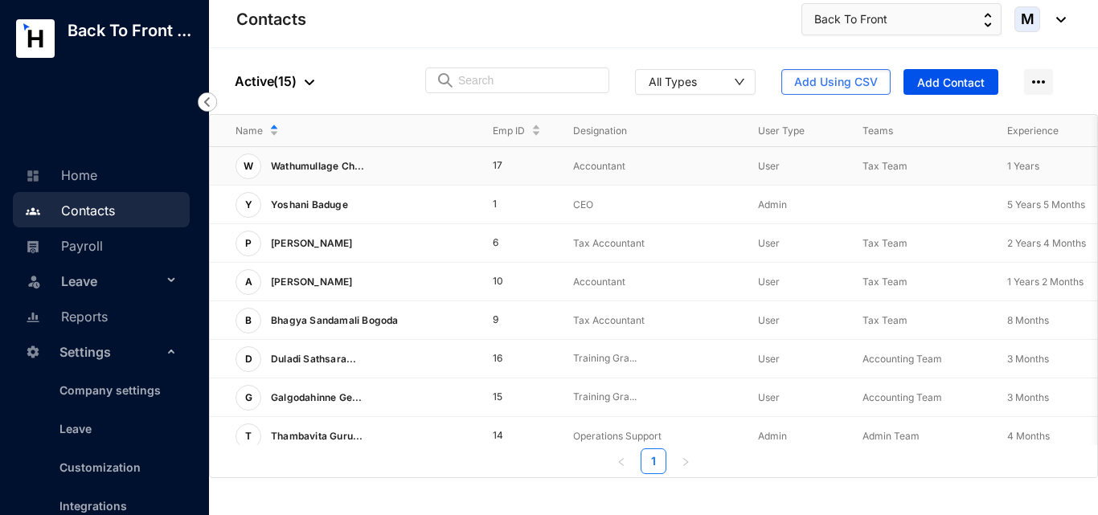
click at [378, 171] on div "W Wathumullage Ch..." at bounding box center [350, 166] width 231 height 26
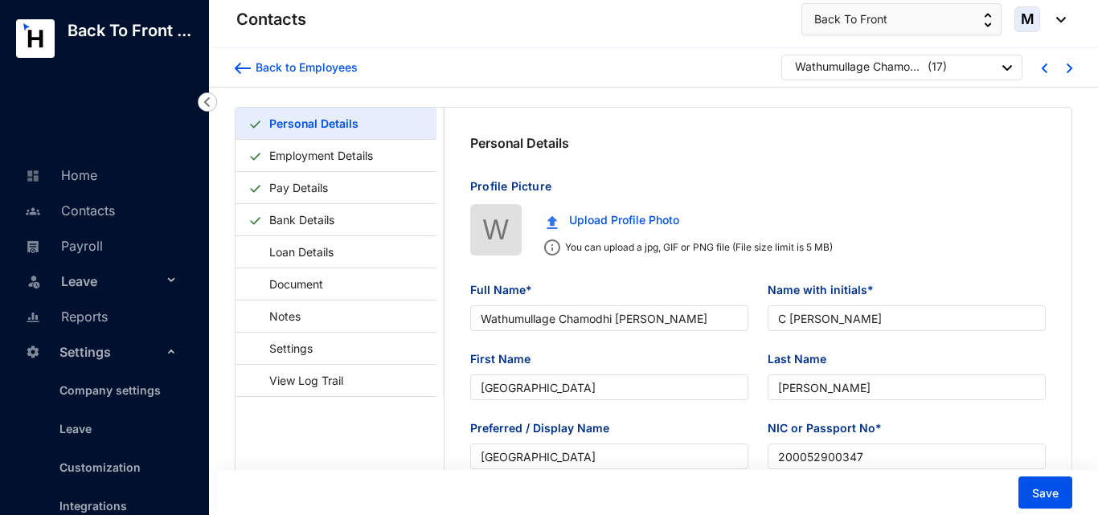
type input "[DATE]"
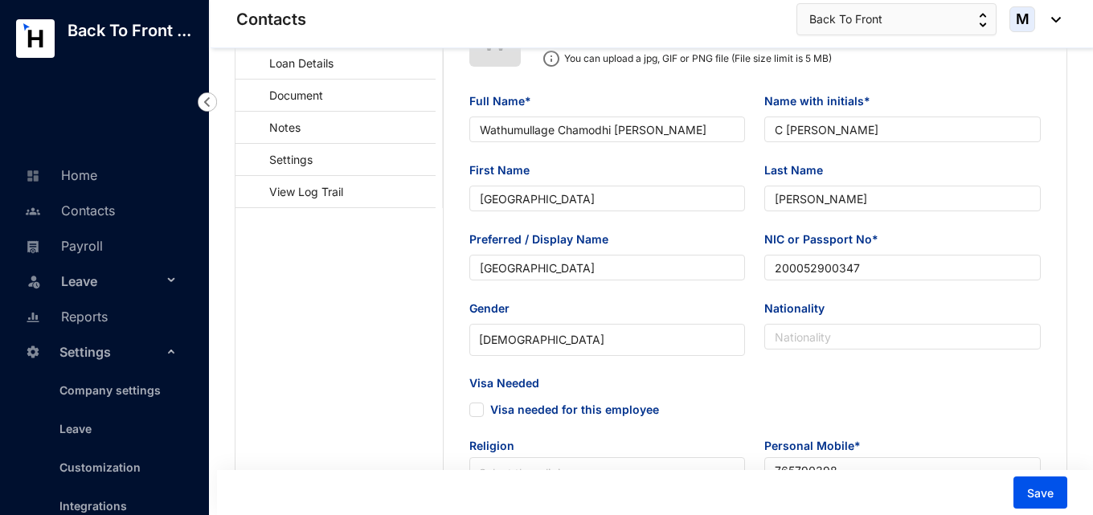
scroll to position [32, 0]
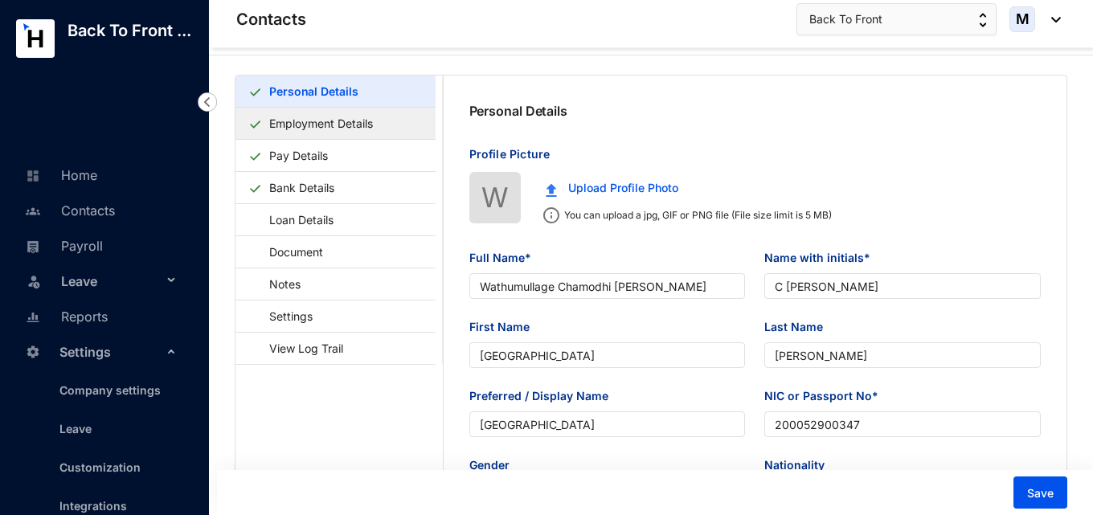
click at [349, 130] on link "Employment Details" at bounding box center [321, 123] width 117 height 33
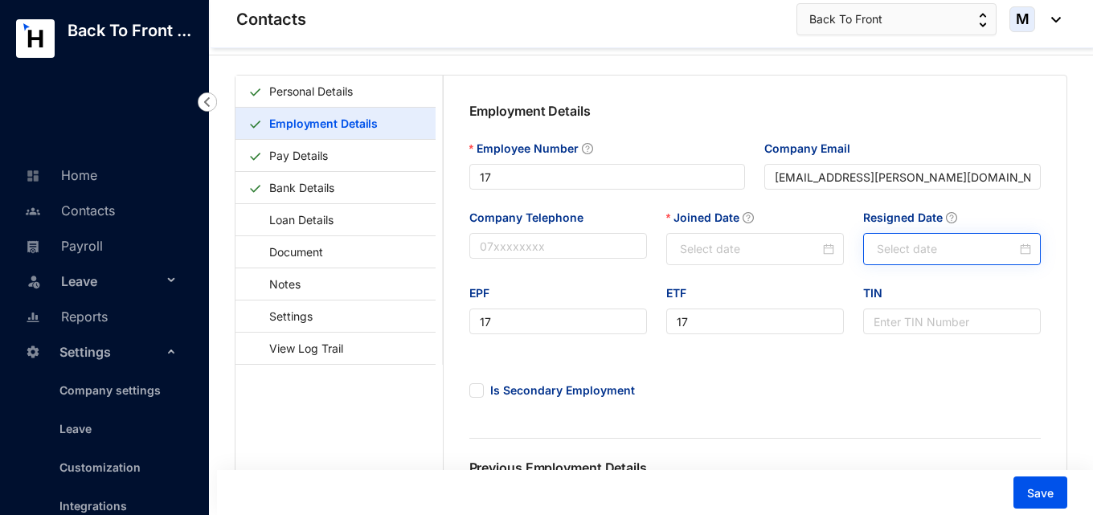
type input "[DATE]"
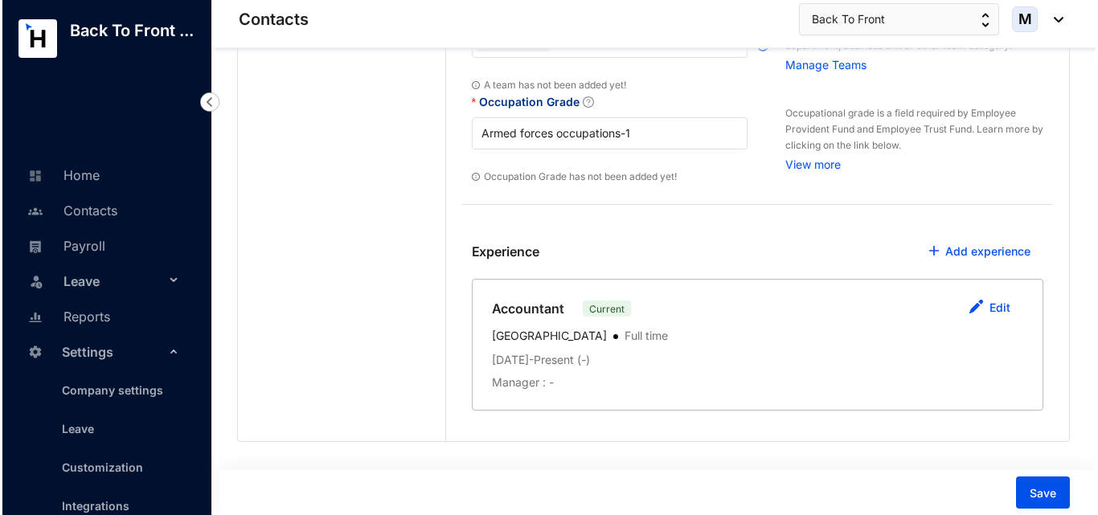
scroll to position [688, 0]
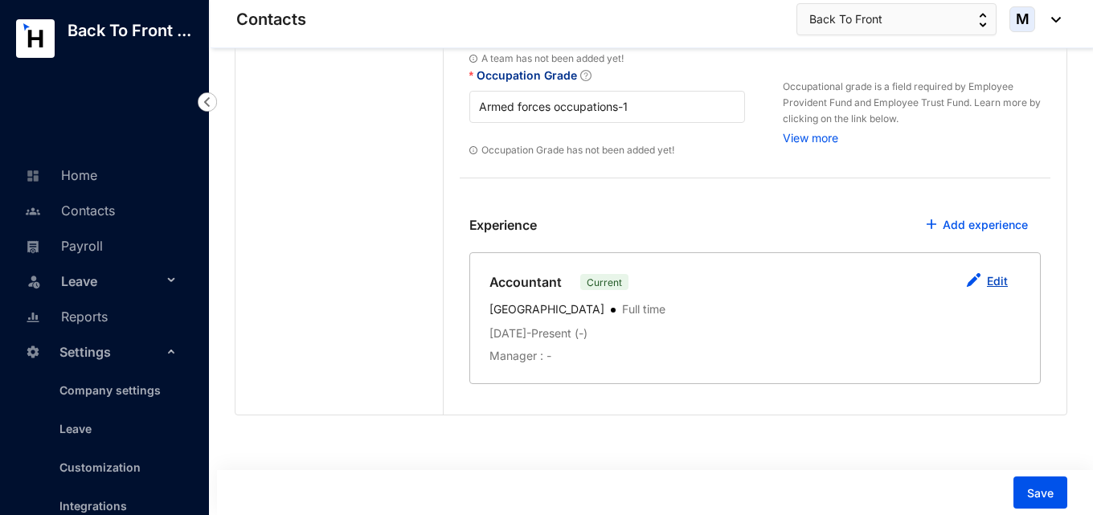
click at [995, 278] on link "Edit" at bounding box center [997, 281] width 21 height 14
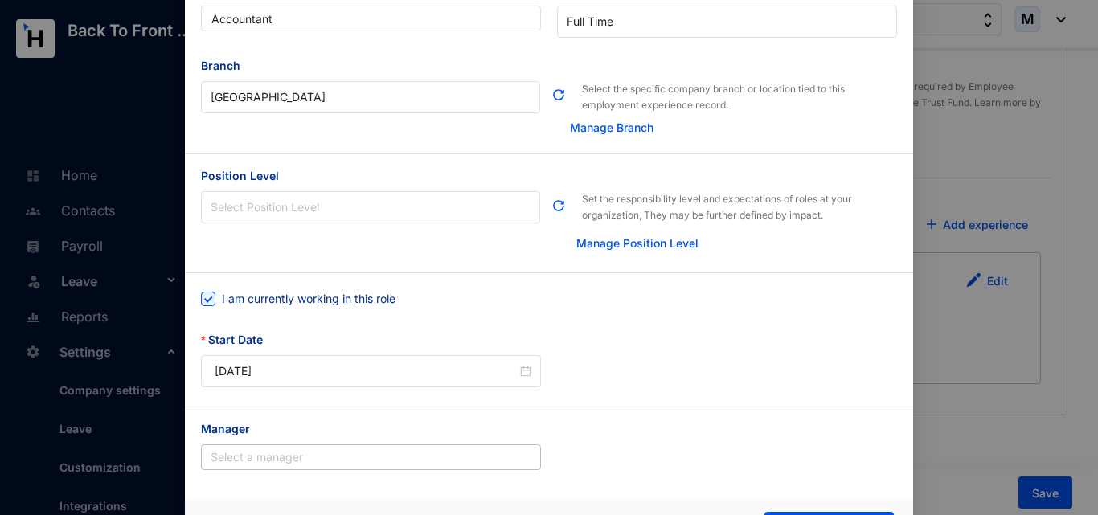
scroll to position [126, 0]
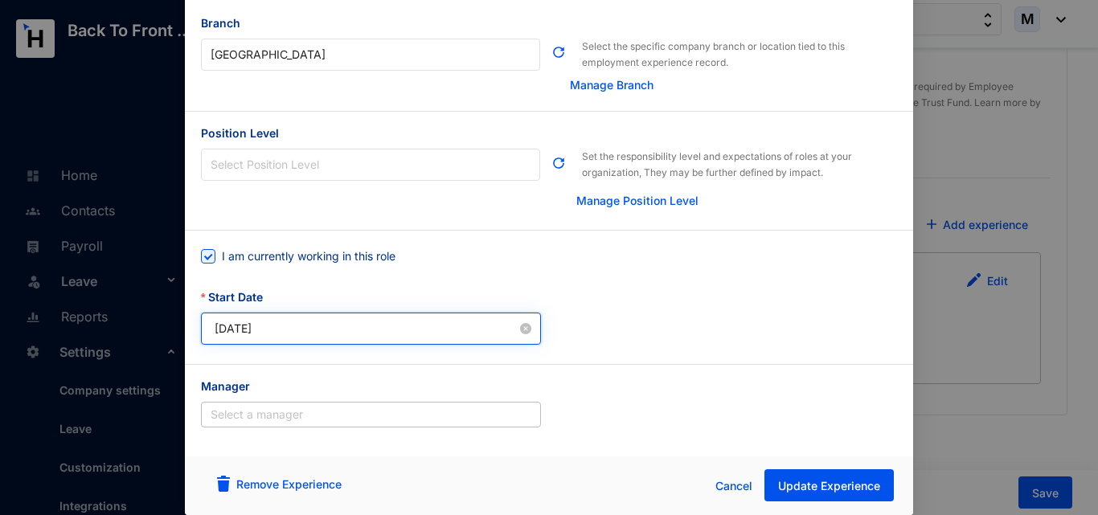
click at [320, 333] on input "[DATE]" at bounding box center [366, 329] width 302 height 18
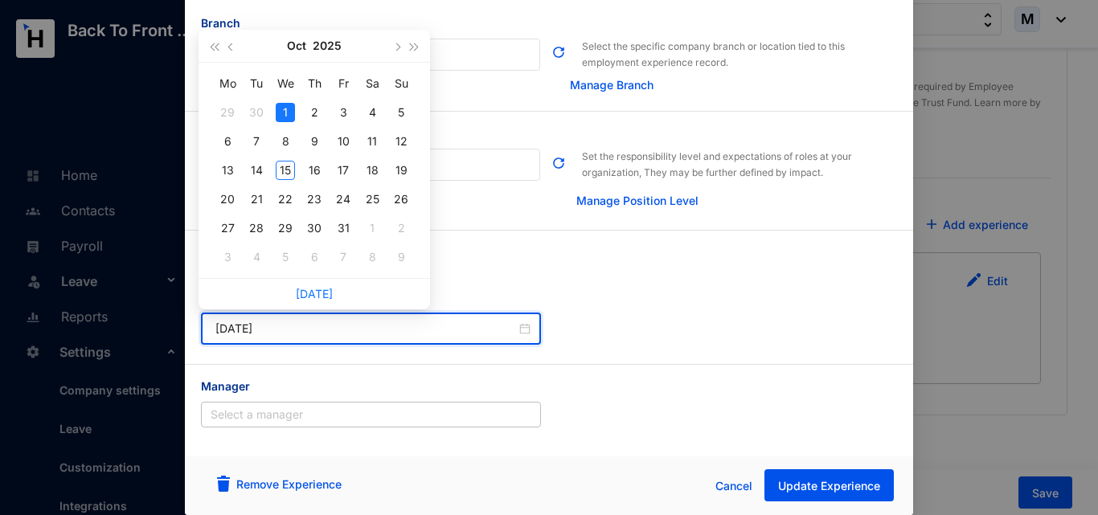
click at [613, 337] on div "Start Date [DATE]" at bounding box center [549, 326] width 712 height 76
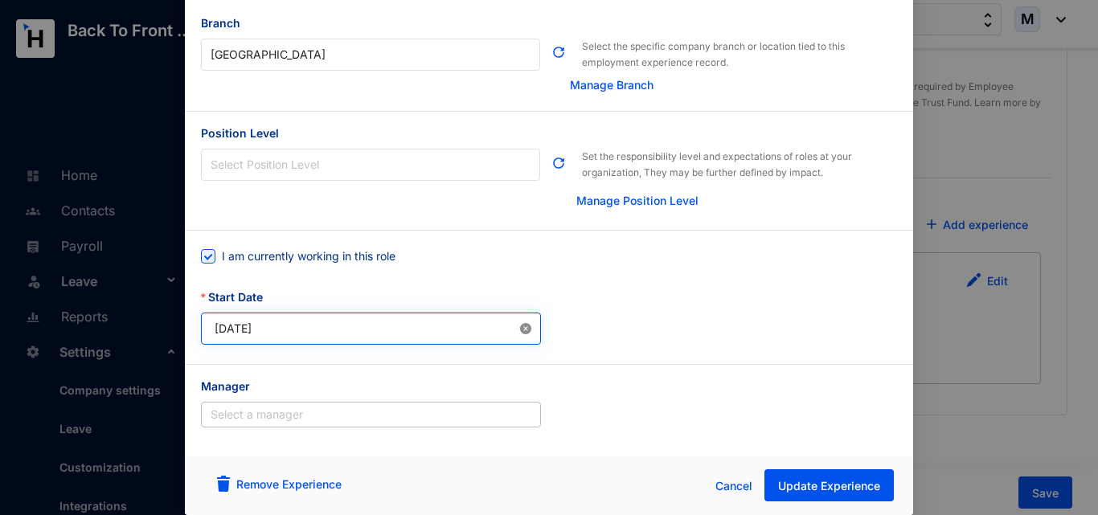
click at [522, 331] on icon "close-circle" at bounding box center [525, 328] width 11 height 11
type input "Invalid Date"
click at [391, 327] on input "Invalid Date" at bounding box center [366, 329] width 302 height 18
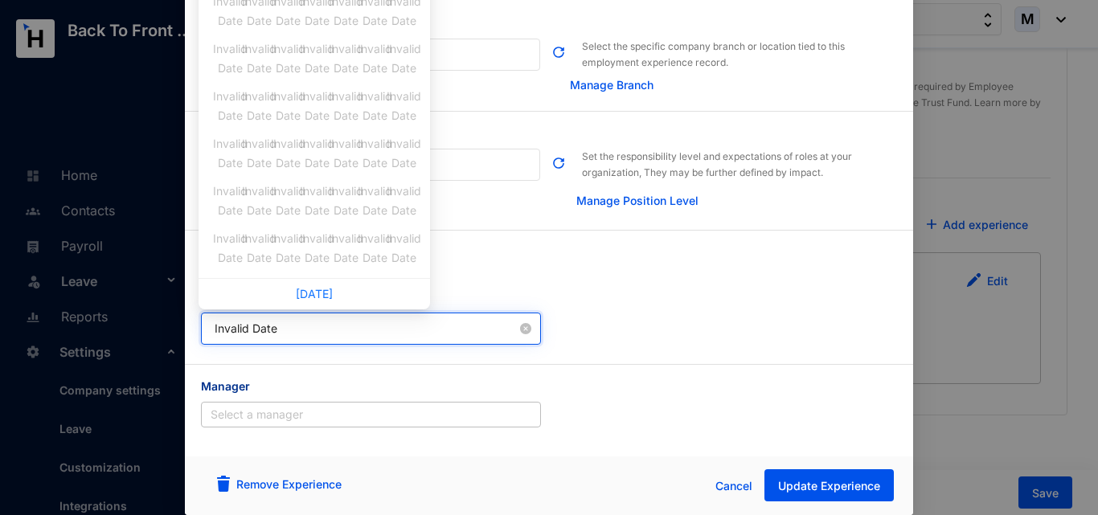
click at [337, 330] on input "Invalid Date" at bounding box center [366, 329] width 302 height 18
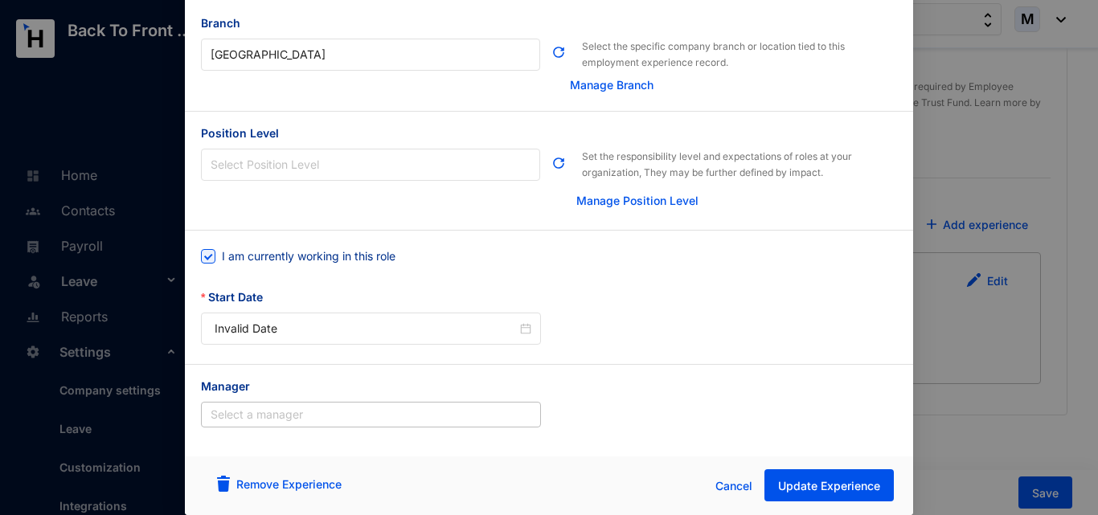
click at [250, 374] on div "Manager Select a manager" at bounding box center [549, 406] width 728 height 82
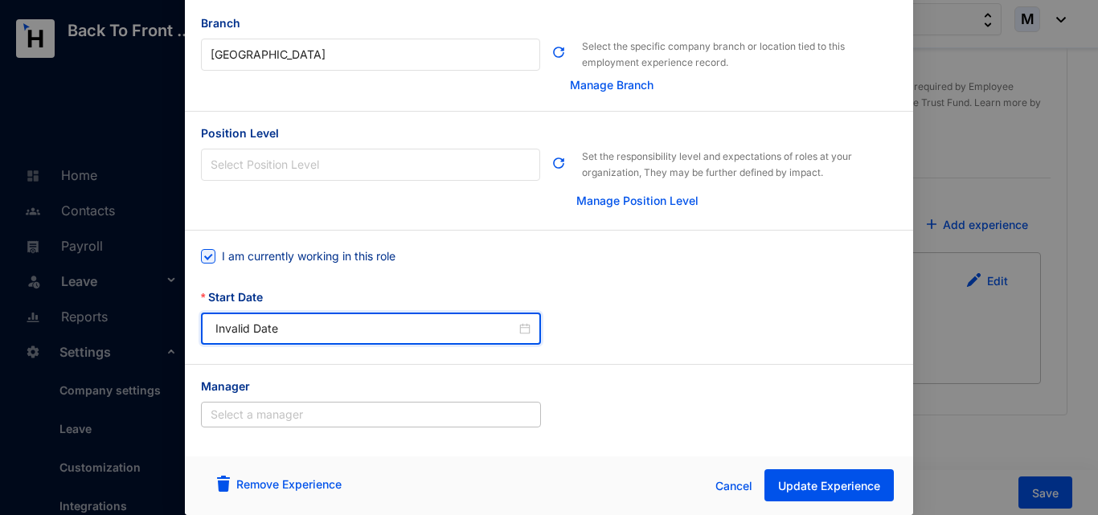
drag, startPoint x: 272, startPoint y: 333, endPoint x: 161, endPoint y: 331, distance: 111.7
click at [161, 331] on div "Update Experience Designation Accountant Employment Type [DEMOGRAPHIC_DATA] Bra…" at bounding box center [549, 257] width 1098 height 515
click at [527, 332] on icon "close-circle" at bounding box center [525, 328] width 11 height 11
click at [526, 333] on icon "close-circle" at bounding box center [525, 328] width 11 height 11
click at [525, 331] on icon "close-circle" at bounding box center [525, 328] width 11 height 11
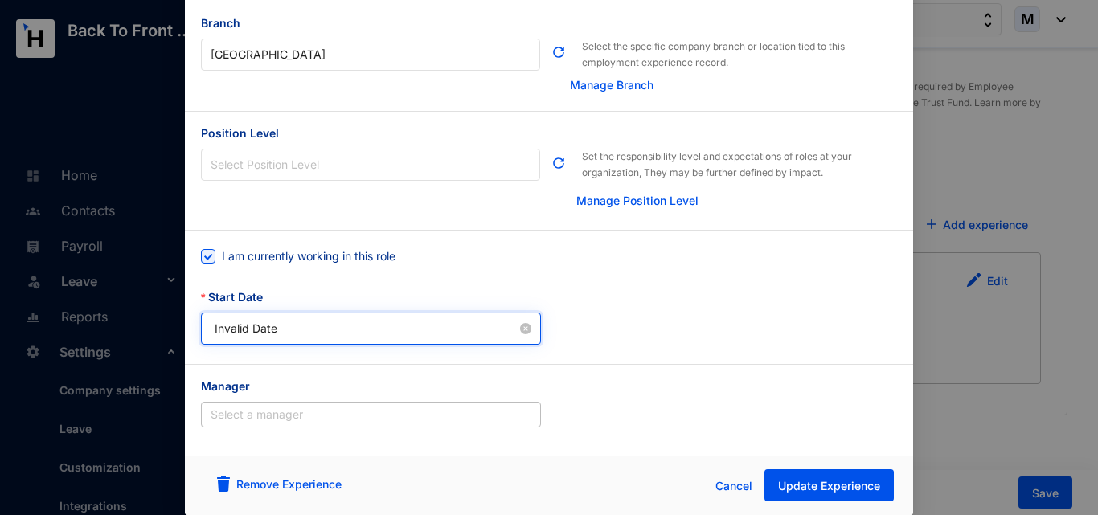
click at [429, 327] on input "Invalid Date" at bounding box center [366, 329] width 302 height 18
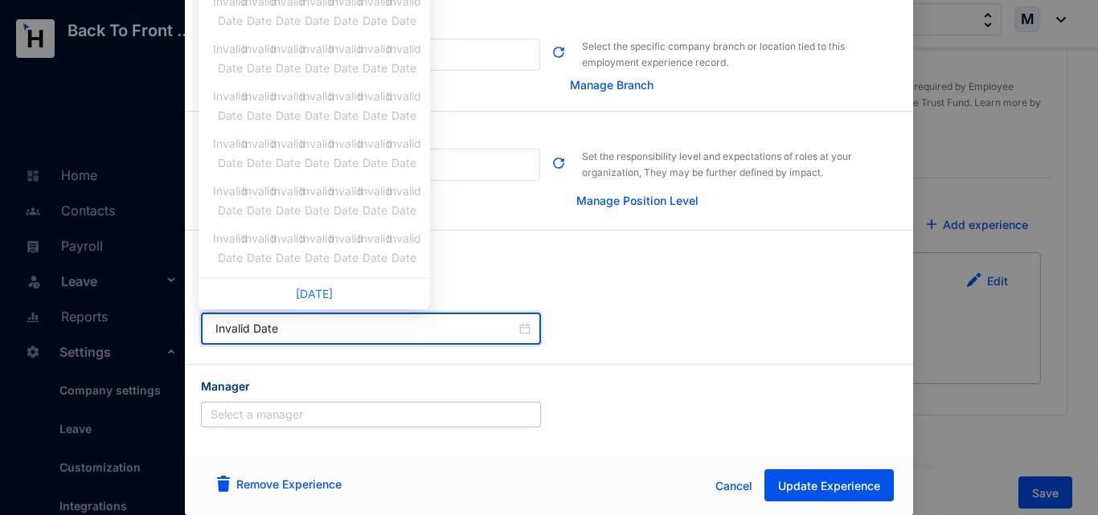
drag, startPoint x: 404, startPoint y: 327, endPoint x: 112, endPoint y: 327, distance: 291.7
click at [112, 327] on div "Update Experience Designation Accountant Employment Type [DEMOGRAPHIC_DATA] Bra…" at bounding box center [549, 257] width 1098 height 515
type input "Invalid Date"
click at [333, 382] on div "Manager" at bounding box center [371, 390] width 340 height 24
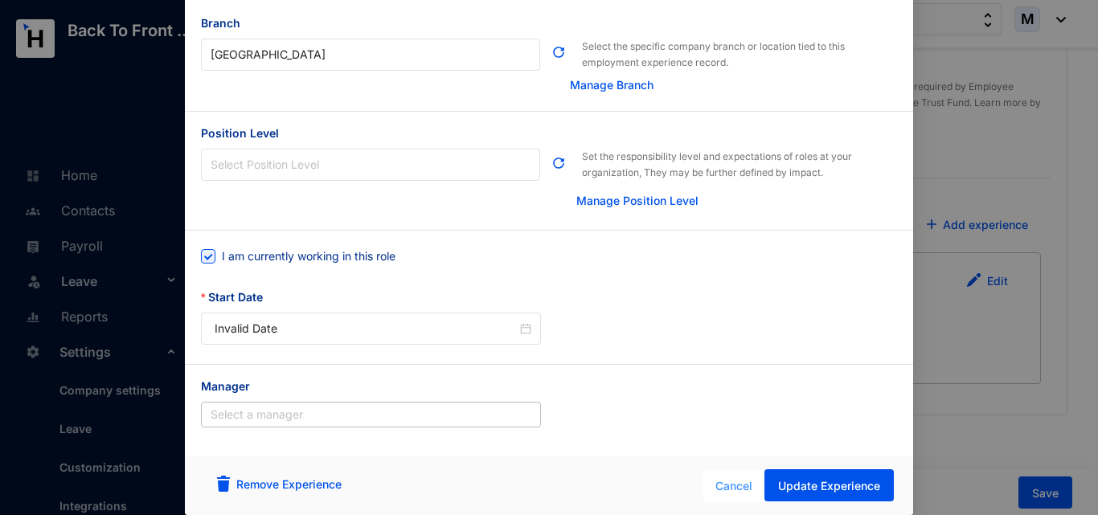
click at [739, 491] on span "Cancel" at bounding box center [733, 486] width 37 height 18
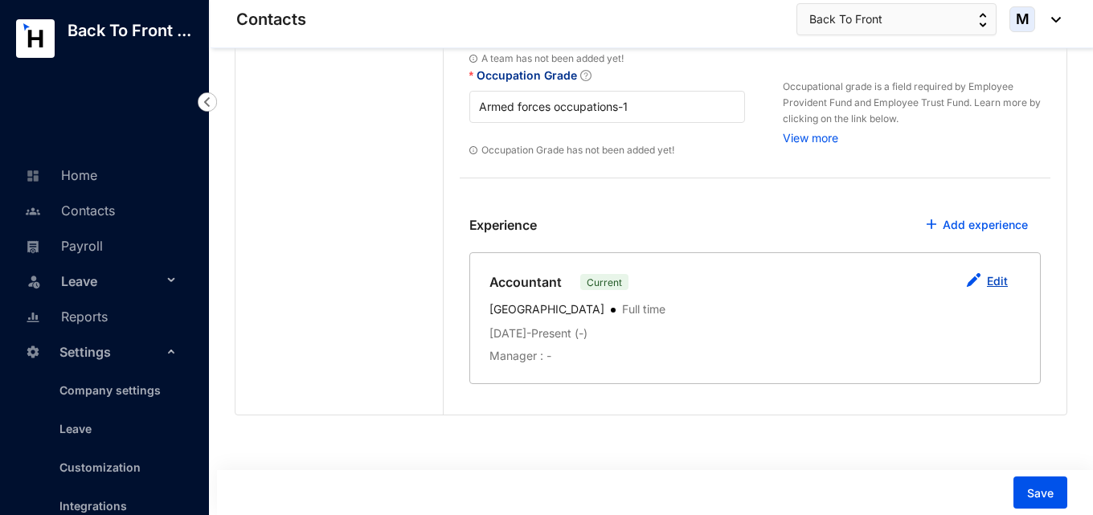
click at [984, 285] on button "Edit" at bounding box center [986, 282] width 67 height 32
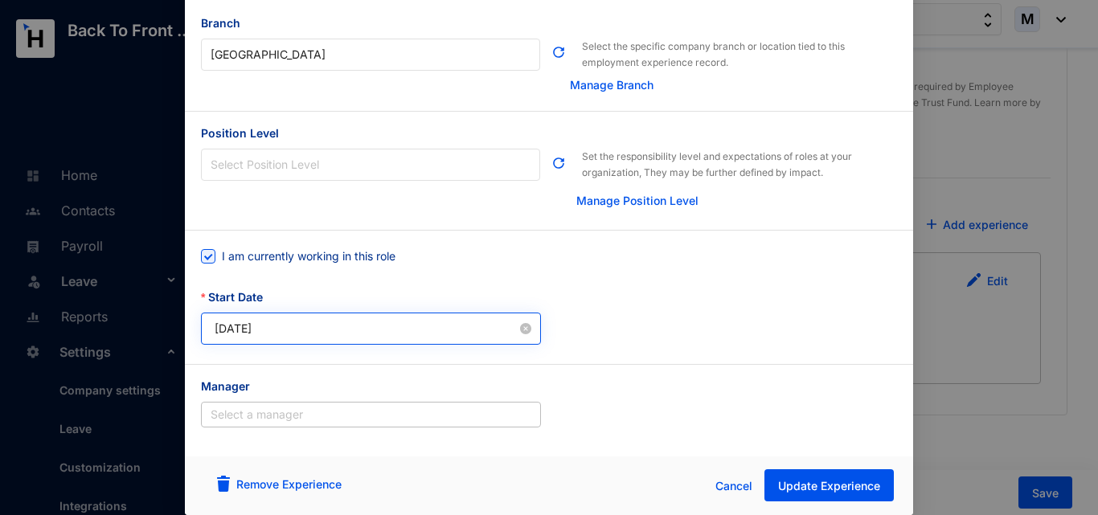
click at [227, 317] on div "[DATE]" at bounding box center [371, 329] width 340 height 32
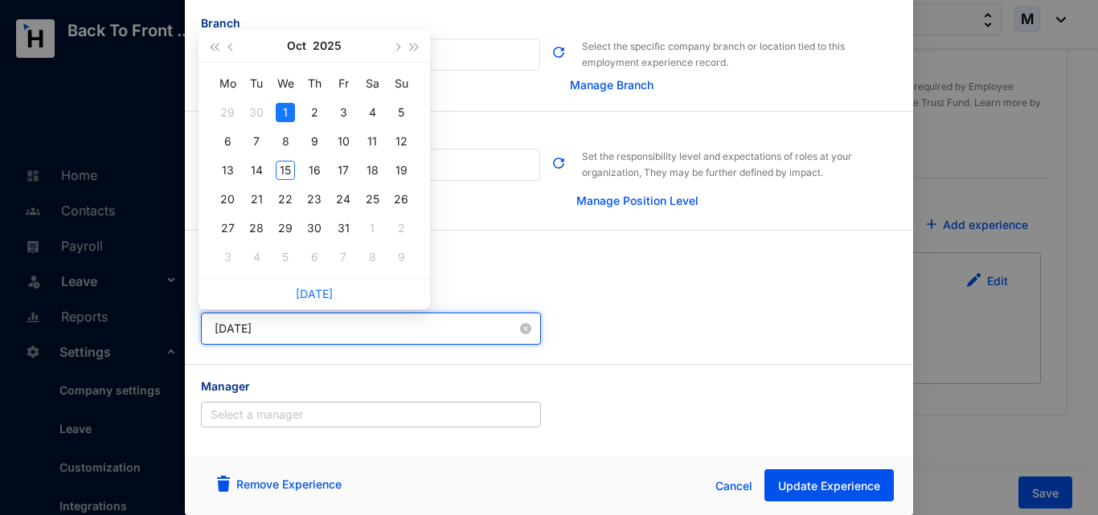
click at [241, 337] on input "[DATE]" at bounding box center [366, 329] width 302 height 18
click at [227, 46] on button "button" at bounding box center [232, 46] width 18 height 32
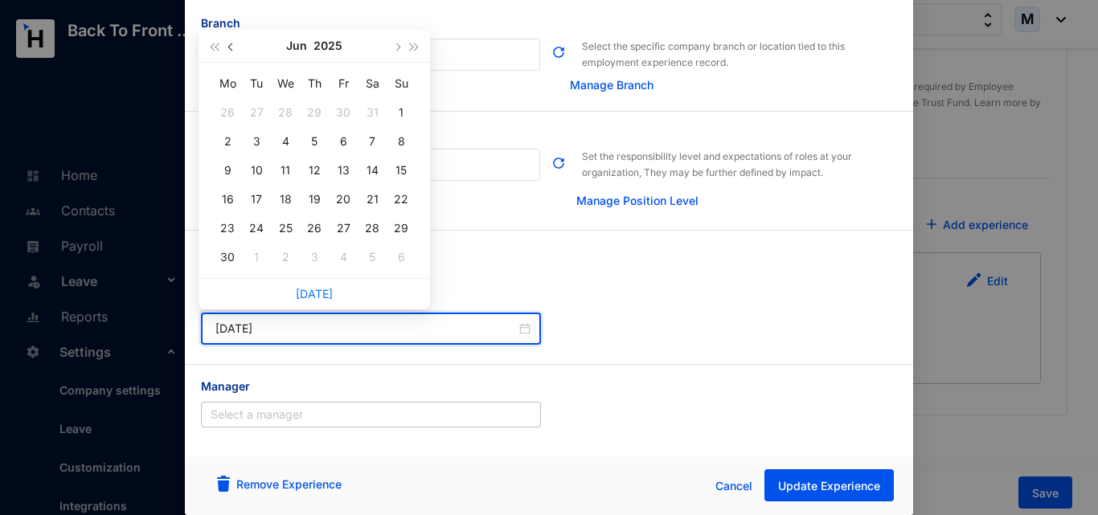
click at [227, 46] on button "button" at bounding box center [232, 46] width 18 height 32
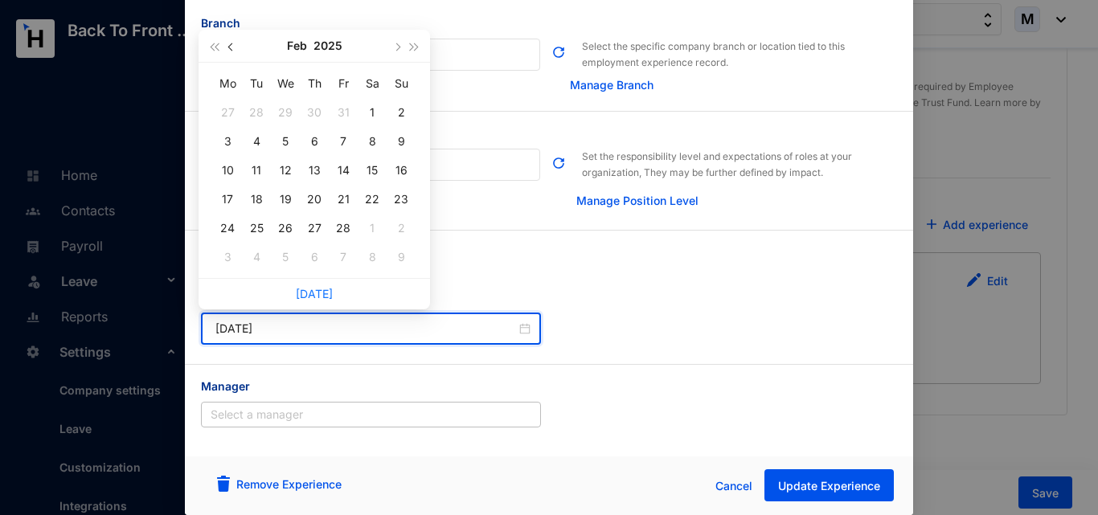
click at [227, 46] on button "button" at bounding box center [232, 46] width 18 height 32
click at [396, 47] on span "button" at bounding box center [396, 47] width 8 height 8
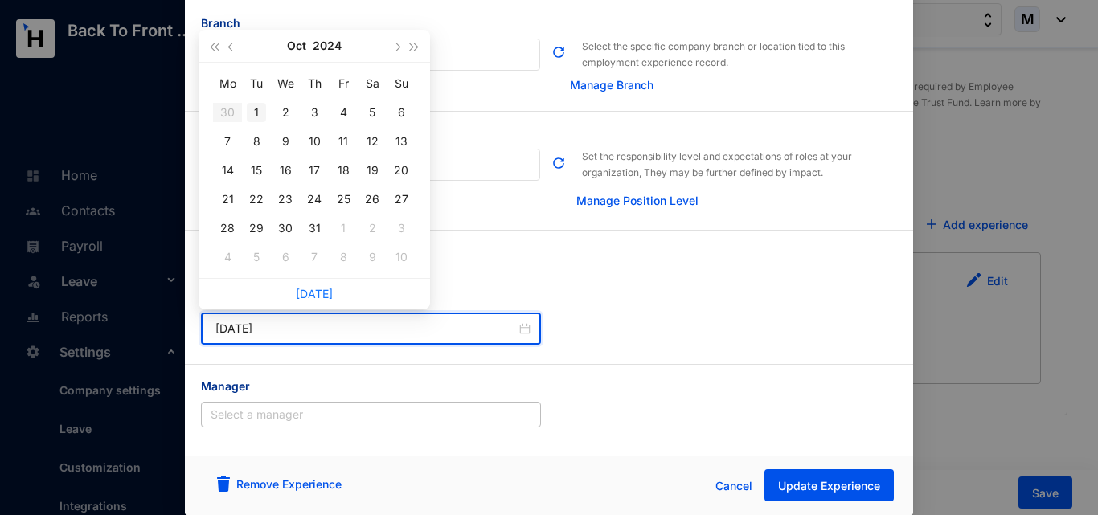
type input "[DATE]"
click at [254, 111] on div "1" at bounding box center [256, 112] width 19 height 19
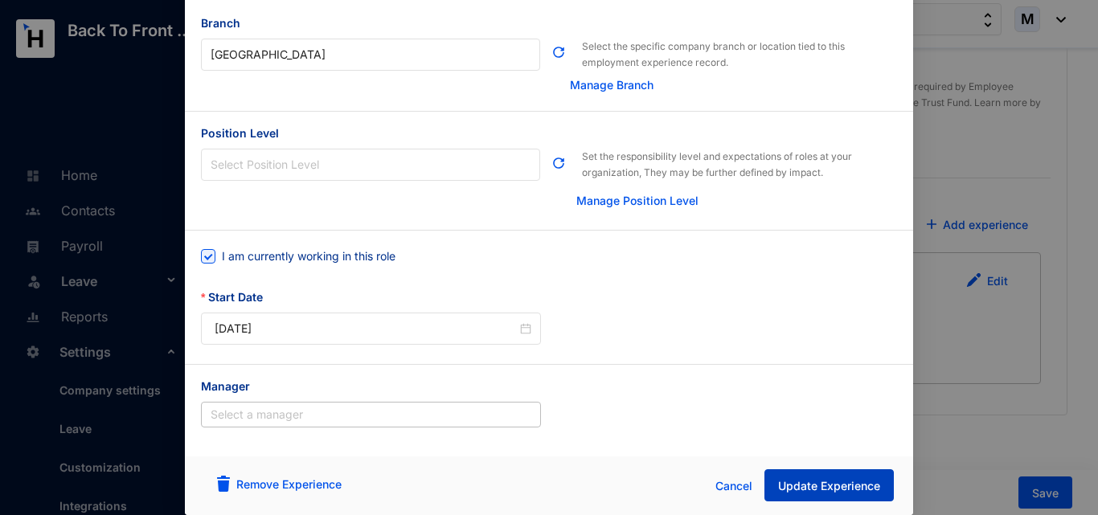
click at [789, 485] on span "Update Experience" at bounding box center [829, 486] width 102 height 16
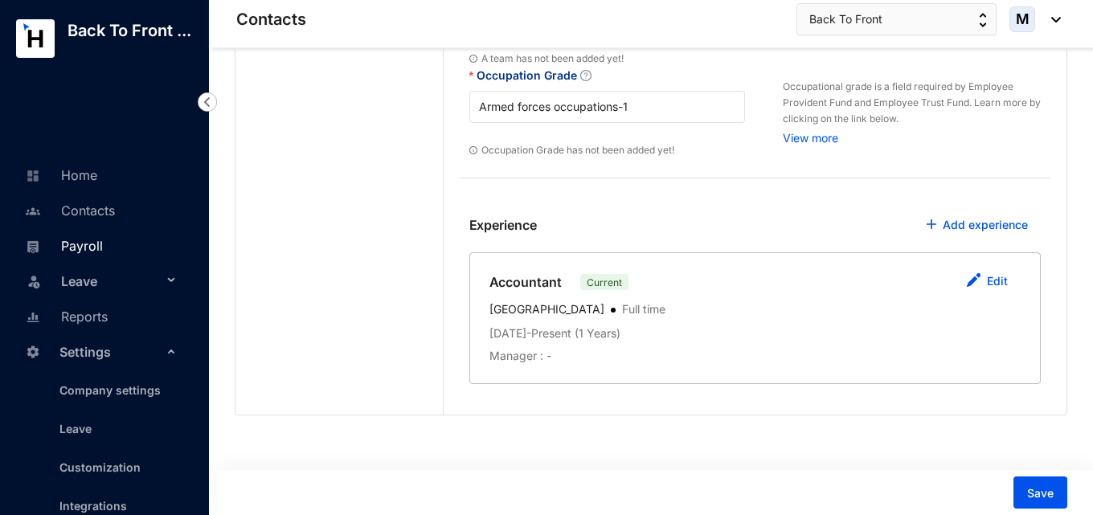
click at [77, 249] on link "Payroll" at bounding box center [62, 246] width 82 height 16
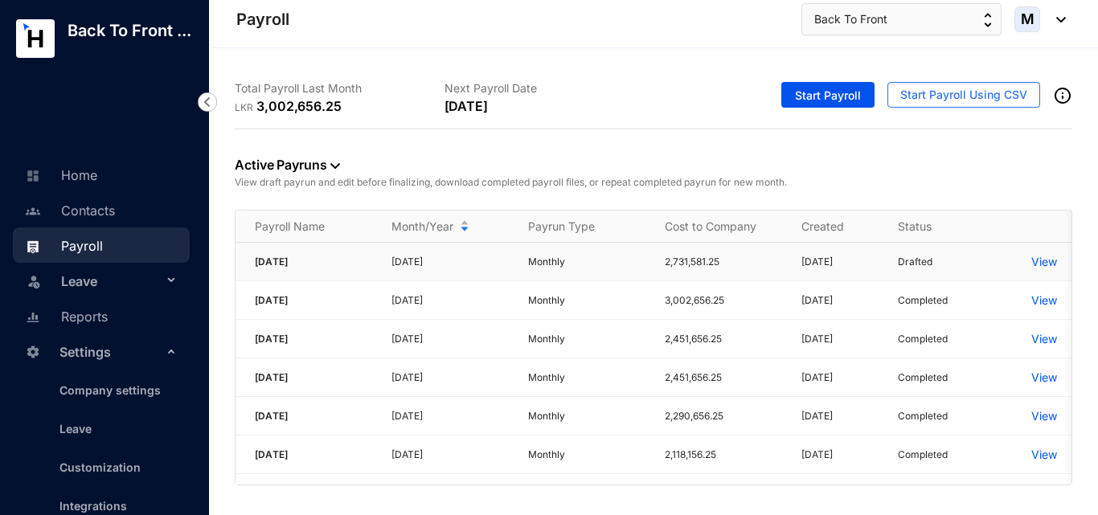
click at [1048, 260] on p "View" at bounding box center [1044, 262] width 26 height 16
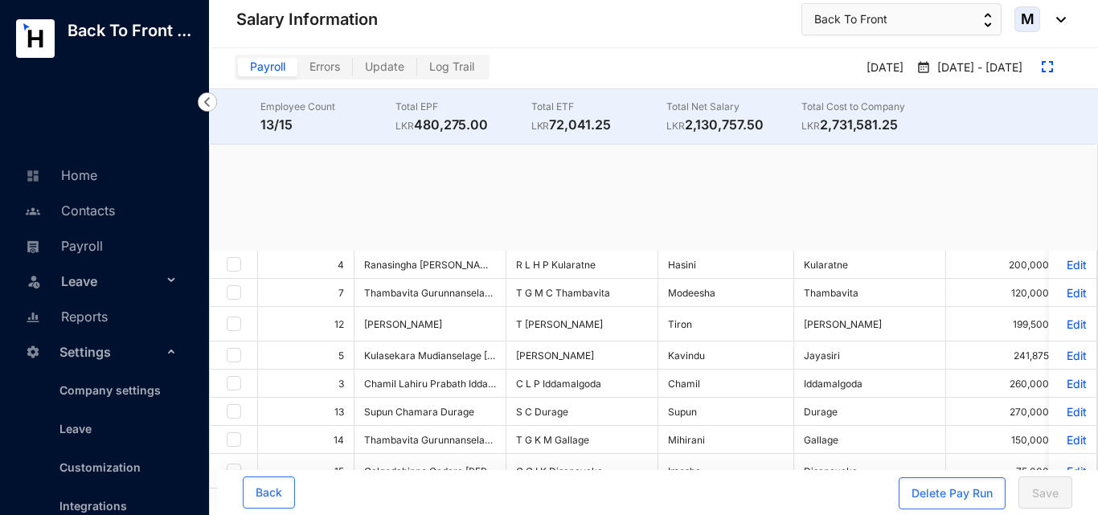
checkbox input "true"
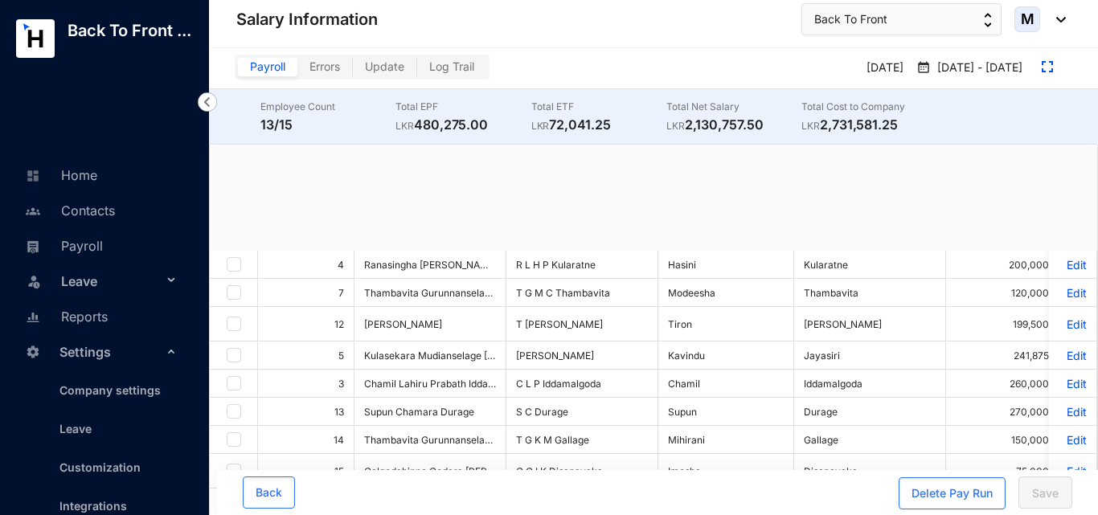
checkbox input "true"
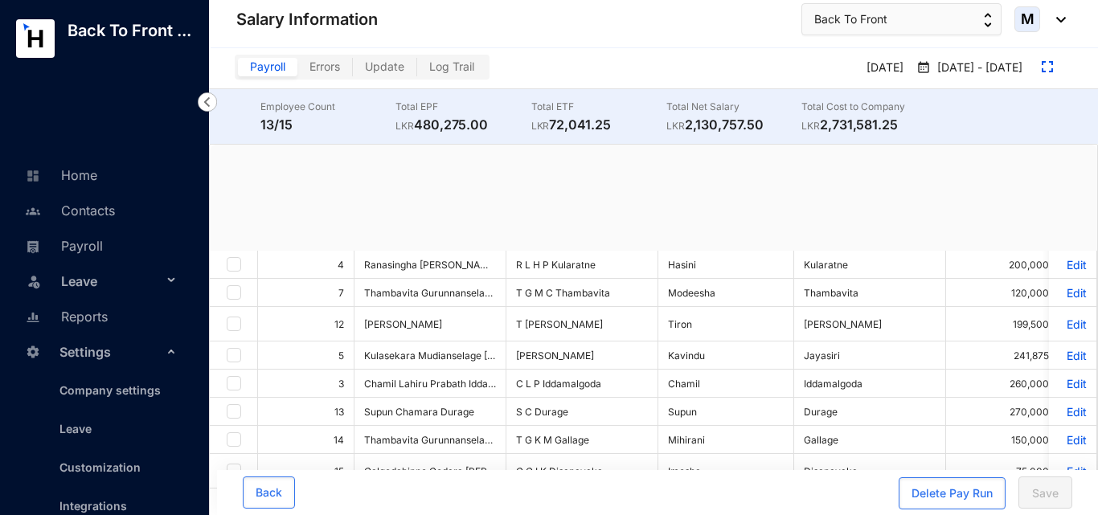
checkbox input "true"
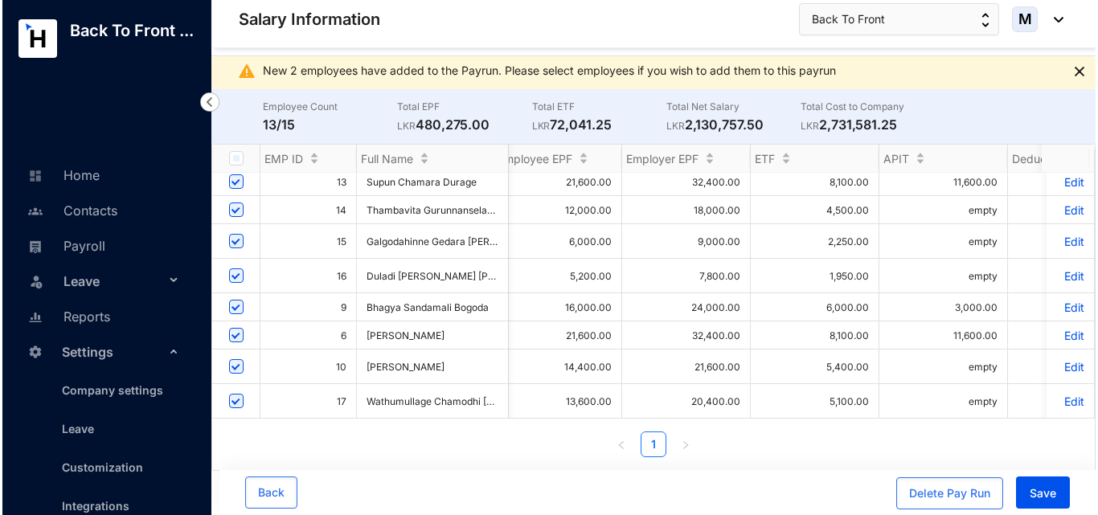
scroll to position [0, 722]
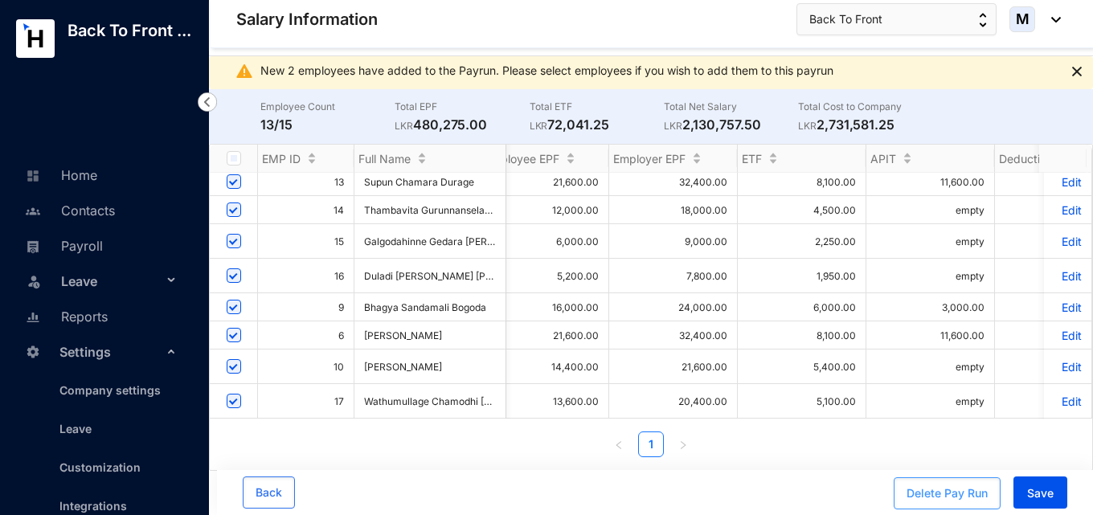
click at [963, 489] on div "Delete Pay Run" at bounding box center [946, 493] width 81 height 16
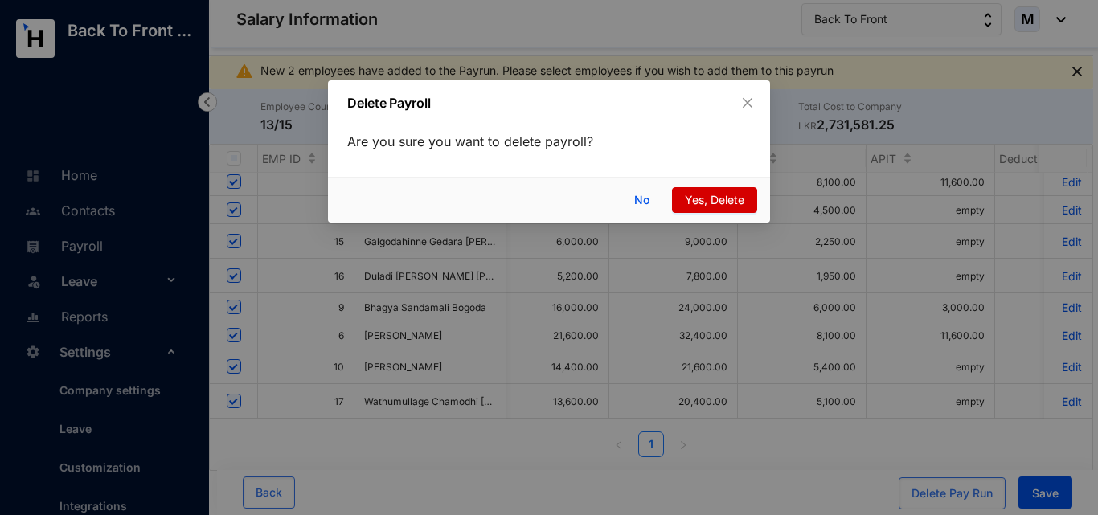
click at [720, 202] on span "Yes, Delete" at bounding box center [714, 200] width 59 height 18
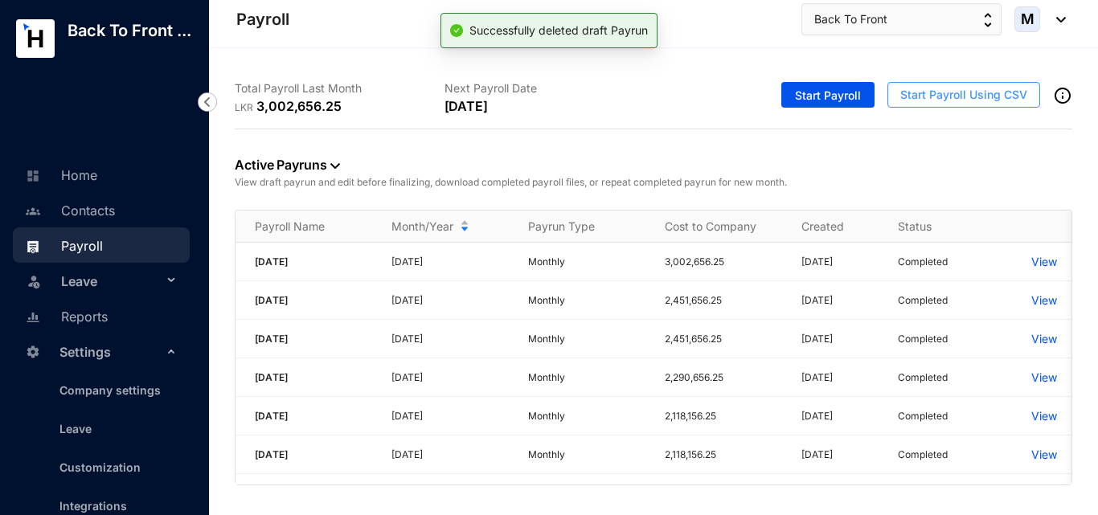
click at [936, 94] on span "Start Payroll Using CSV" at bounding box center [963, 95] width 127 height 16
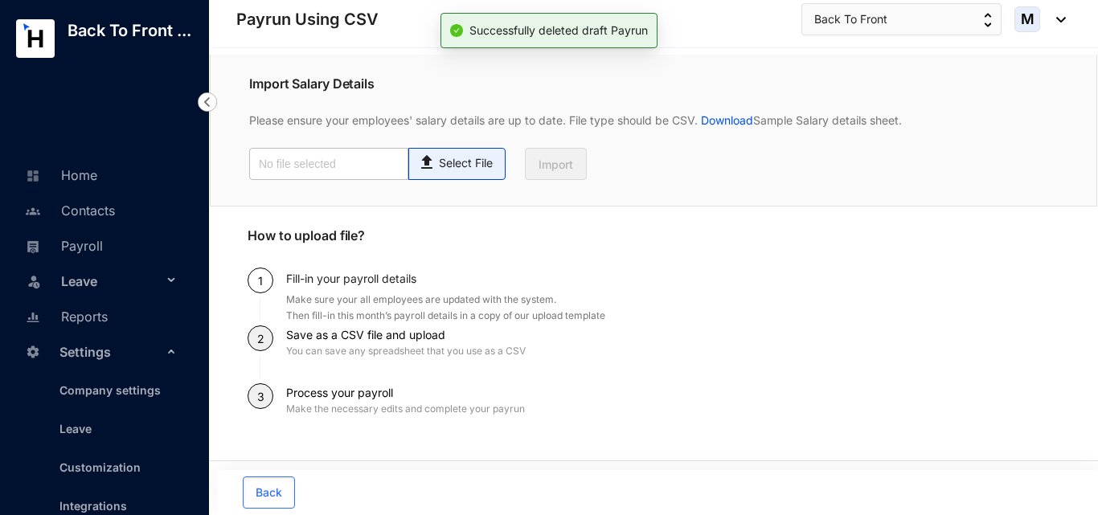
click at [476, 165] on p "Select File" at bounding box center [466, 163] width 54 height 17
click at [0, 0] on input "Select File" at bounding box center [0, 0] width 0 height 0
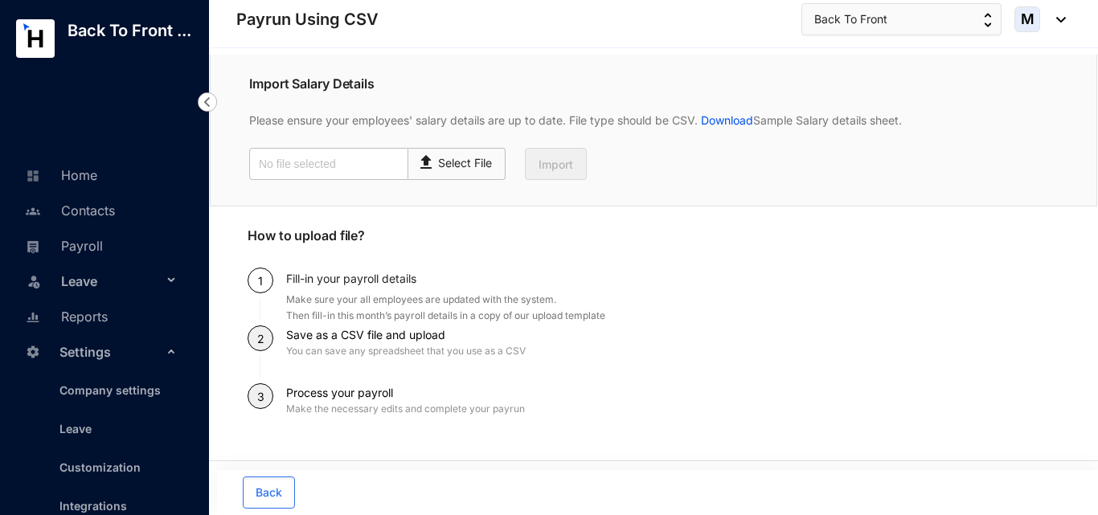
type input "Employee details template [DATE] back.csv"
click at [548, 171] on span "Import" at bounding box center [555, 165] width 35 height 16
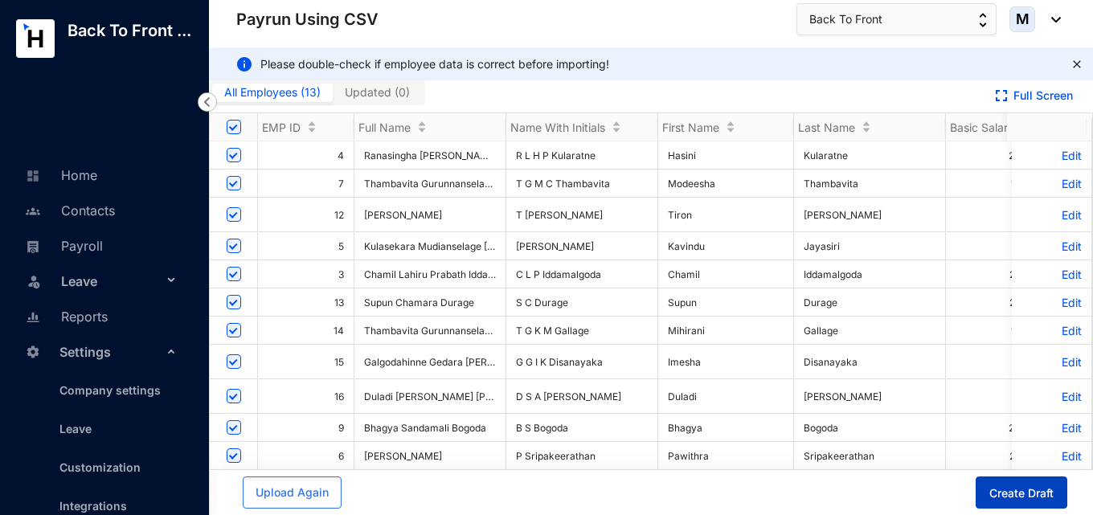
click at [1011, 495] on span "Create Draft" at bounding box center [1021, 493] width 64 height 16
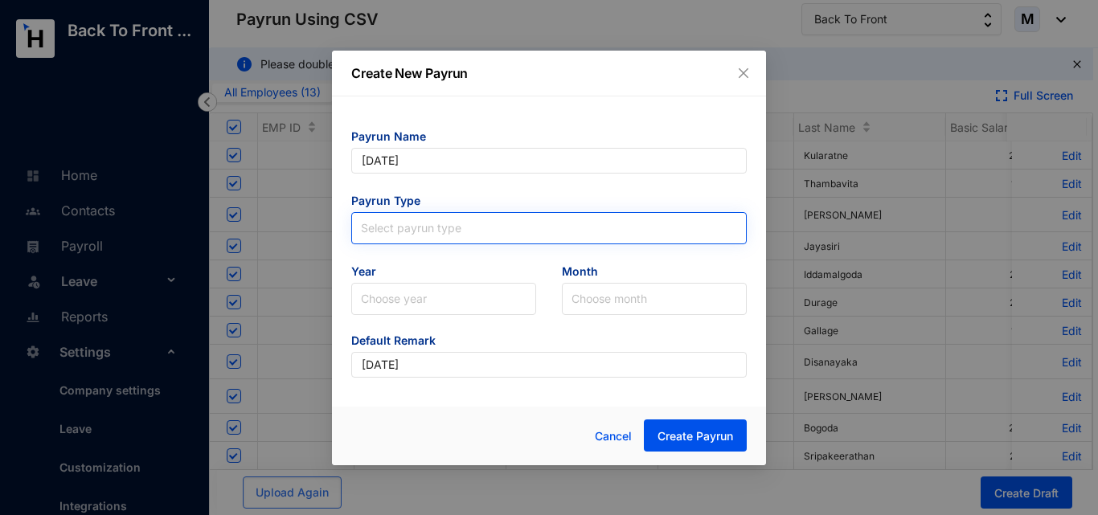
click at [488, 231] on input "search" at bounding box center [549, 225] width 376 height 24
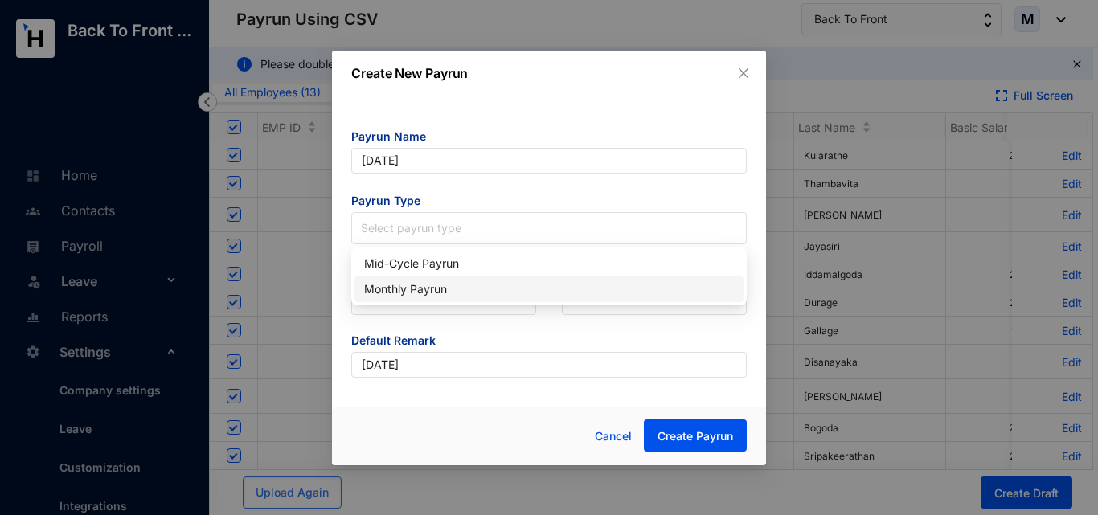
click at [459, 288] on div "Monthly Payrun" at bounding box center [549, 289] width 370 height 18
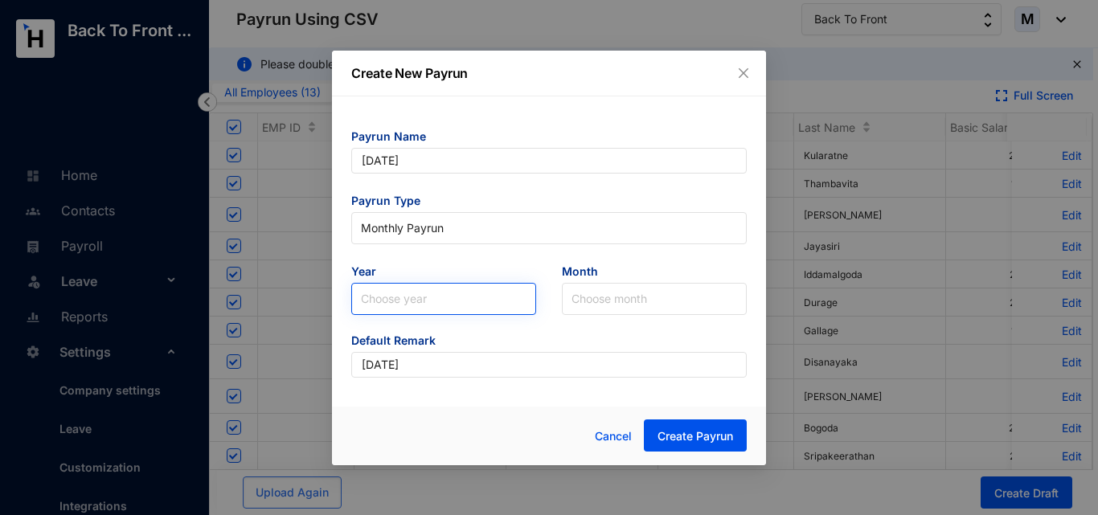
click at [448, 307] on input "search" at bounding box center [444, 299] width 166 height 31
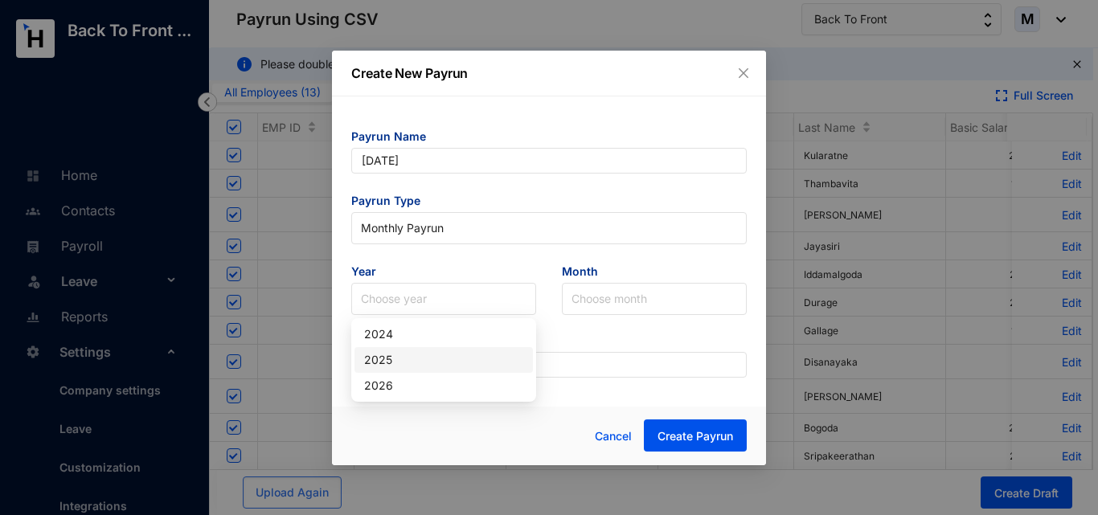
click at [410, 354] on div "2025" at bounding box center [443, 360] width 159 height 18
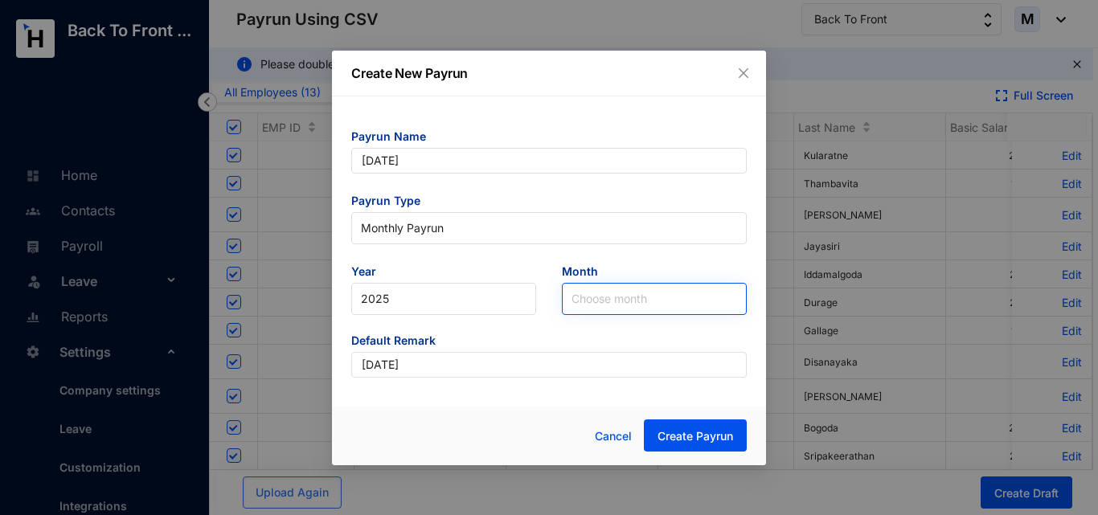
click at [621, 302] on input "search" at bounding box center [654, 299] width 166 height 31
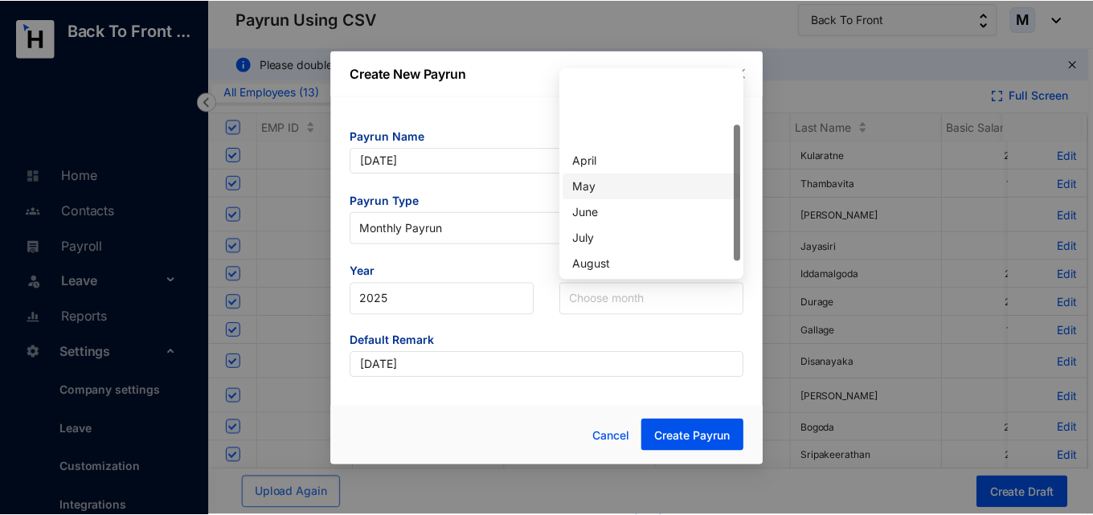
scroll to position [103, 0]
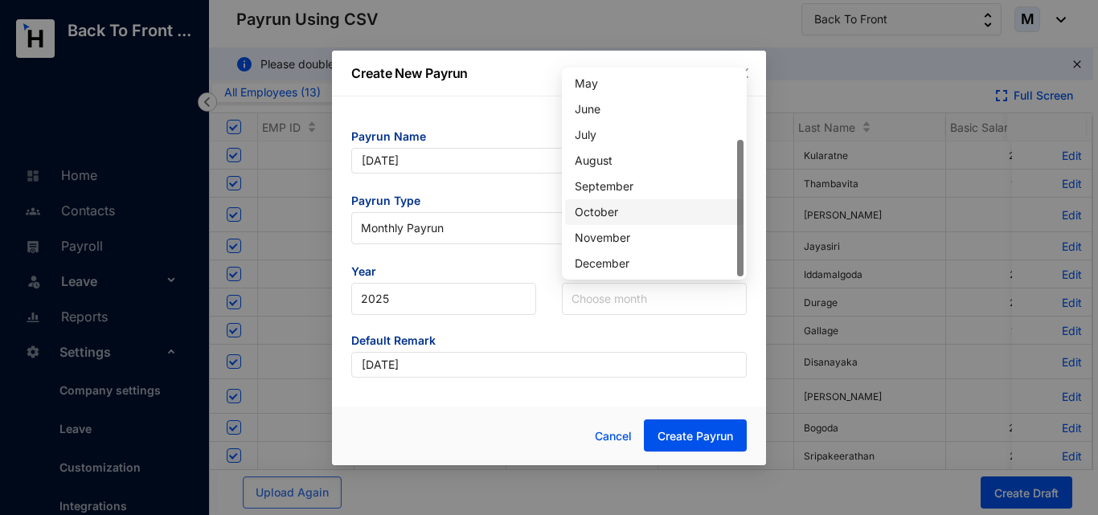
click at [611, 215] on div "October" at bounding box center [654, 212] width 159 height 18
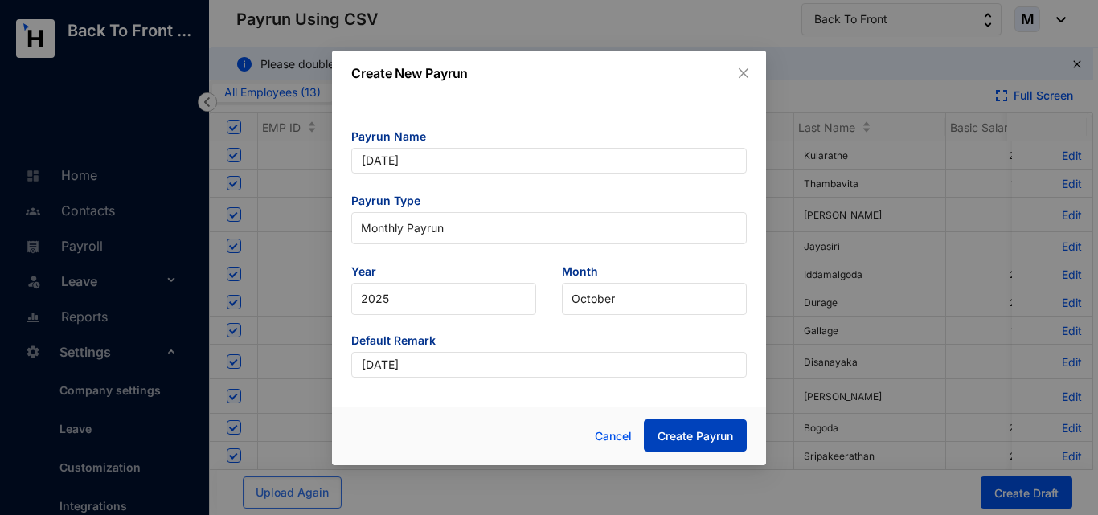
click at [702, 436] on span "Create Payrun" at bounding box center [695, 436] width 76 height 16
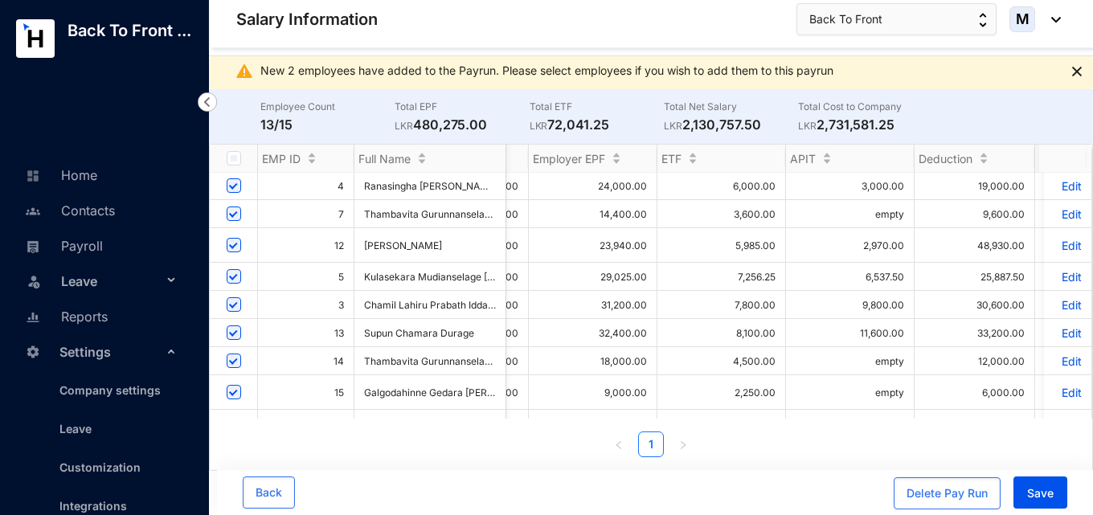
scroll to position [0, 803]
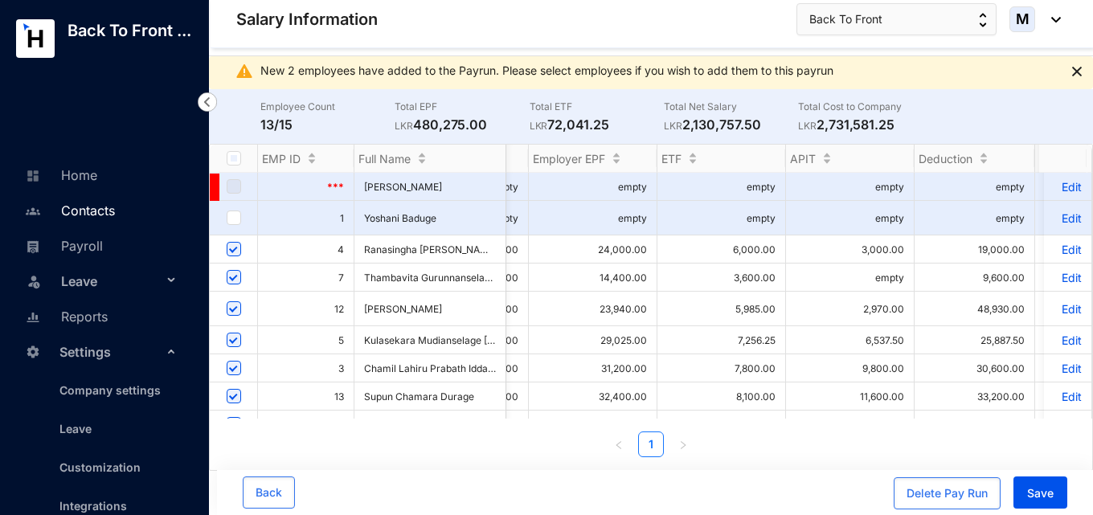
click at [100, 219] on link "Contacts" at bounding box center [68, 210] width 94 height 16
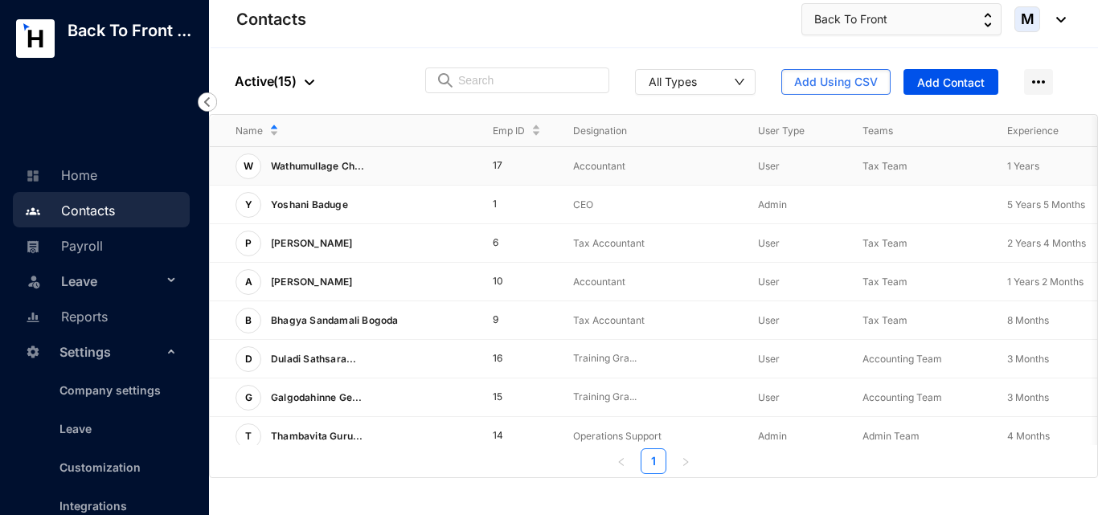
click at [349, 175] on p "Wathumullage Ch..." at bounding box center [313, 166] width 104 height 26
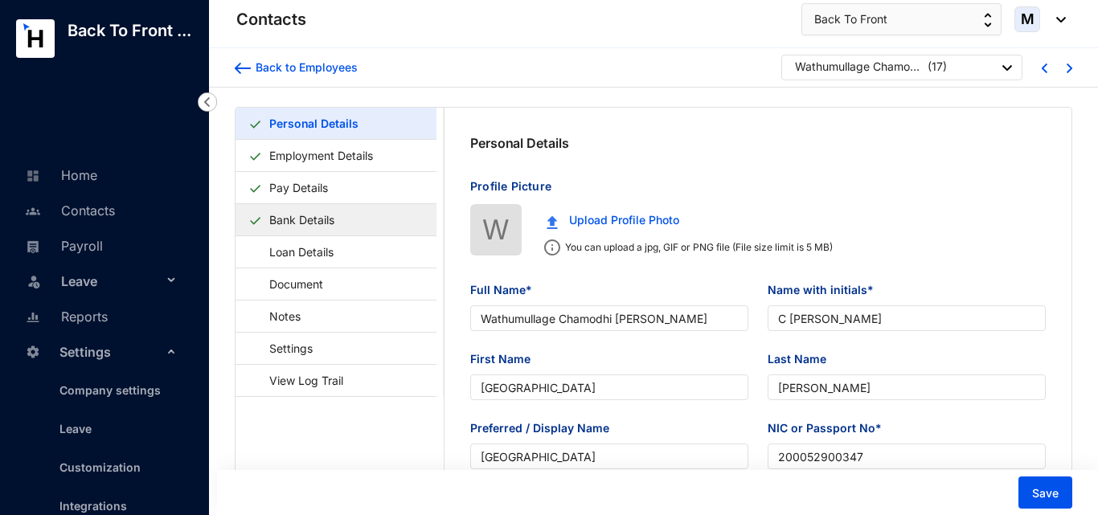
type input "[DATE]"
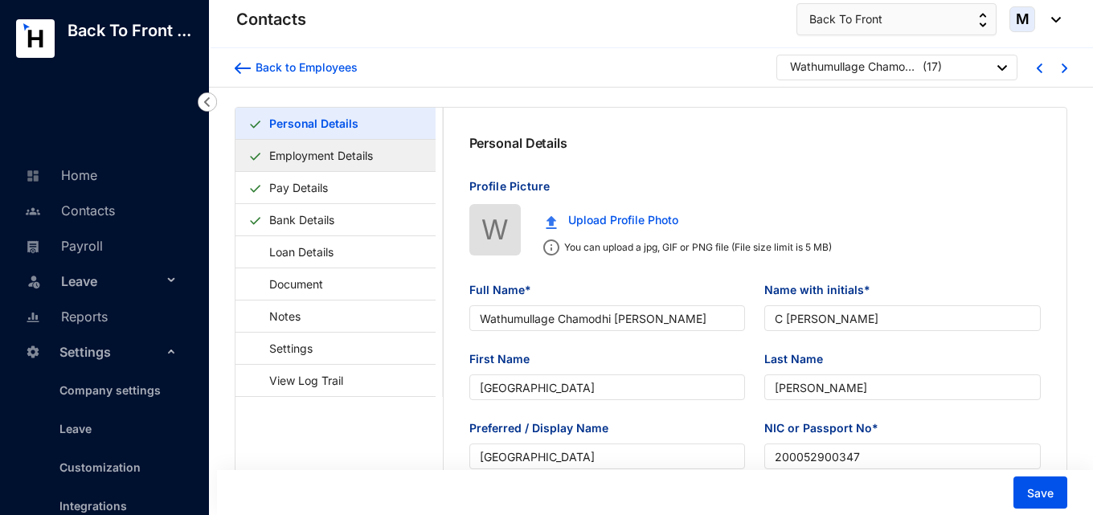
click at [332, 168] on link "Employment Details" at bounding box center [321, 155] width 117 height 33
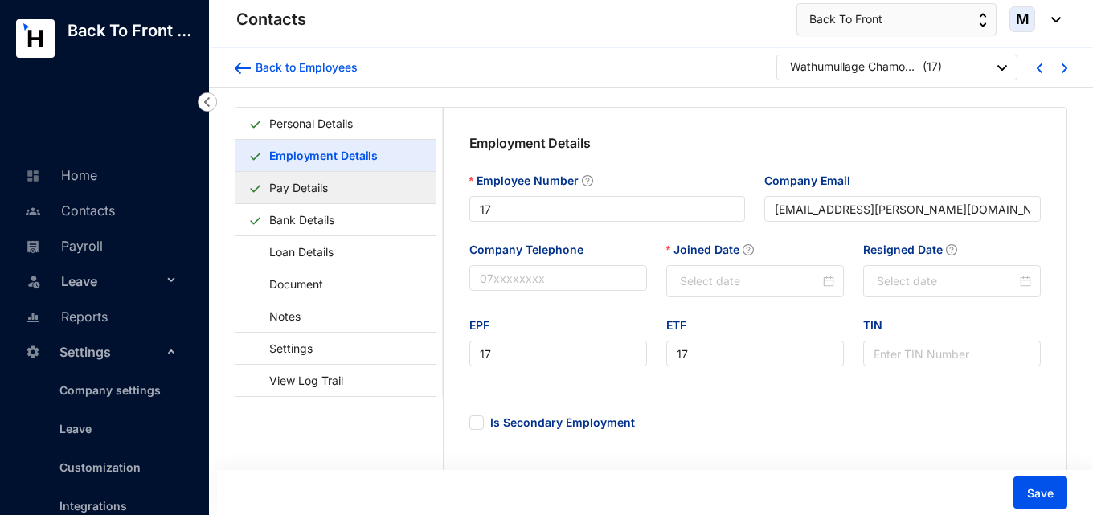
type input "[DATE]"
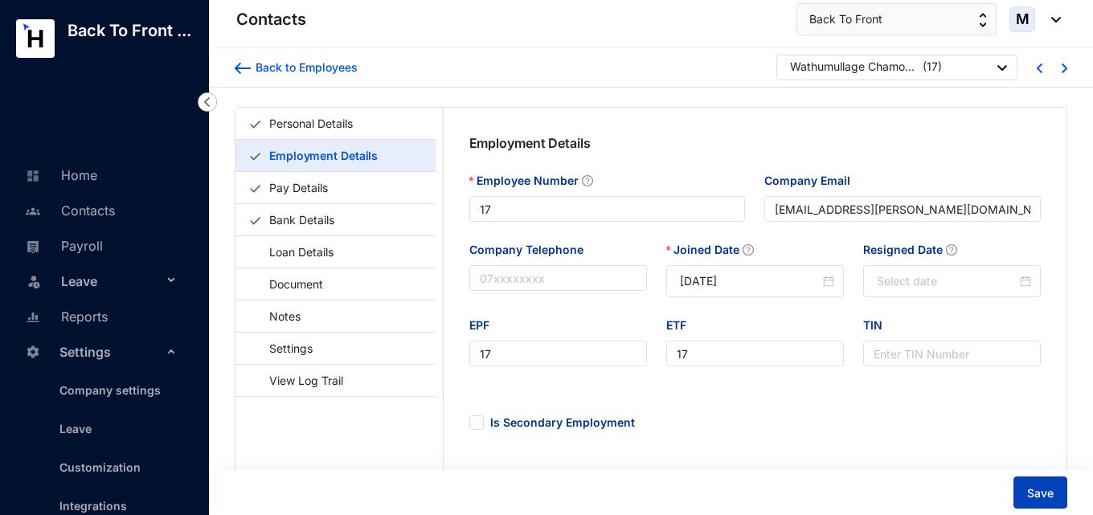
click at [1049, 476] on button "Save" at bounding box center [1040, 492] width 54 height 32
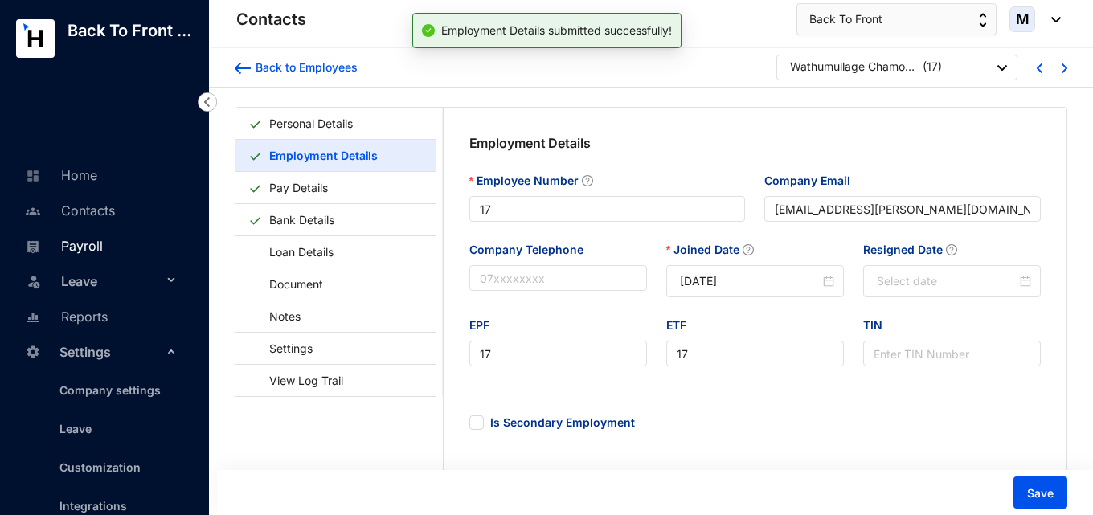
click at [90, 247] on link "Payroll" at bounding box center [62, 246] width 82 height 16
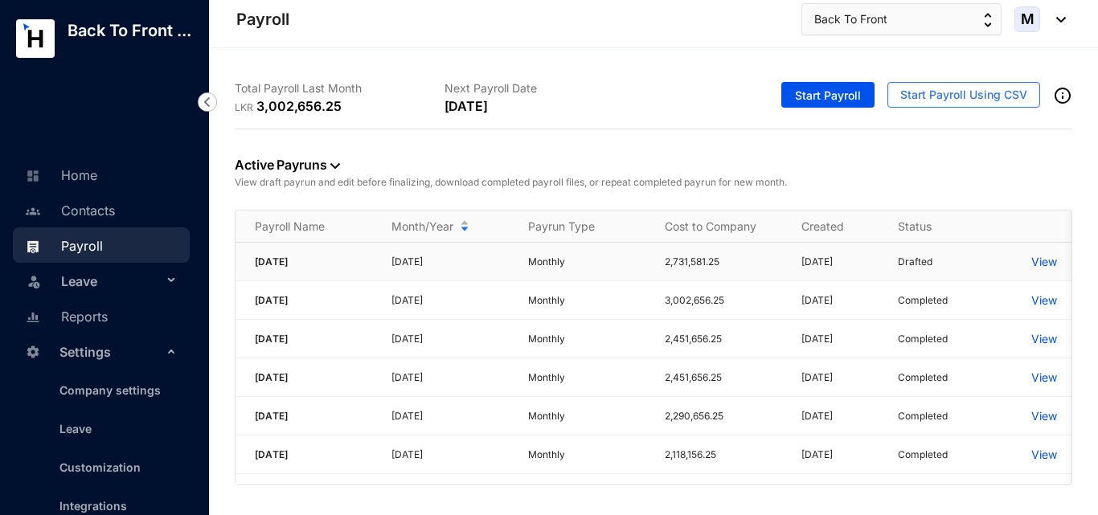
click at [1037, 268] on p "View" at bounding box center [1044, 262] width 26 height 16
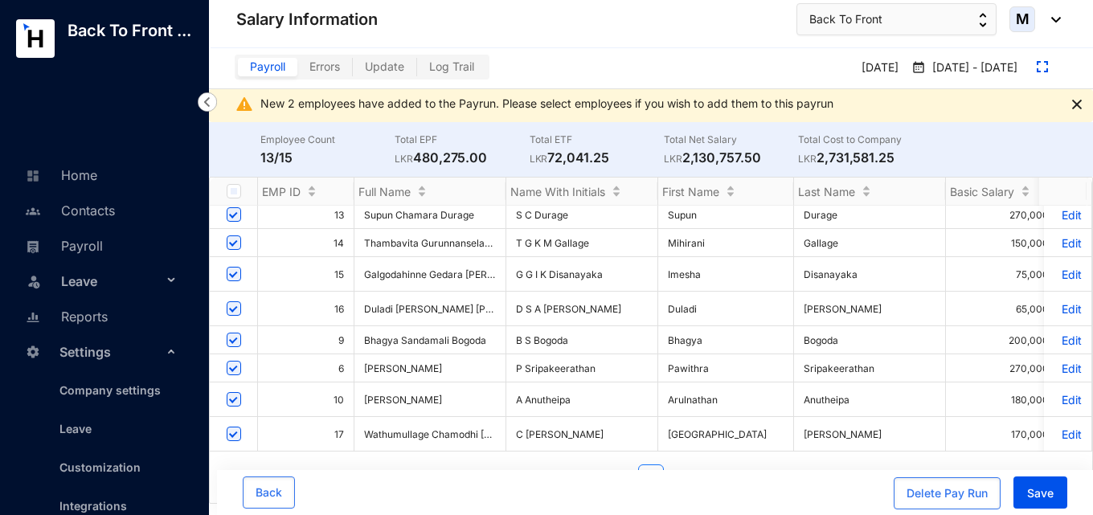
click at [1062, 427] on p "Edit" at bounding box center [1067, 434] width 28 height 14
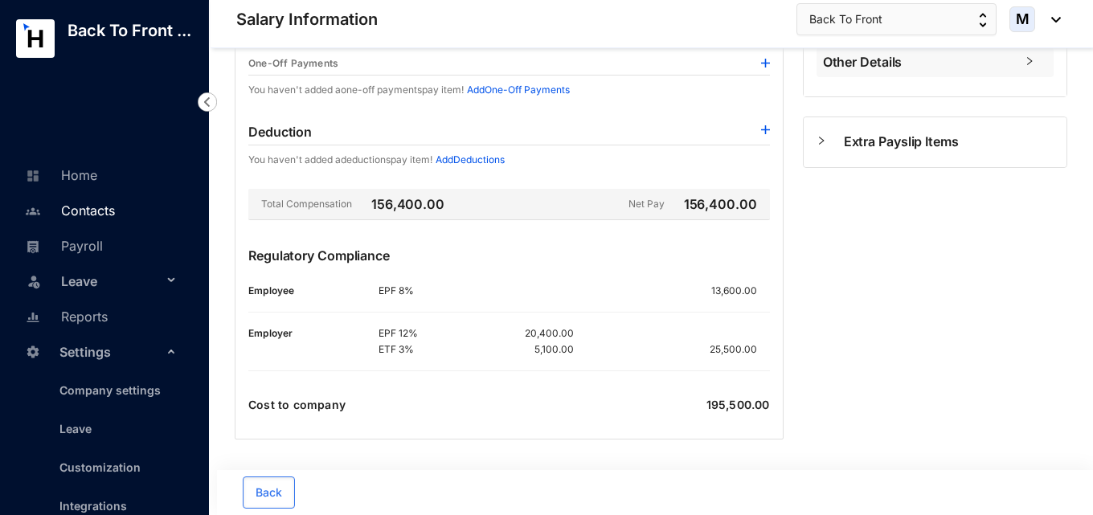
click at [102, 215] on link "Contacts" at bounding box center [68, 210] width 94 height 16
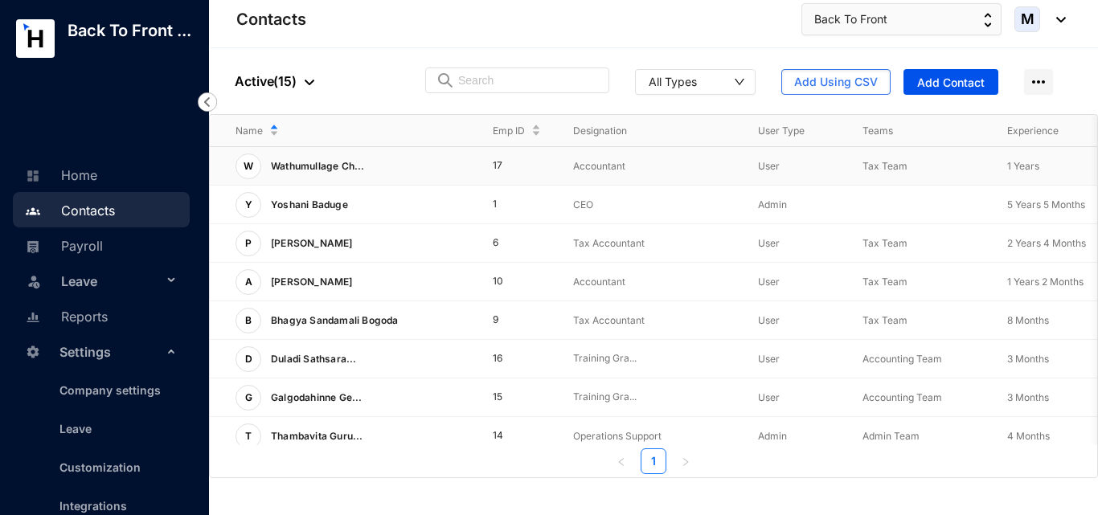
click at [348, 168] on span "Wathumullage Ch..." at bounding box center [318, 166] width 94 height 12
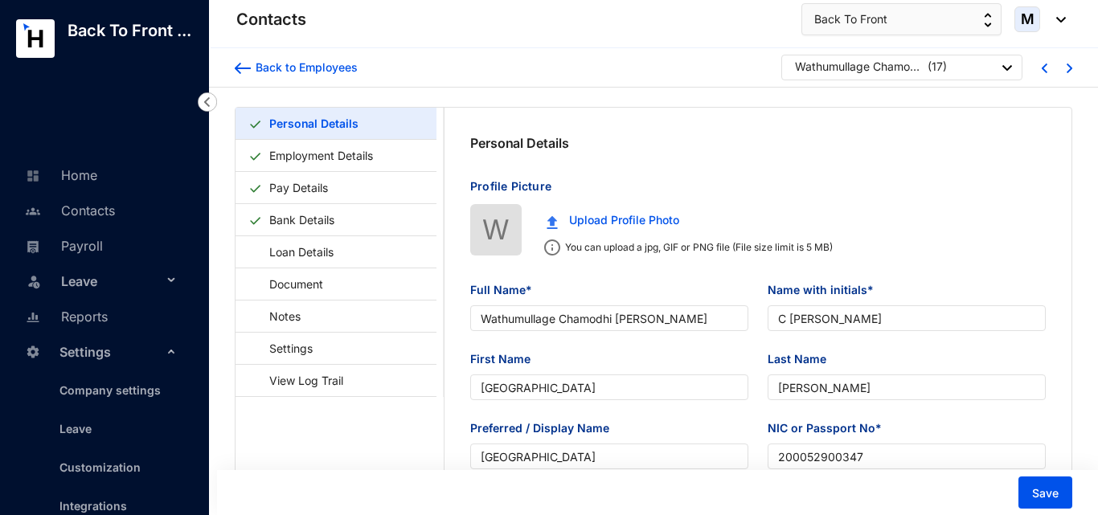
type input "[DATE]"
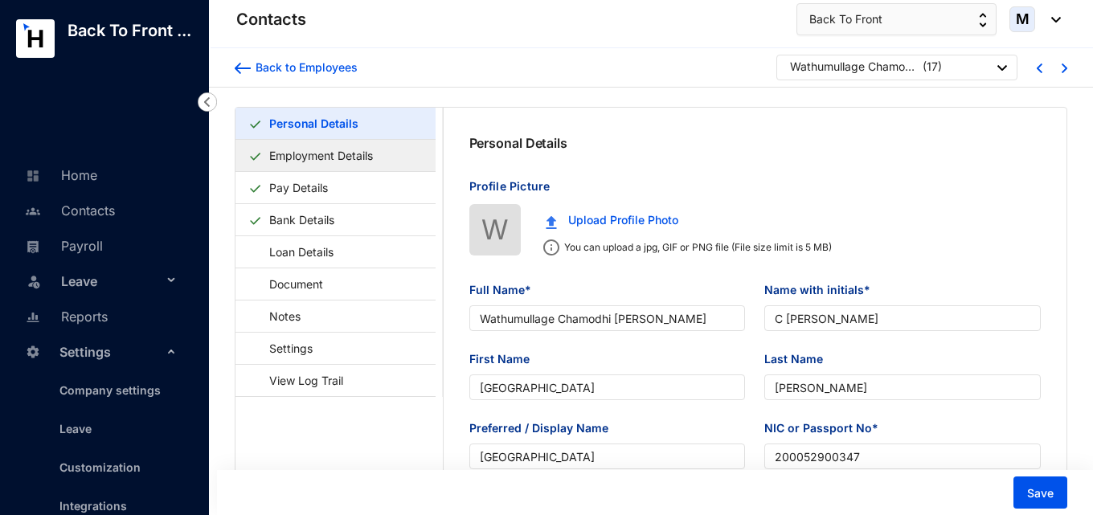
click at [313, 165] on link "Employment Details" at bounding box center [321, 155] width 117 height 33
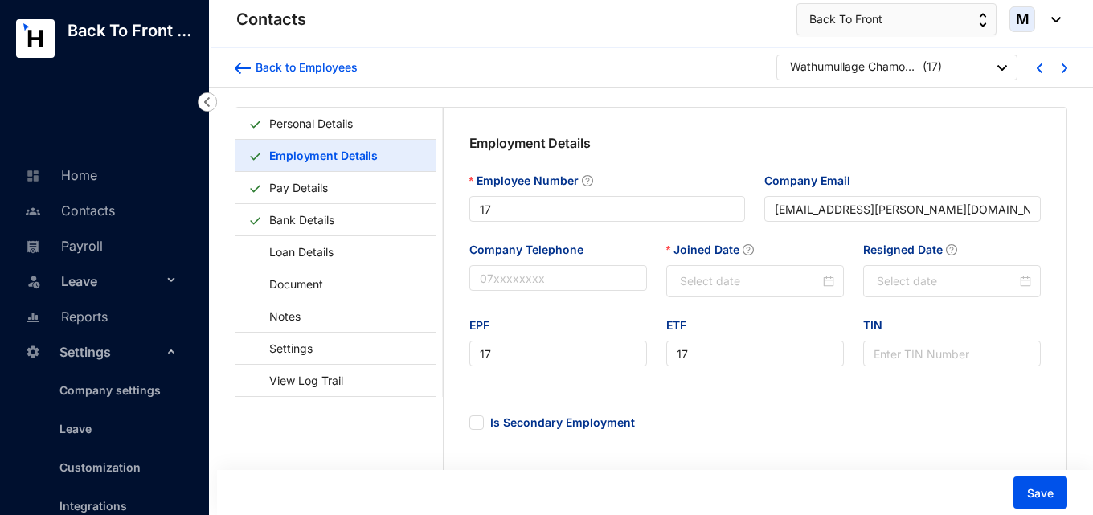
type input "[DATE]"
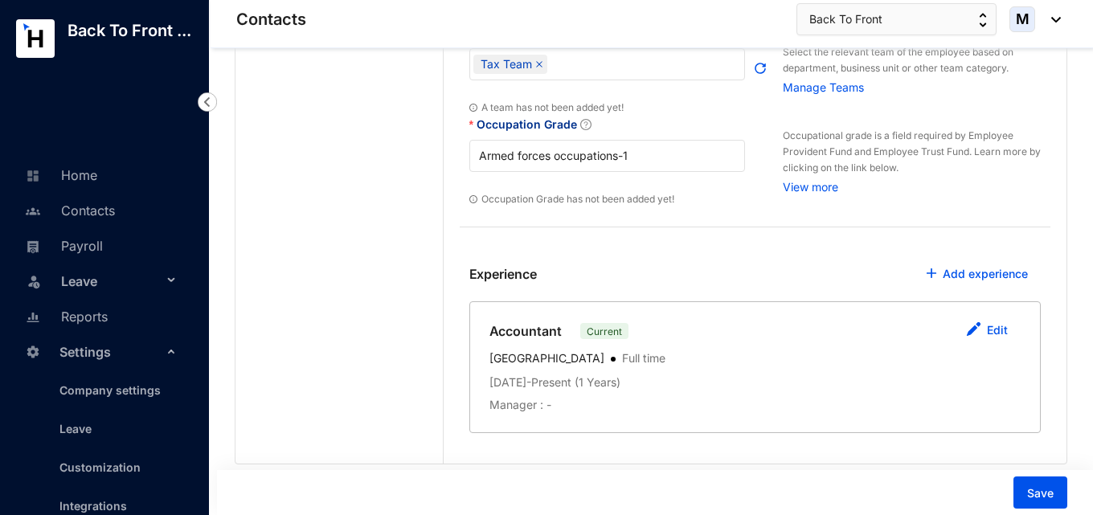
scroll to position [688, 0]
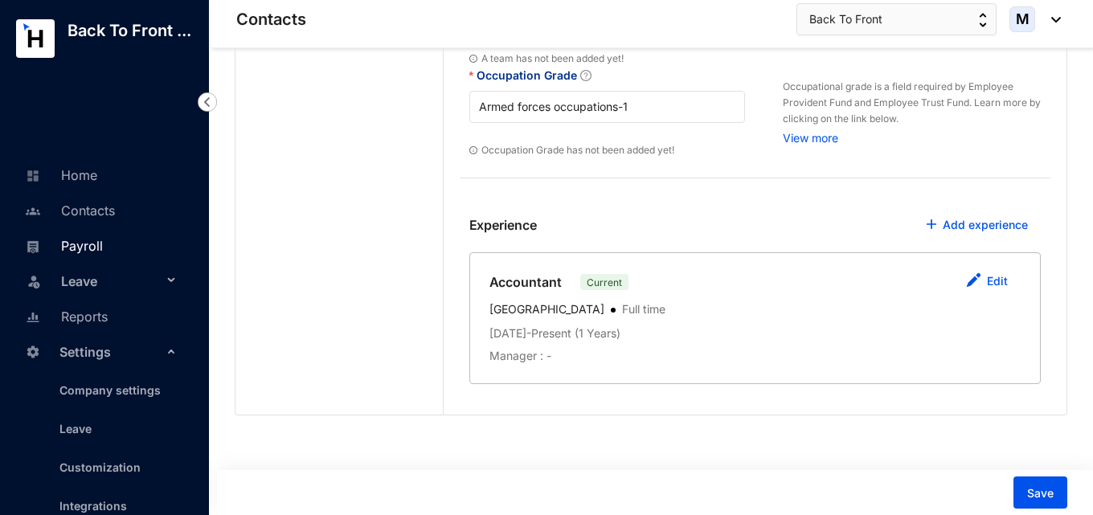
click at [91, 249] on link "Payroll" at bounding box center [62, 246] width 82 height 16
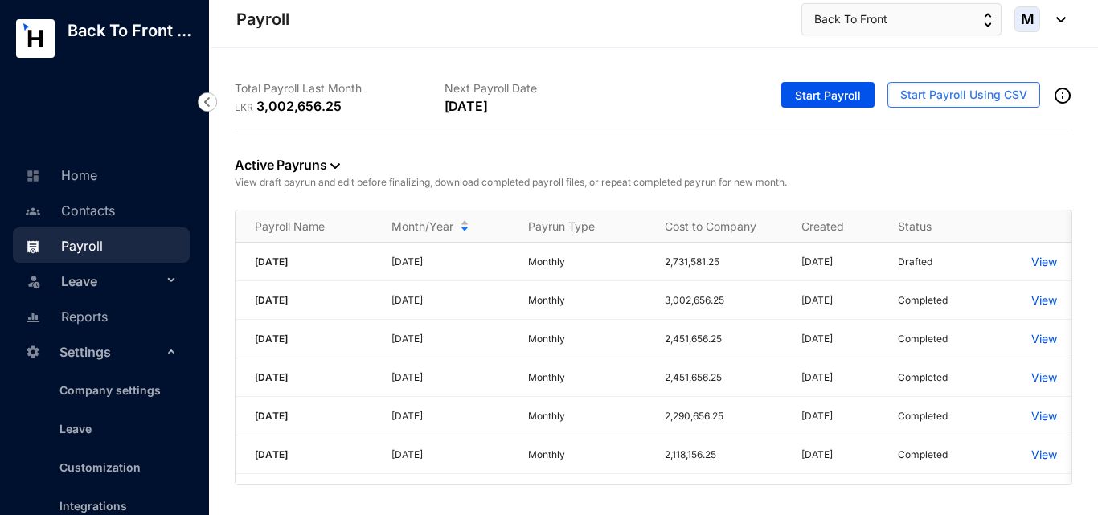
click at [1044, 265] on p "View" at bounding box center [1044, 262] width 26 height 16
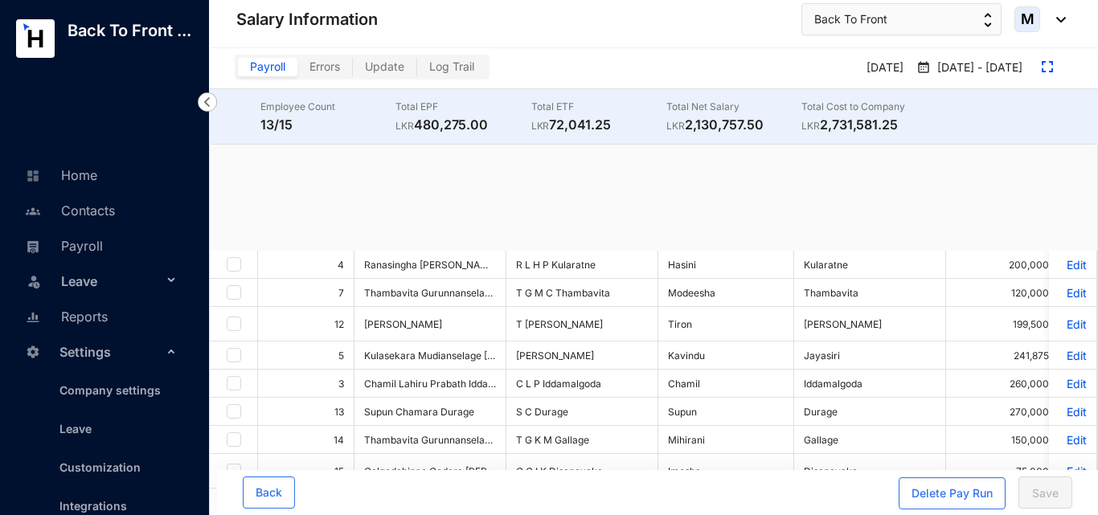
checkbox input "true"
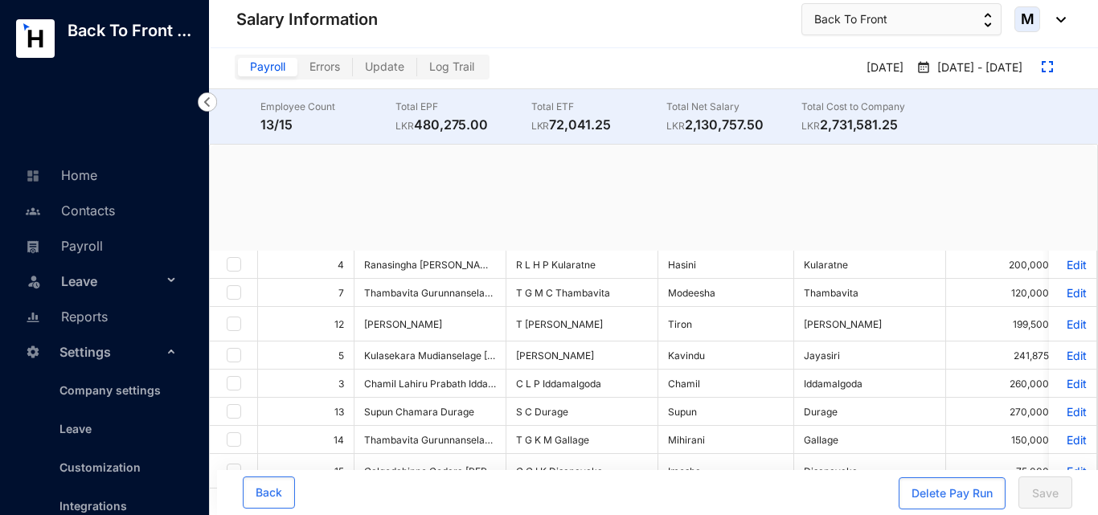
checkbox input "true"
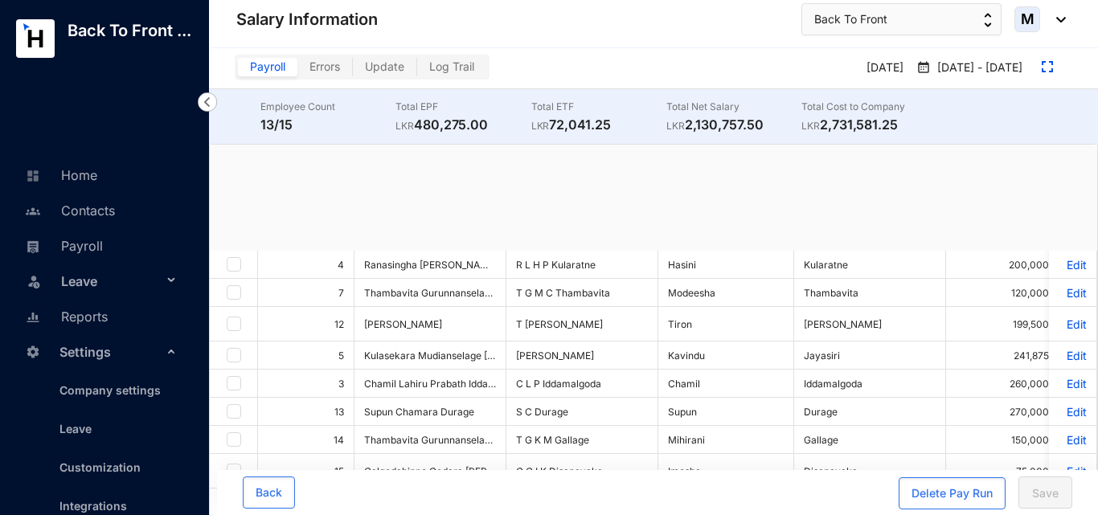
checkbox input "true"
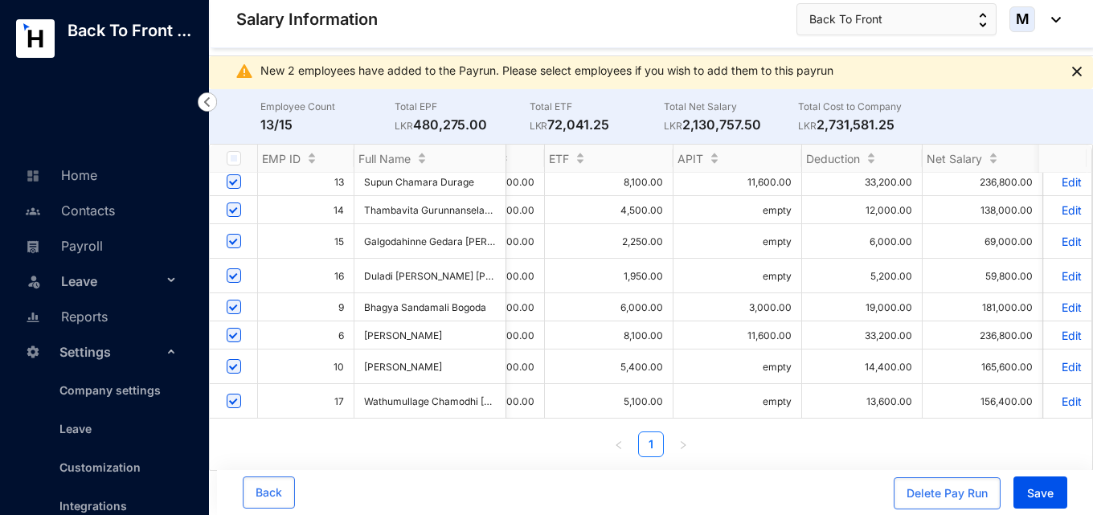
scroll to position [220, 905]
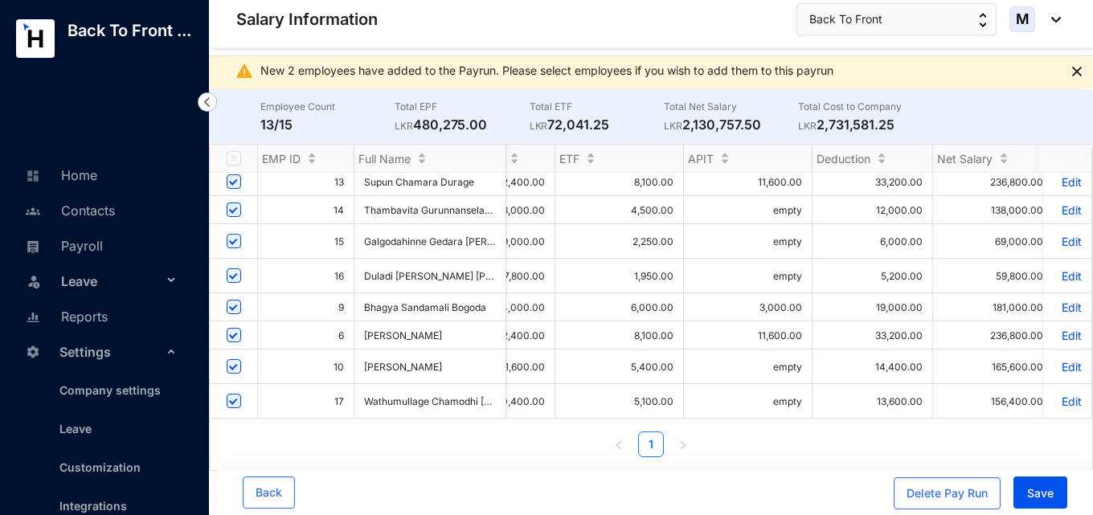
click at [234, 394] on input "checkbox" at bounding box center [234, 401] width 14 height 14
drag, startPoint x: 235, startPoint y: 390, endPoint x: 276, endPoint y: 416, distance: 48.8
click at [235, 394] on input "checkbox" at bounding box center [234, 401] width 14 height 14
checkbox input "true"
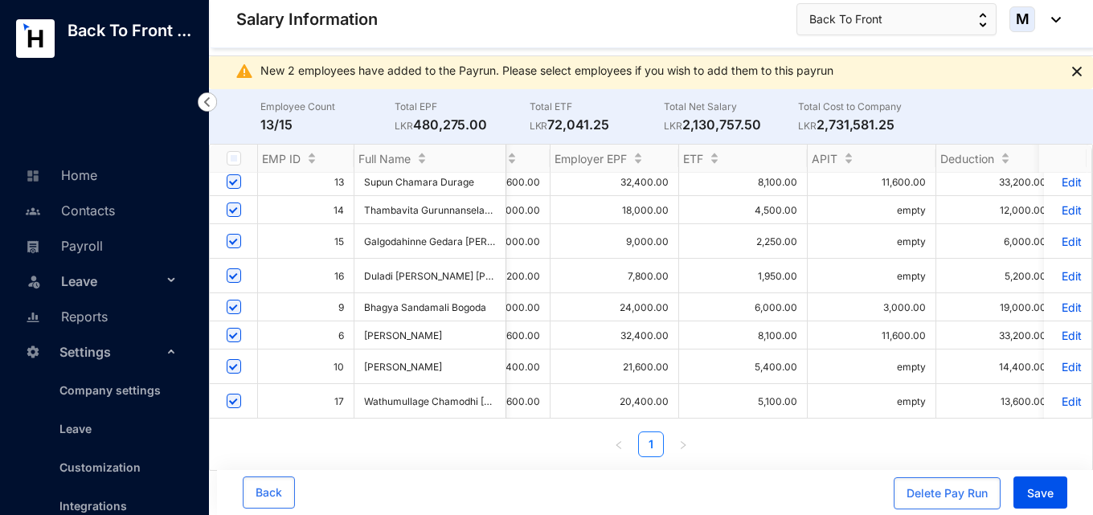
click at [1057, 395] on p "Edit" at bounding box center [1067, 402] width 28 height 14
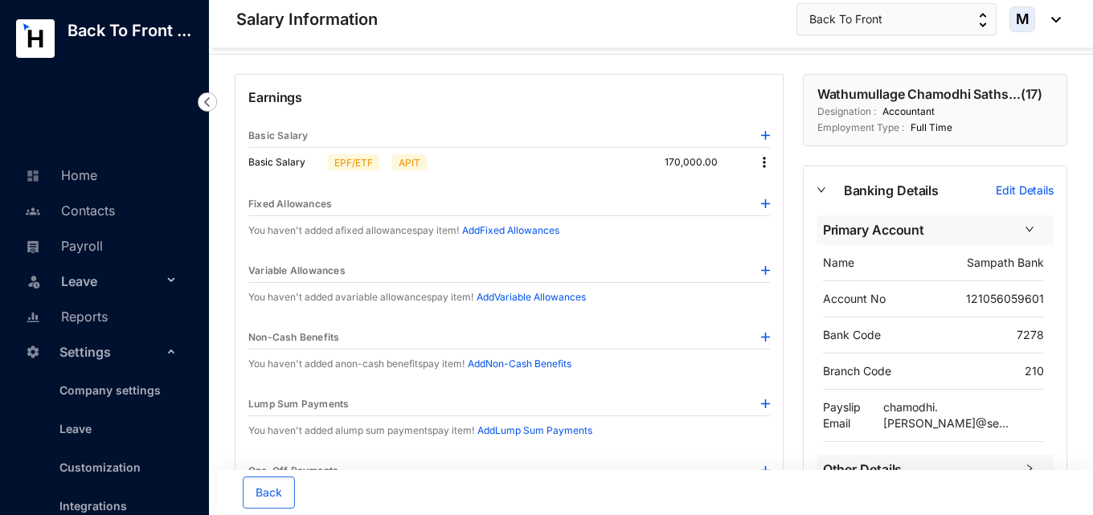
click at [759, 162] on img at bounding box center [764, 162] width 16 height 16
click at [778, 189] on span "Edit" at bounding box center [779, 190] width 20 height 18
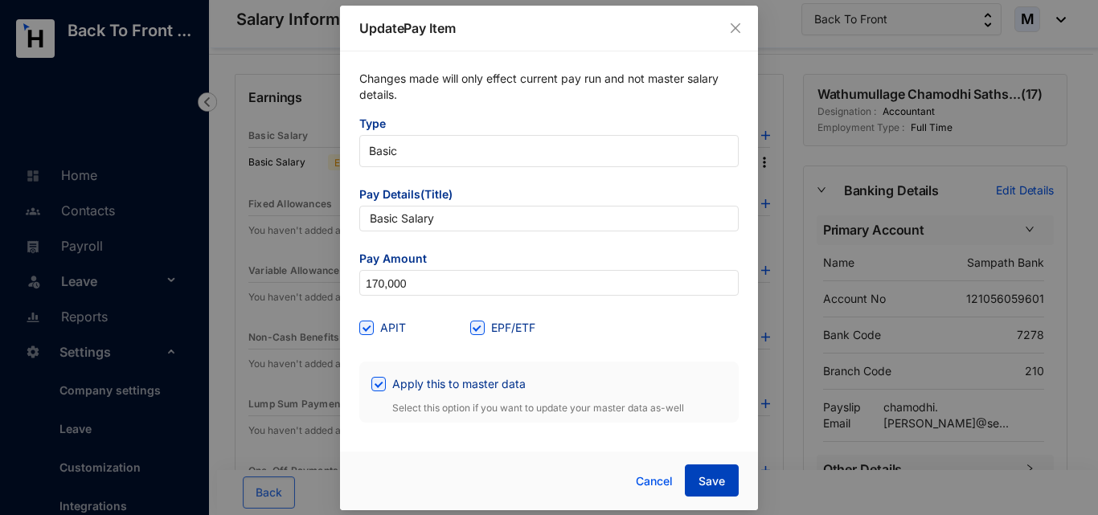
click at [713, 476] on span "Save" at bounding box center [711, 481] width 27 height 16
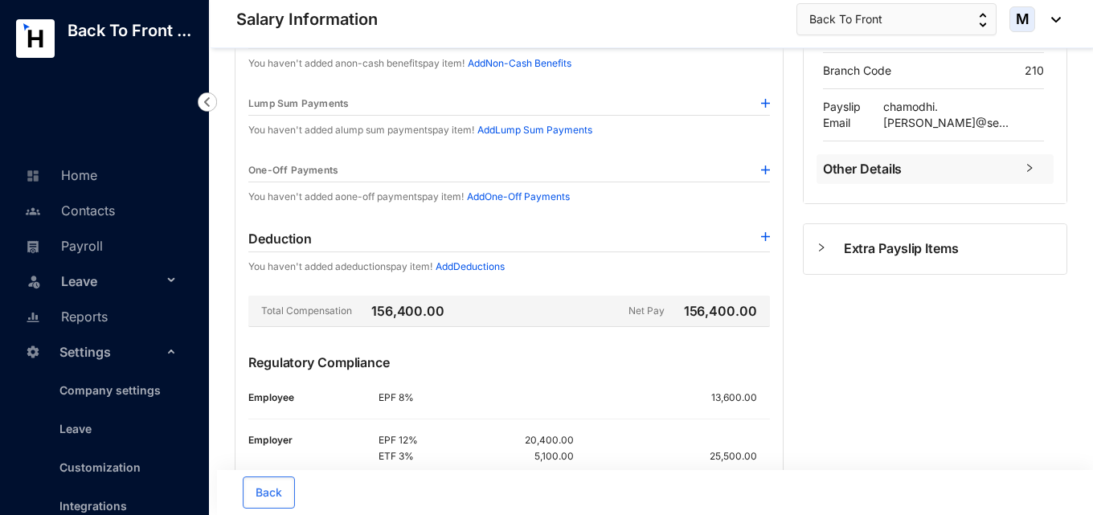
scroll to position [440, 0]
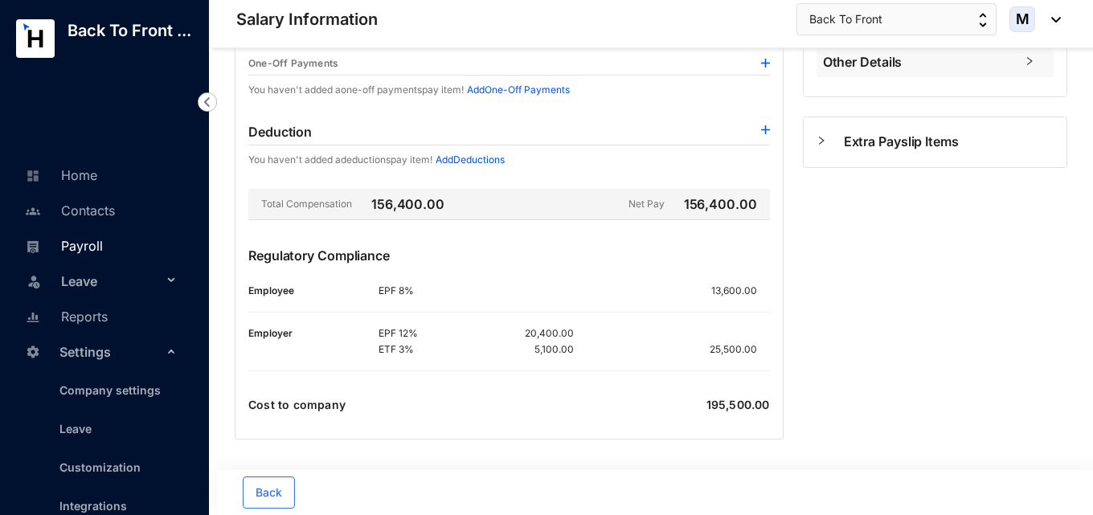
click at [100, 254] on link "Payroll" at bounding box center [62, 246] width 82 height 16
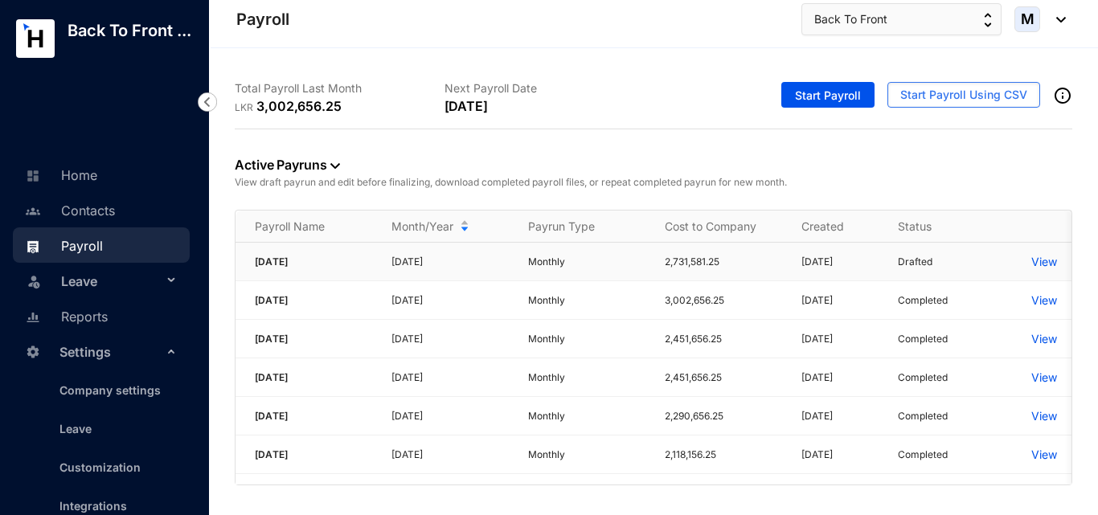
click at [1037, 268] on p "View" at bounding box center [1044, 262] width 26 height 16
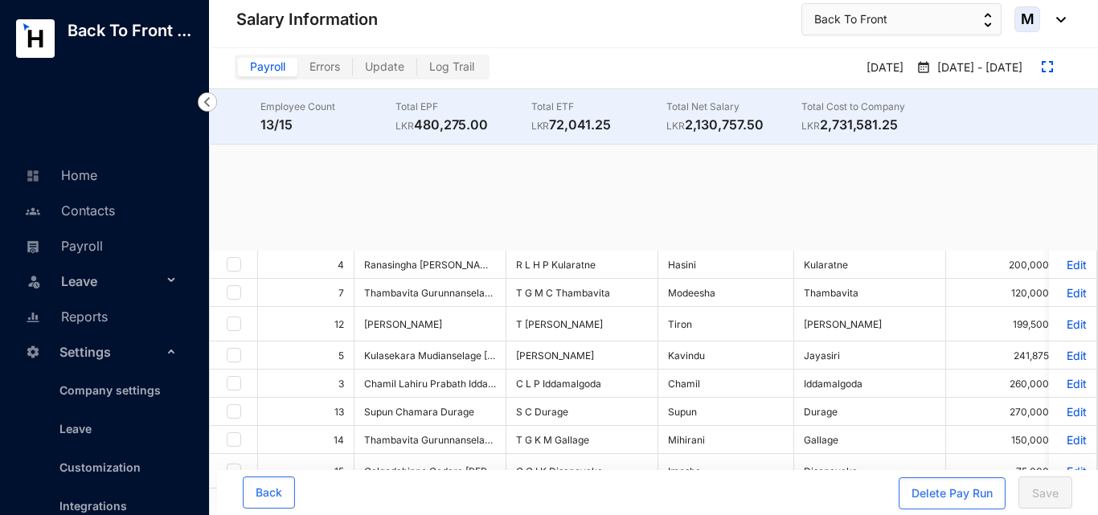
checkbox input "true"
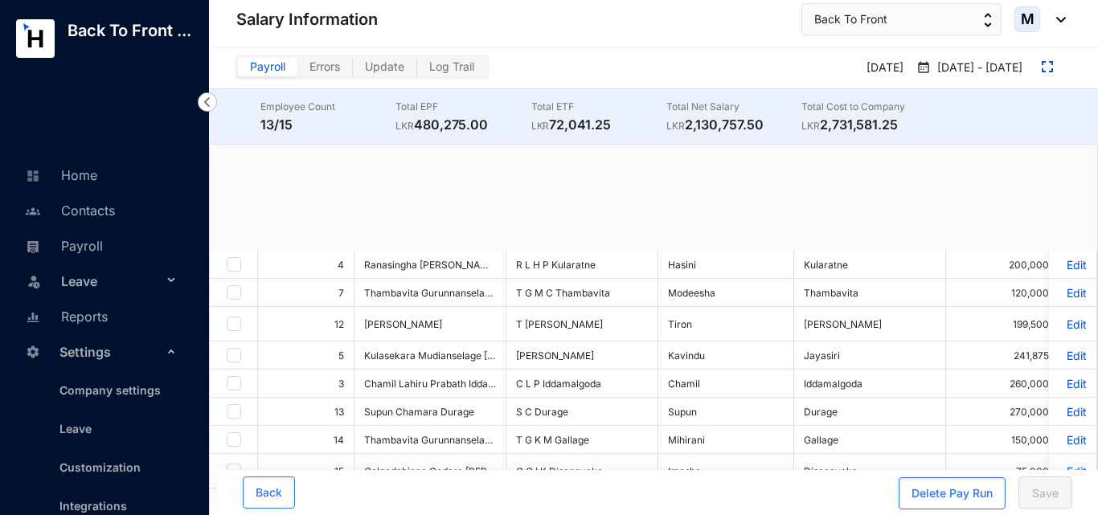
checkbox input "true"
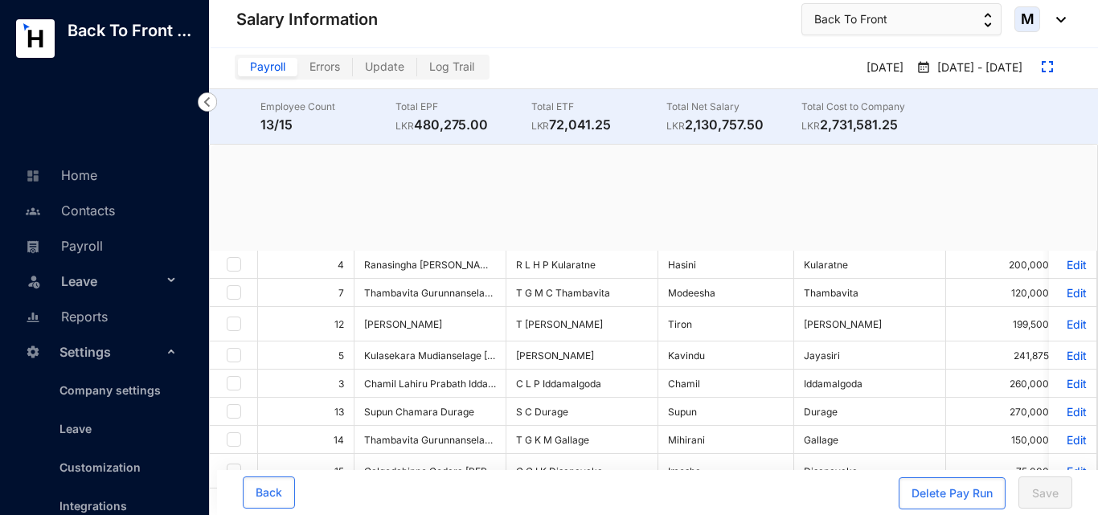
checkbox input "true"
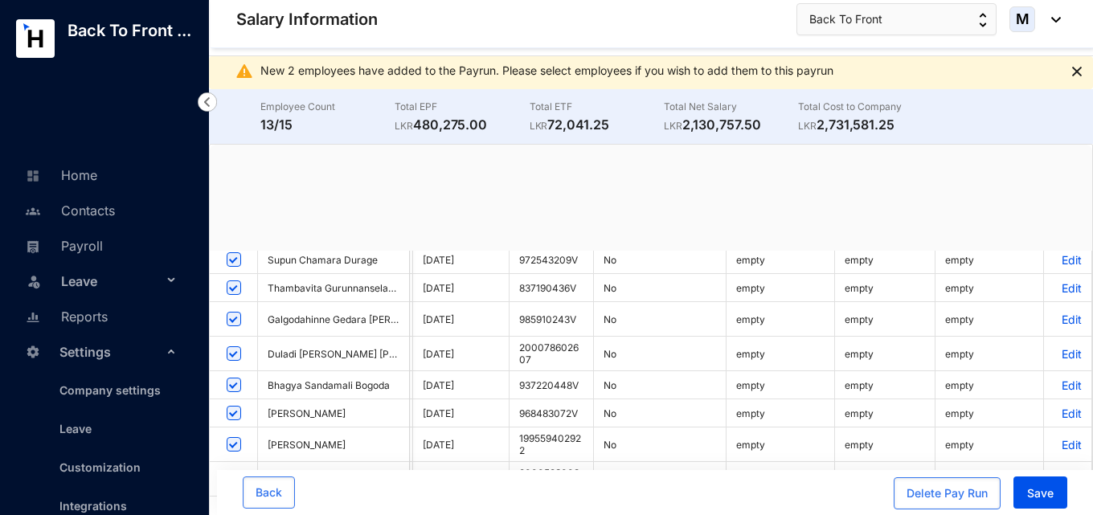
scroll to position [0, 35]
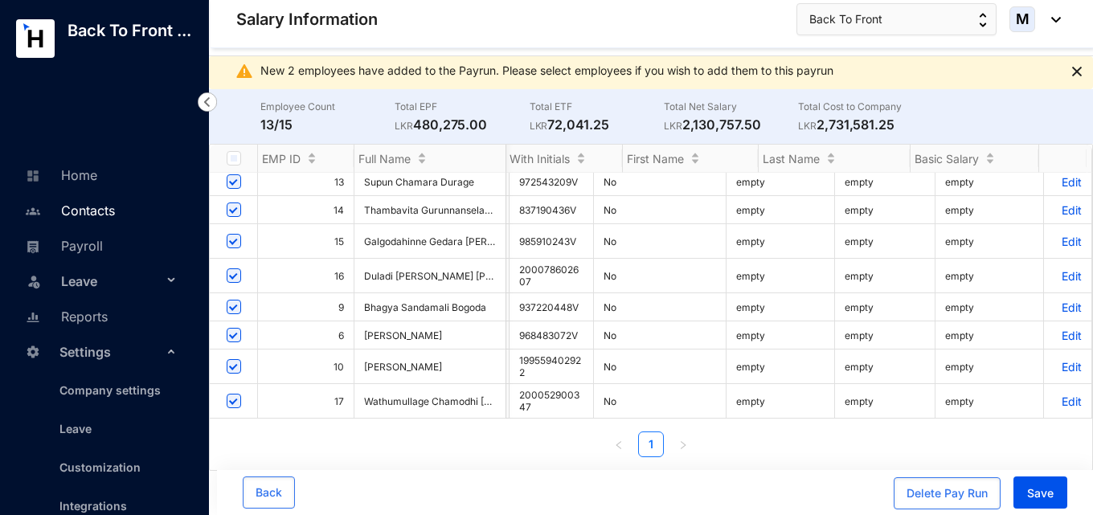
click at [95, 219] on link "Contacts" at bounding box center [68, 210] width 94 height 16
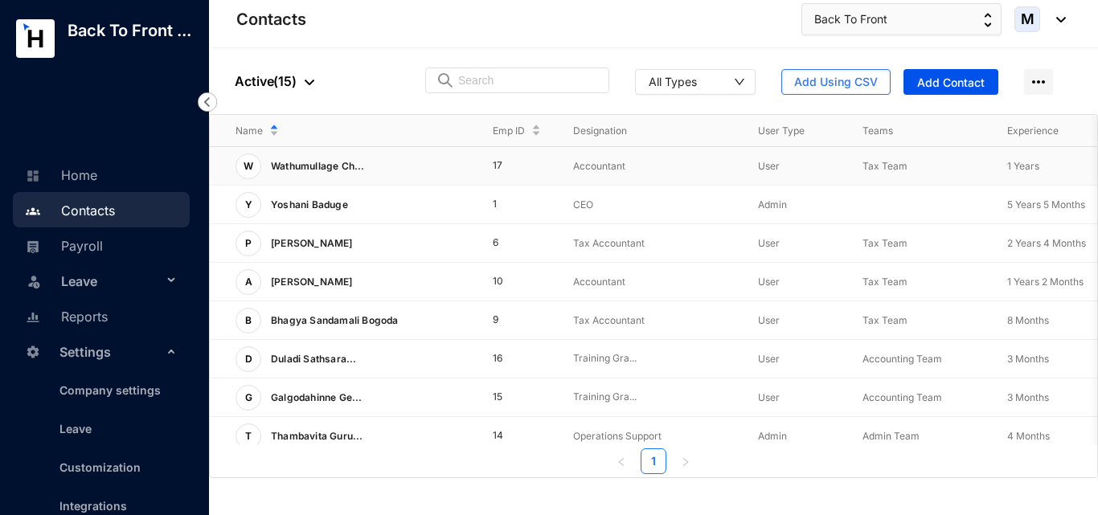
click at [322, 165] on span "Wathumullage Ch..." at bounding box center [318, 166] width 94 height 12
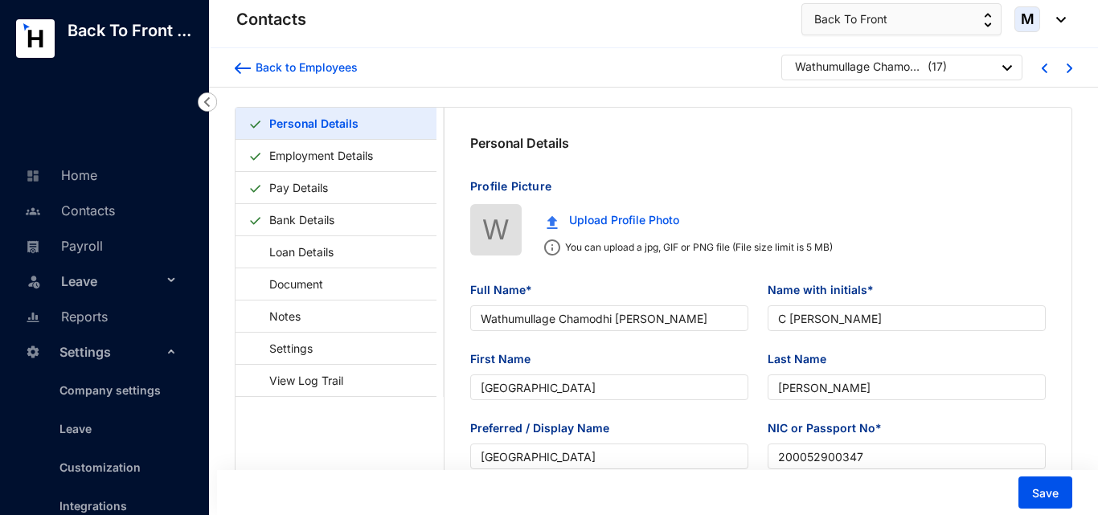
type input "[DATE]"
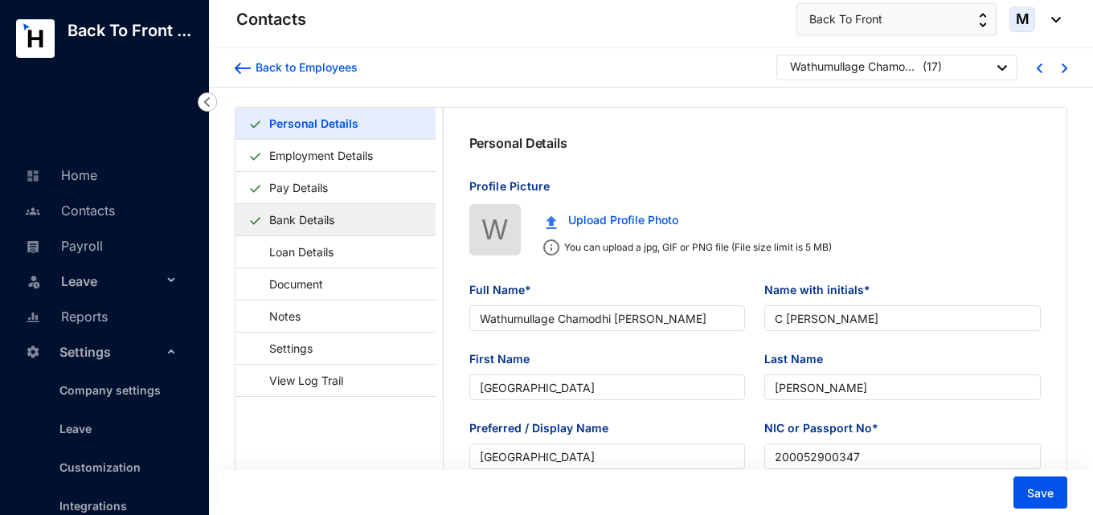
click at [340, 220] on link "Bank Details" at bounding box center [302, 219] width 78 height 33
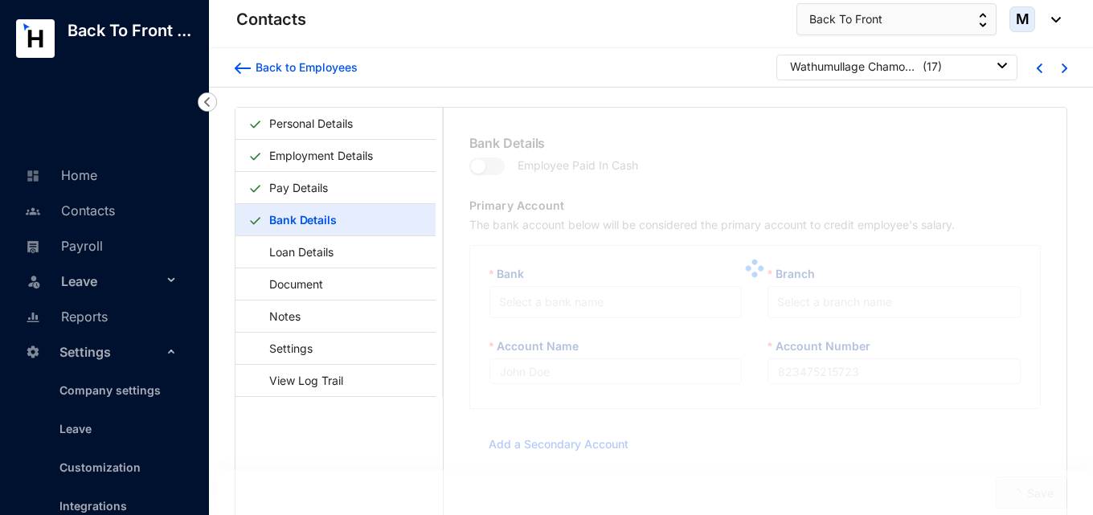
type input "Sampath Bank"
type input "121056059601"
type input "[EMAIL_ADDRESS][PERSON_NAME][DOMAIN_NAME]"
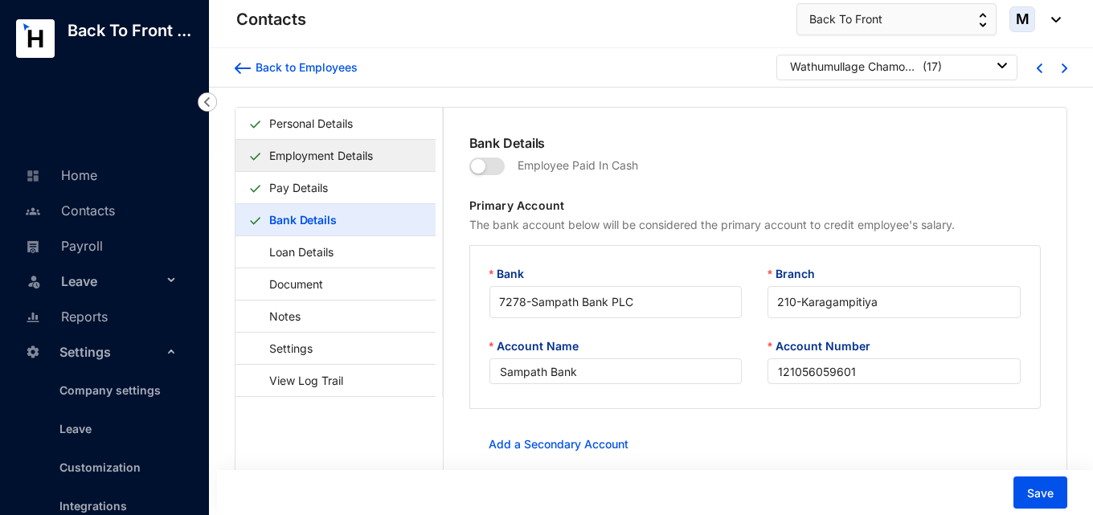
click at [335, 163] on link "Employment Details" at bounding box center [321, 155] width 117 height 33
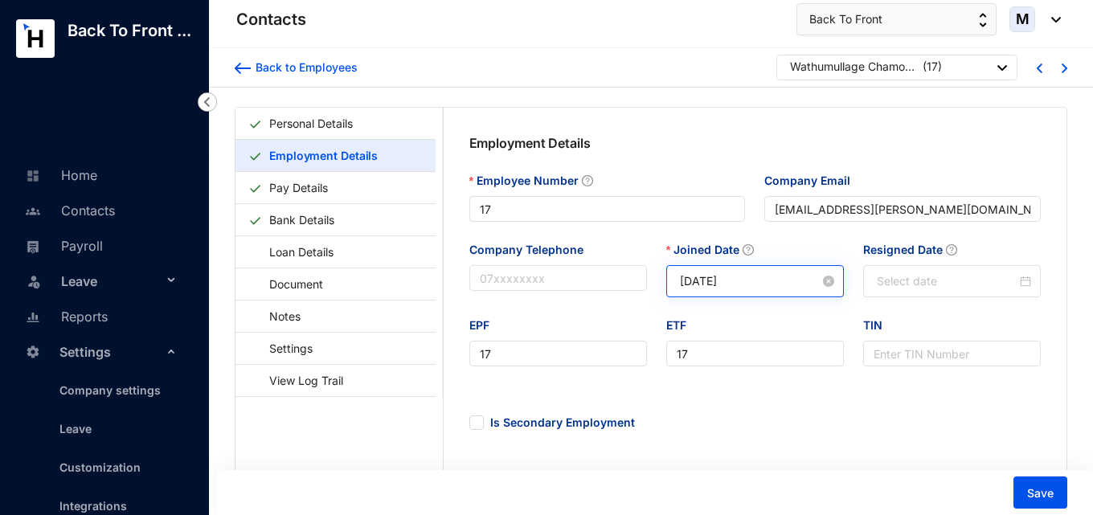
click at [721, 296] on div "[DATE]" at bounding box center [755, 281] width 178 height 32
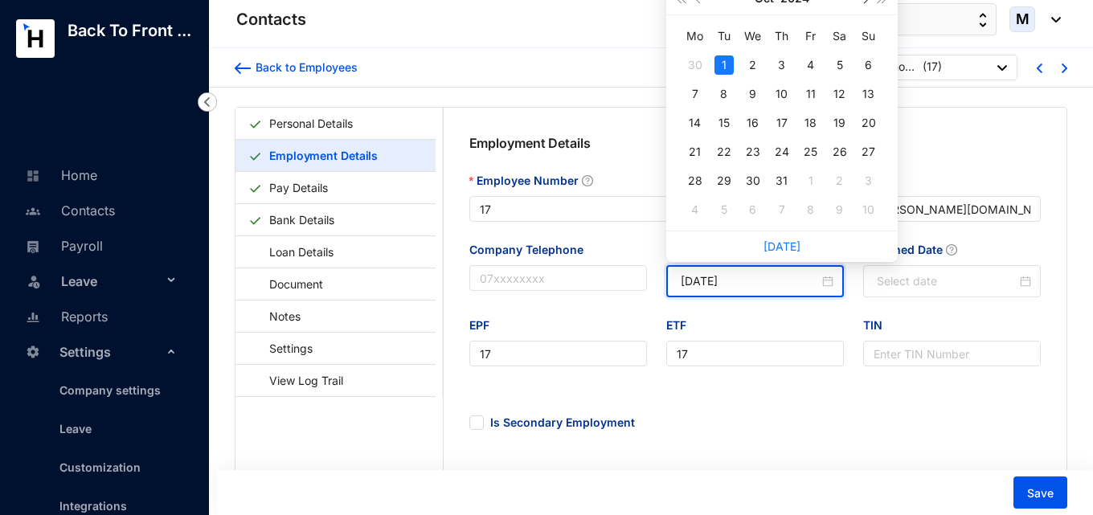
click at [865, 2] on span "button" at bounding box center [864, 0] width 8 height 8
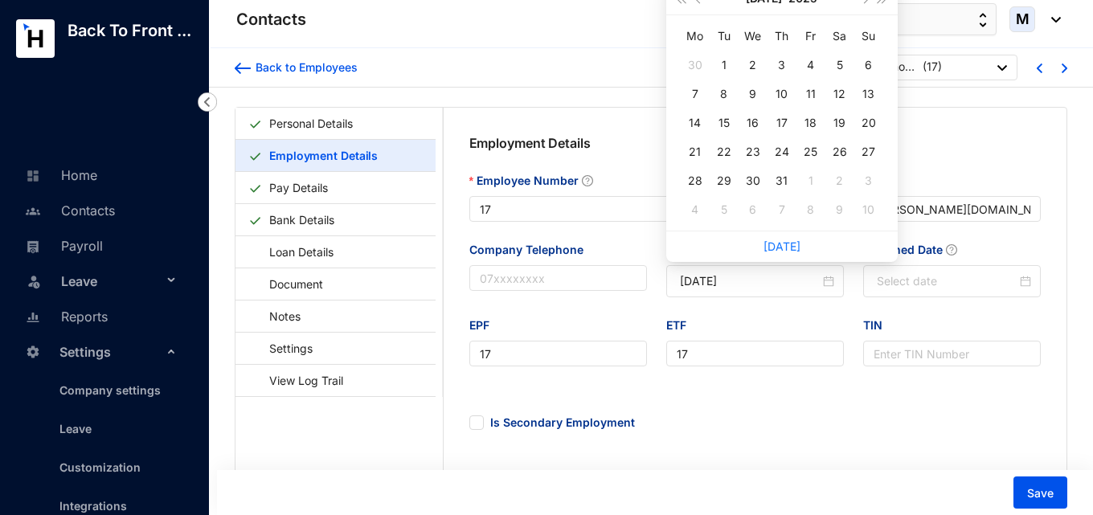
click at [984, 162] on div "Employment Details" at bounding box center [755, 152] width 572 height 39
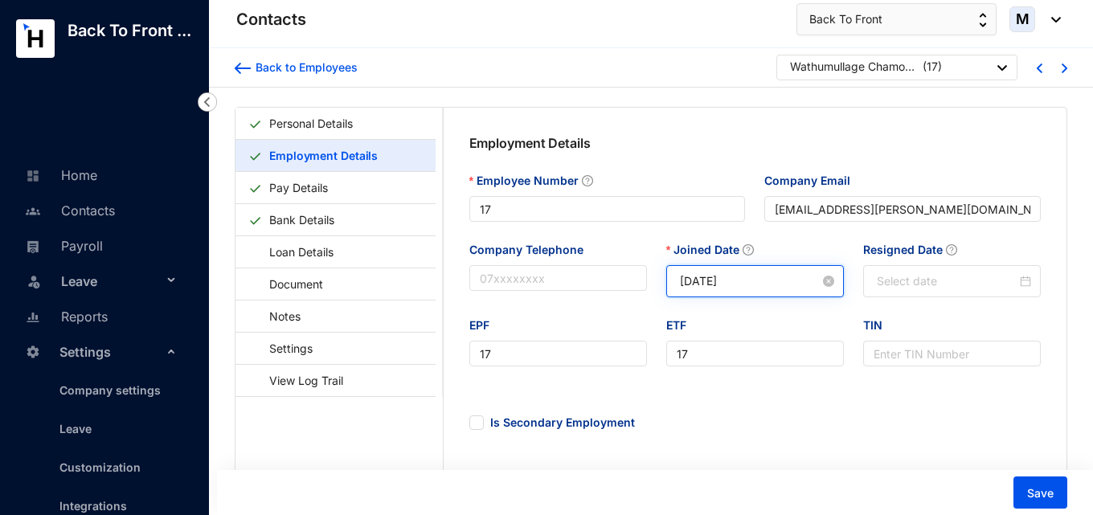
click at [759, 287] on input "[DATE]" at bounding box center [750, 281] width 140 height 18
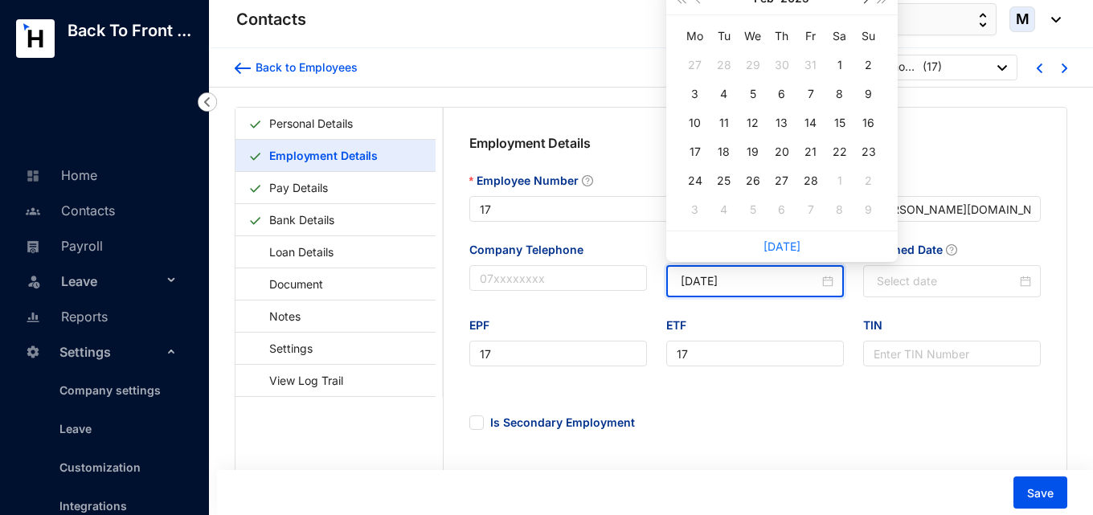
type input "[DATE]"
click at [334, 187] on link "Pay Details" at bounding box center [299, 187] width 72 height 33
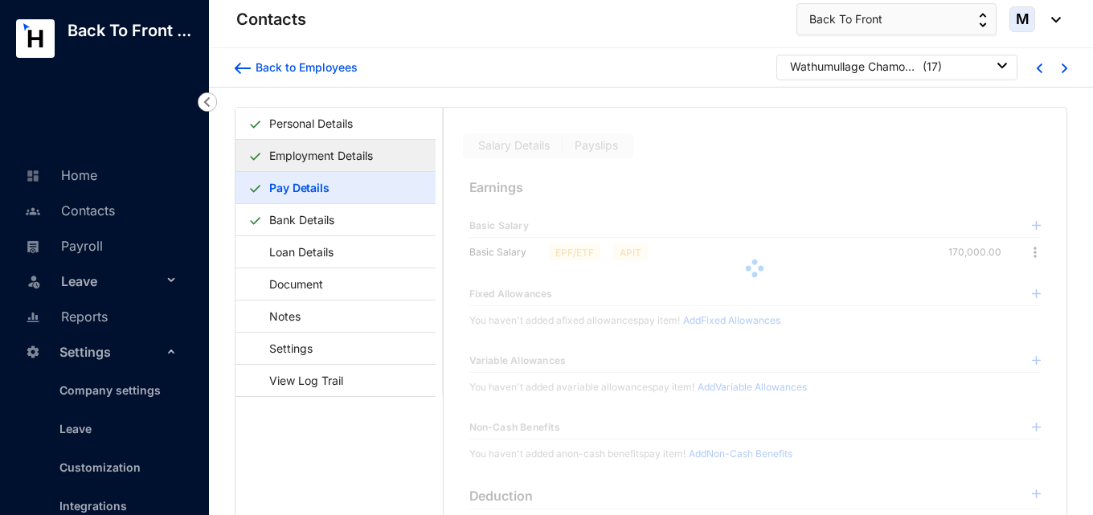
click at [379, 156] on link "Employment Details" at bounding box center [321, 155] width 117 height 33
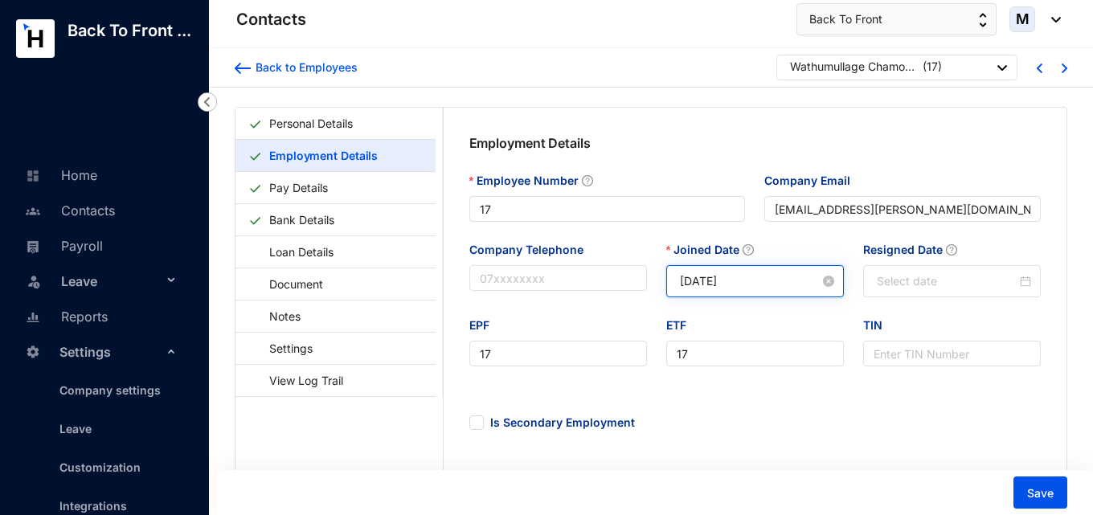
click at [742, 281] on input "[DATE]" at bounding box center [750, 281] width 140 height 18
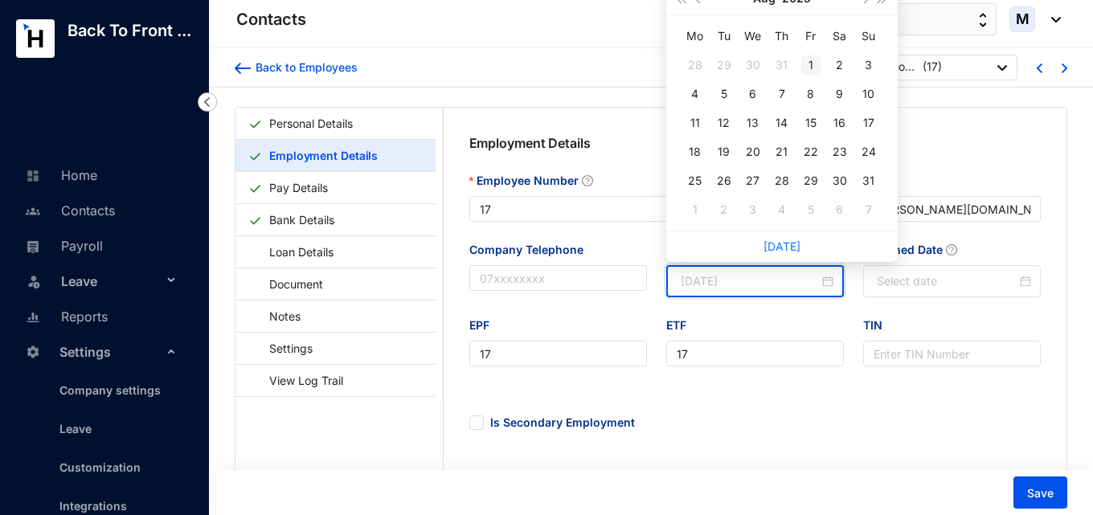
click at [812, 59] on div "1" at bounding box center [810, 64] width 19 height 19
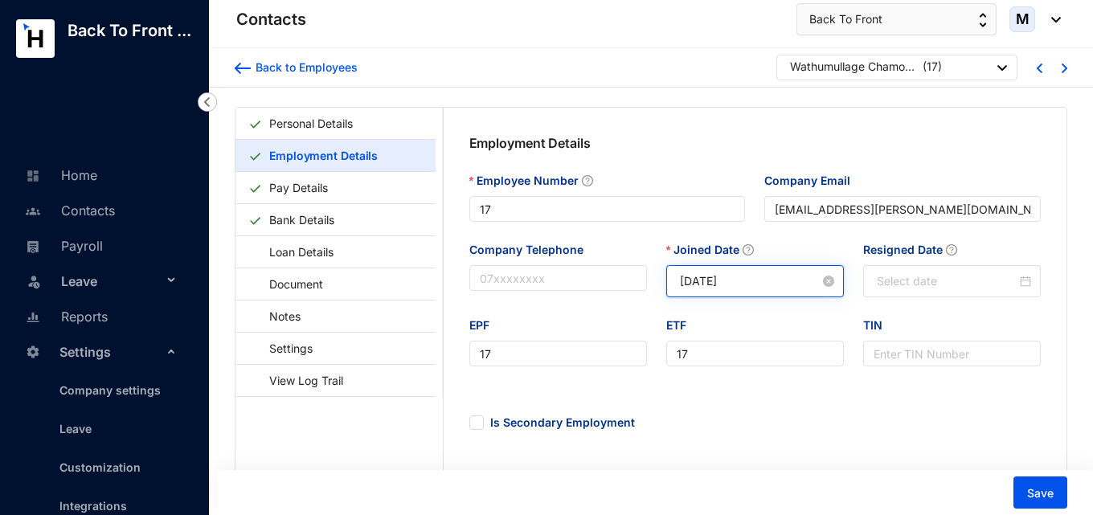
click at [777, 281] on input "2025-08-01" at bounding box center [750, 281] width 140 height 18
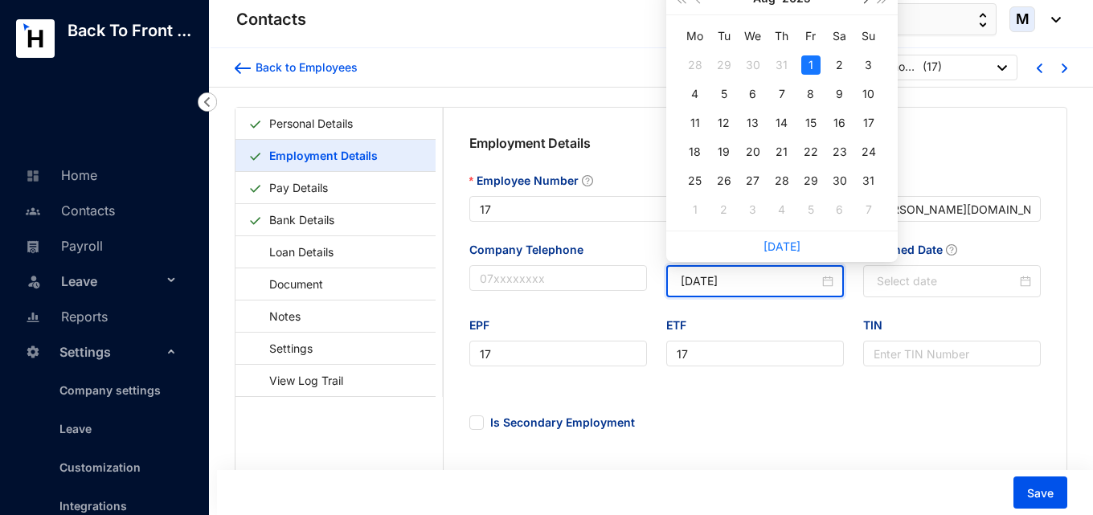
type input "[DATE]"
click at [757, 64] on div "1" at bounding box center [752, 64] width 19 height 19
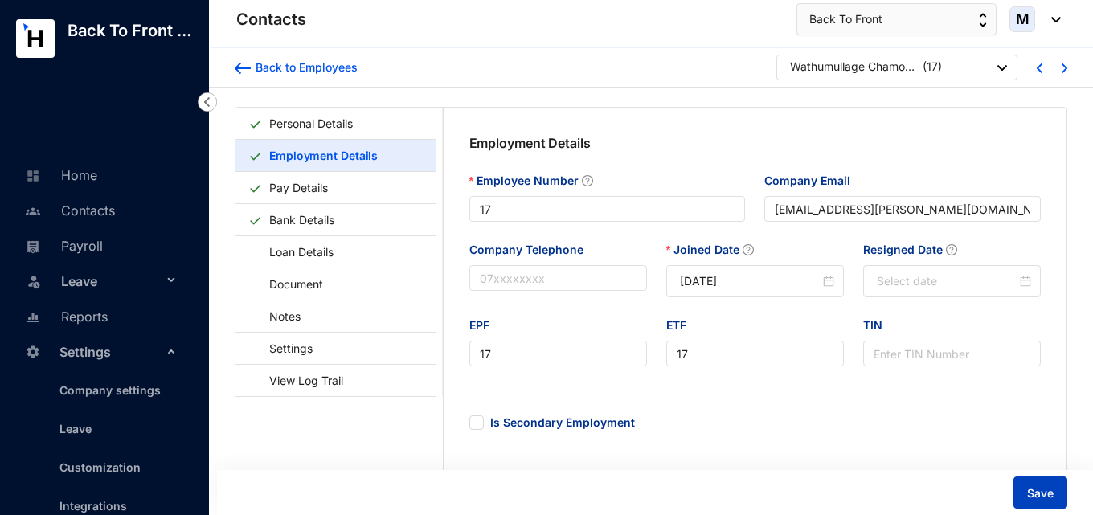
click at [1044, 494] on span "Save" at bounding box center [1040, 493] width 27 height 16
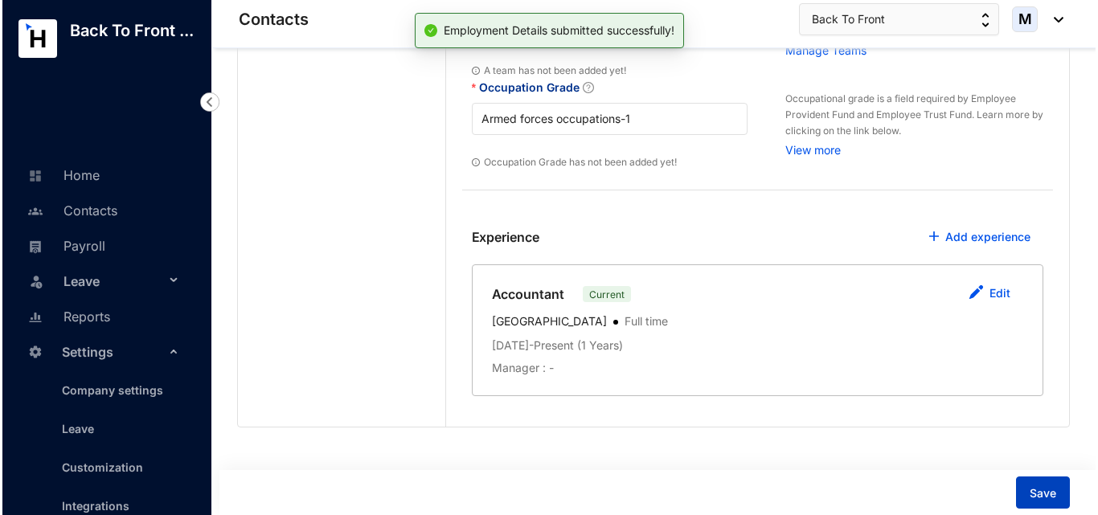
scroll to position [688, 0]
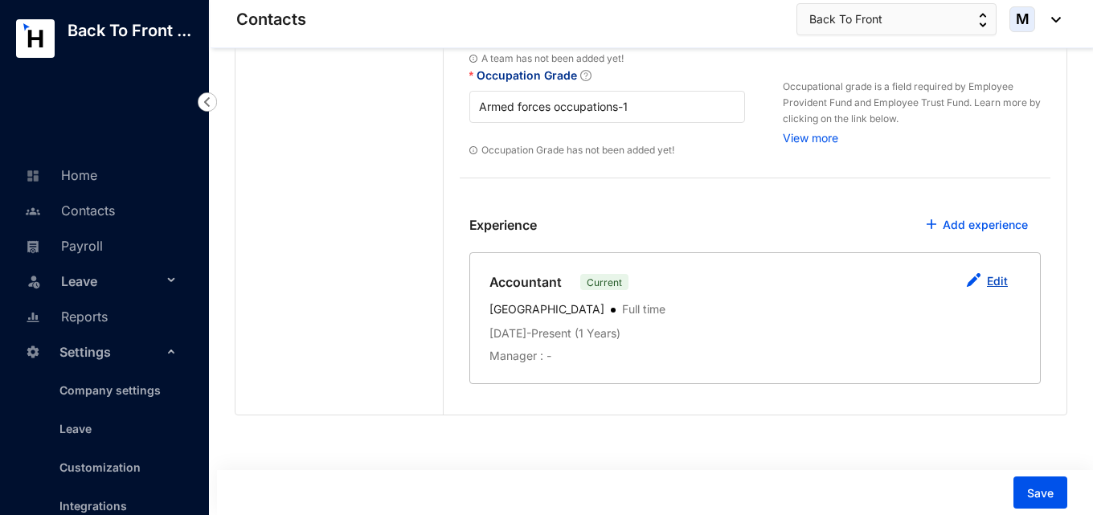
click at [989, 280] on link "Edit" at bounding box center [997, 281] width 21 height 14
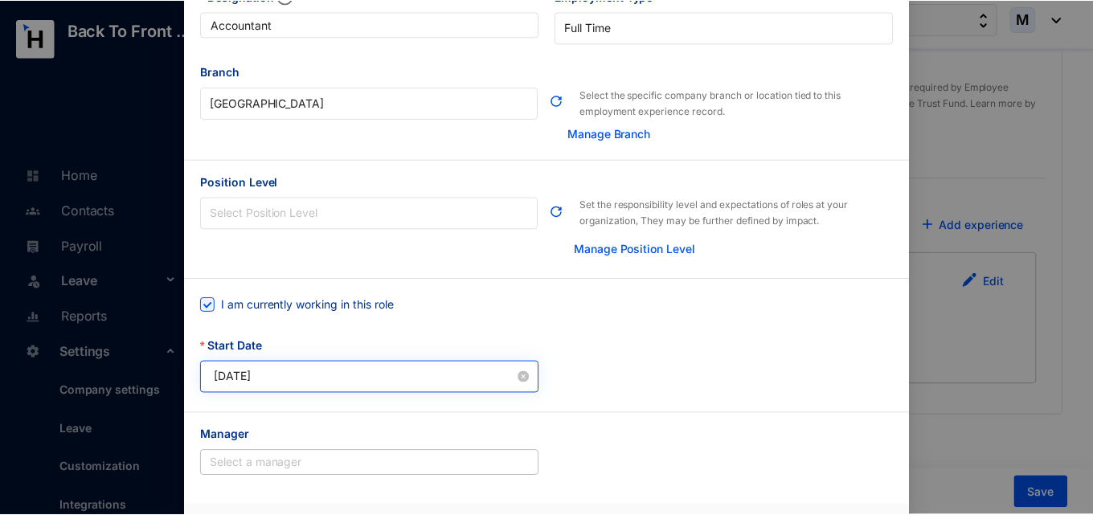
scroll to position [126, 0]
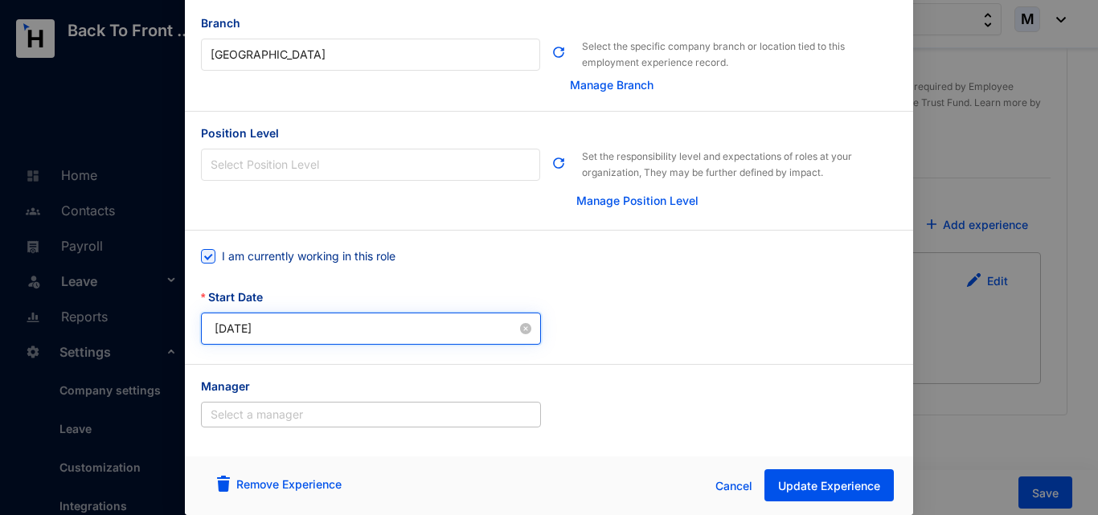
click at [352, 336] on input "[DATE]" at bounding box center [366, 329] width 302 height 18
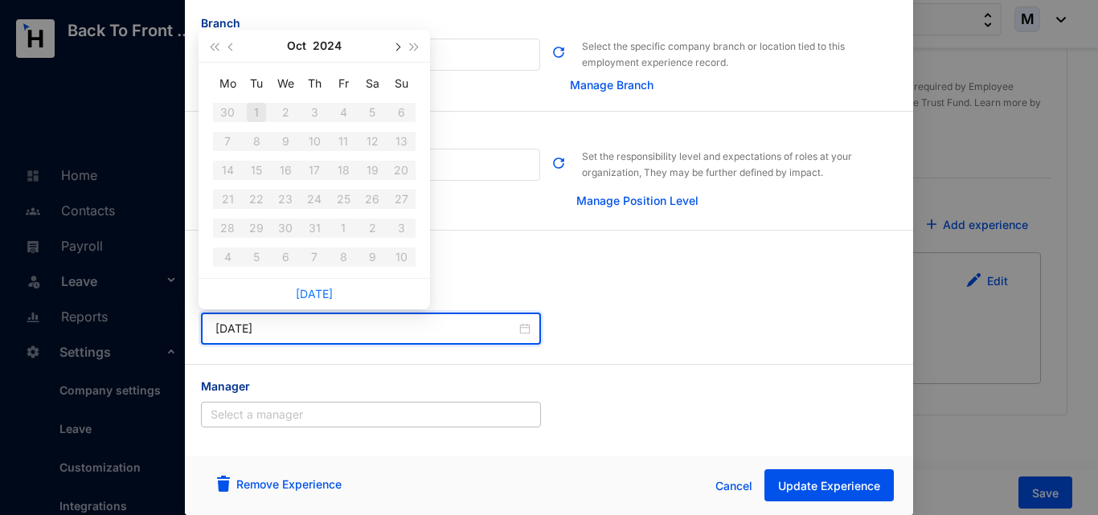
click at [403, 45] on button "button" at bounding box center [396, 46] width 18 height 32
click at [399, 46] on span "button" at bounding box center [396, 47] width 8 height 8
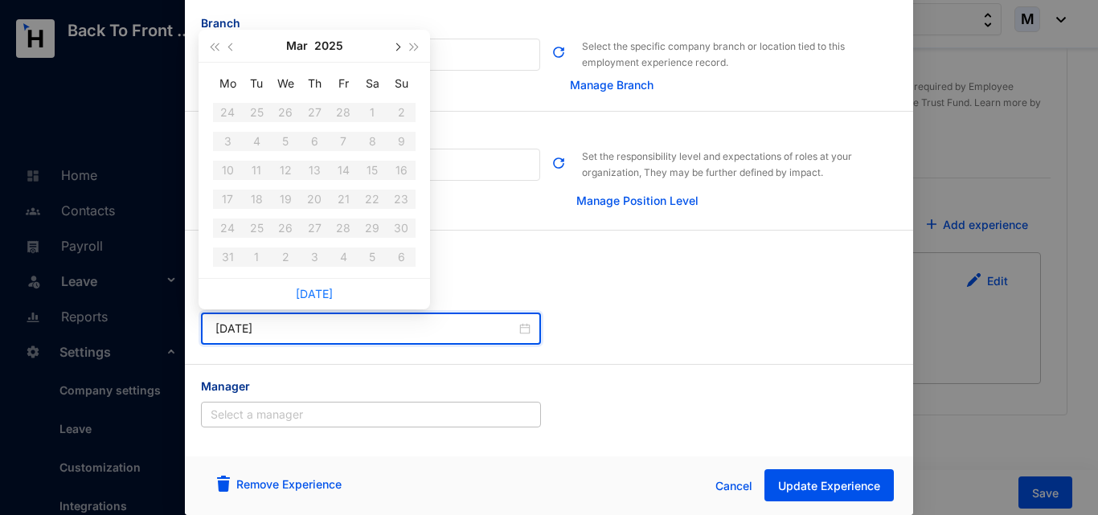
click at [399, 46] on span "button" at bounding box center [396, 47] width 8 height 8
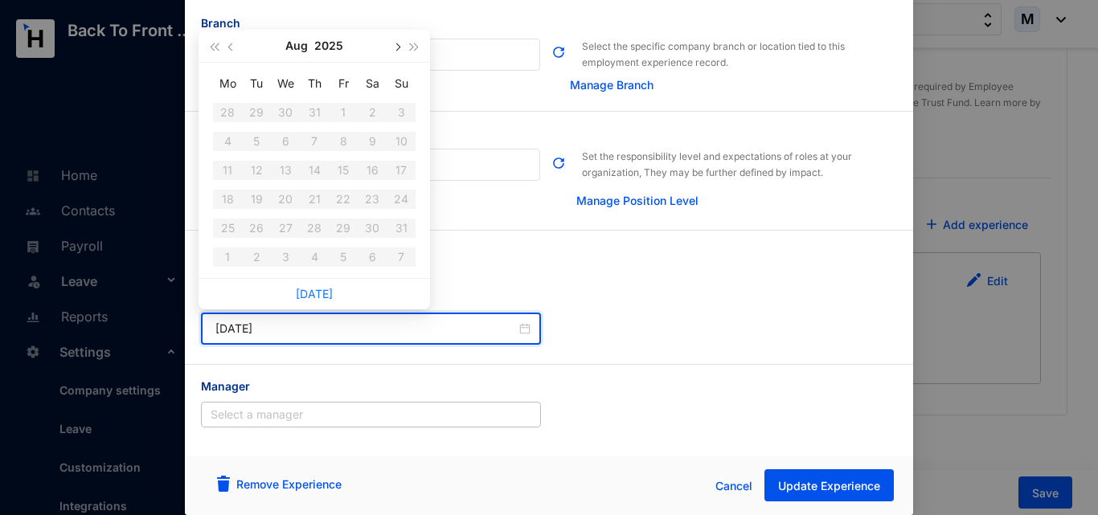
click at [399, 46] on span "button" at bounding box center [396, 47] width 8 height 8
type input "[DATE]"
click at [292, 108] on div "1" at bounding box center [285, 112] width 19 height 19
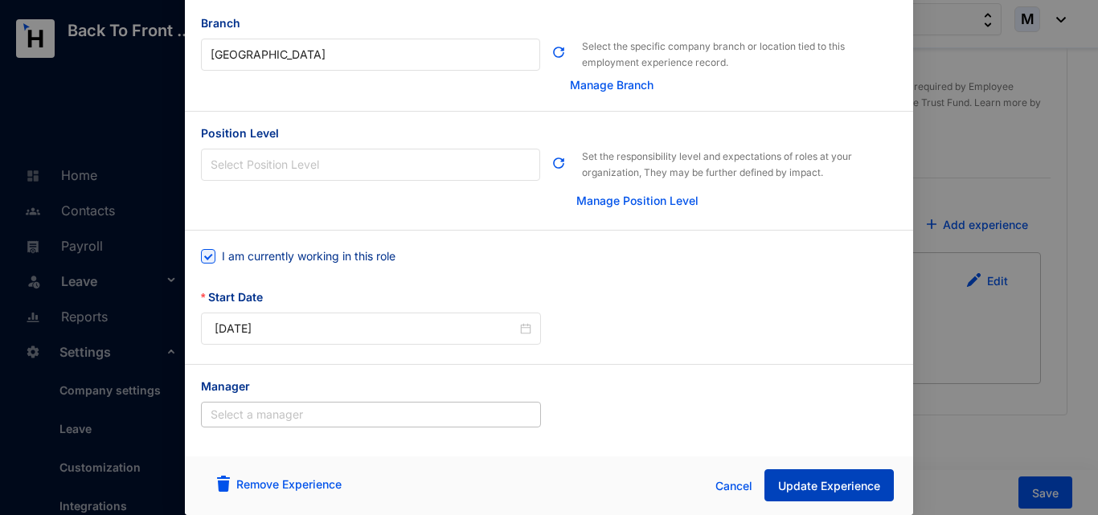
click at [817, 498] on button "Update Experience" at bounding box center [828, 485] width 129 height 32
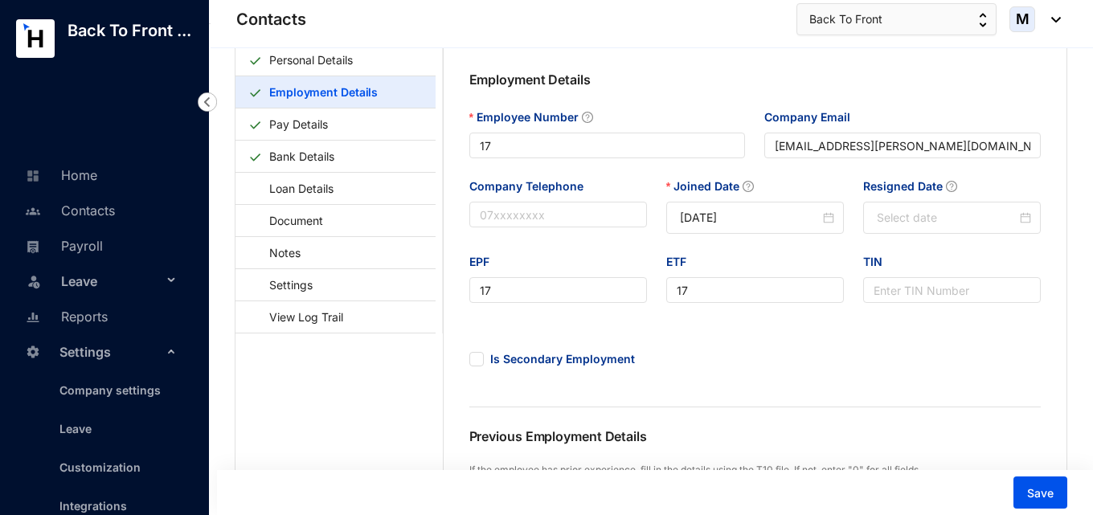
scroll to position [0, 0]
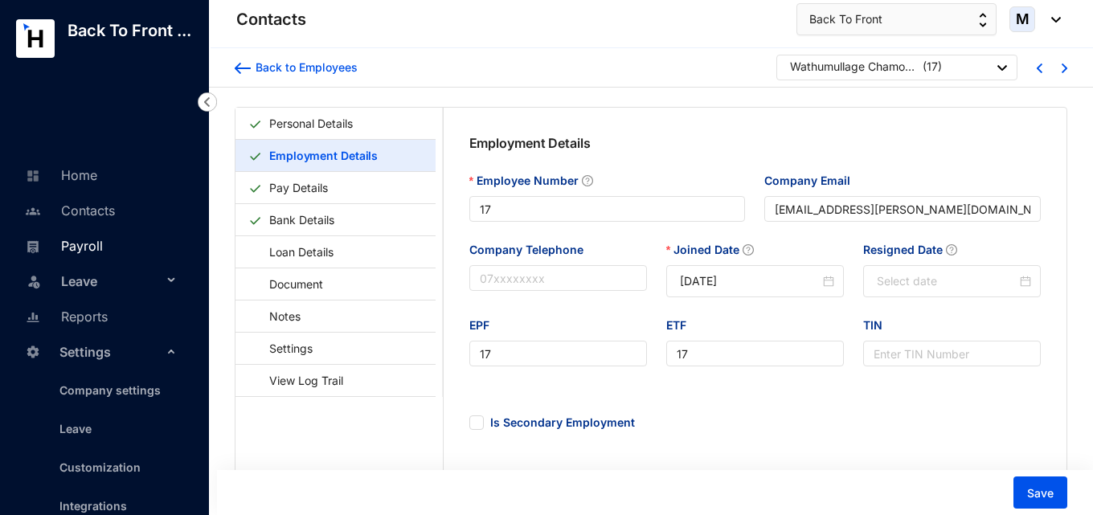
click at [92, 246] on link "Payroll" at bounding box center [62, 246] width 82 height 16
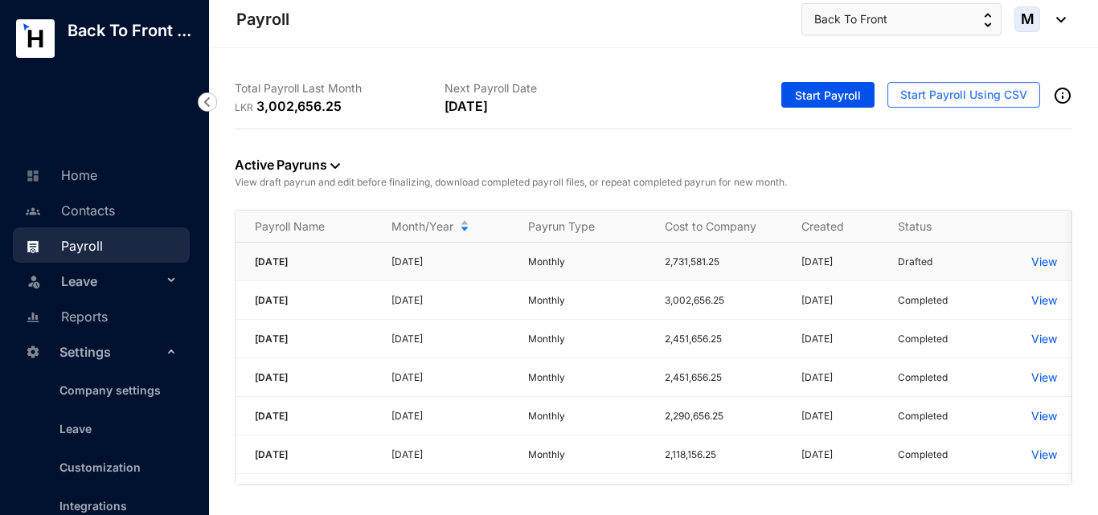
click at [1037, 257] on p "View" at bounding box center [1044, 262] width 26 height 16
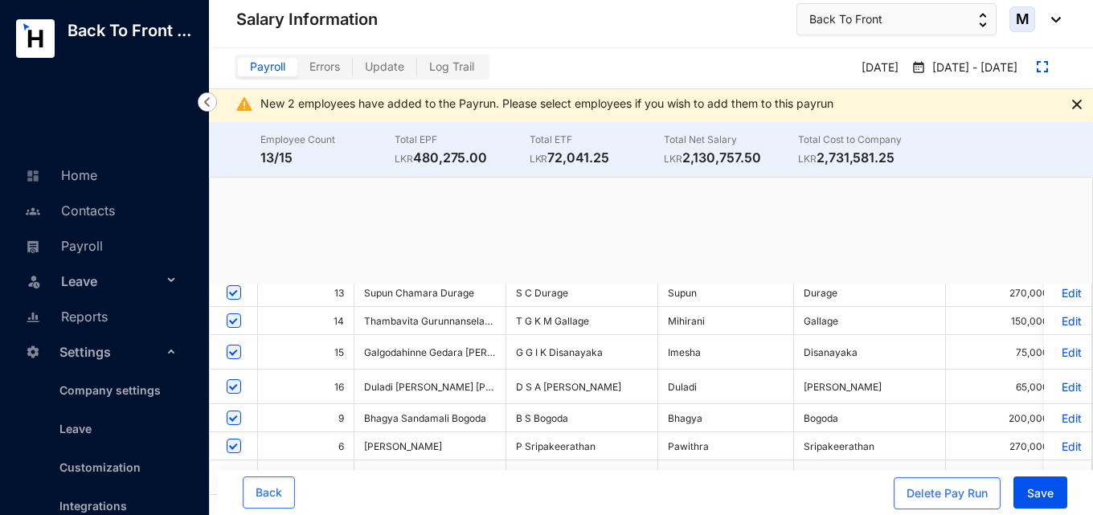
scroll to position [33, 0]
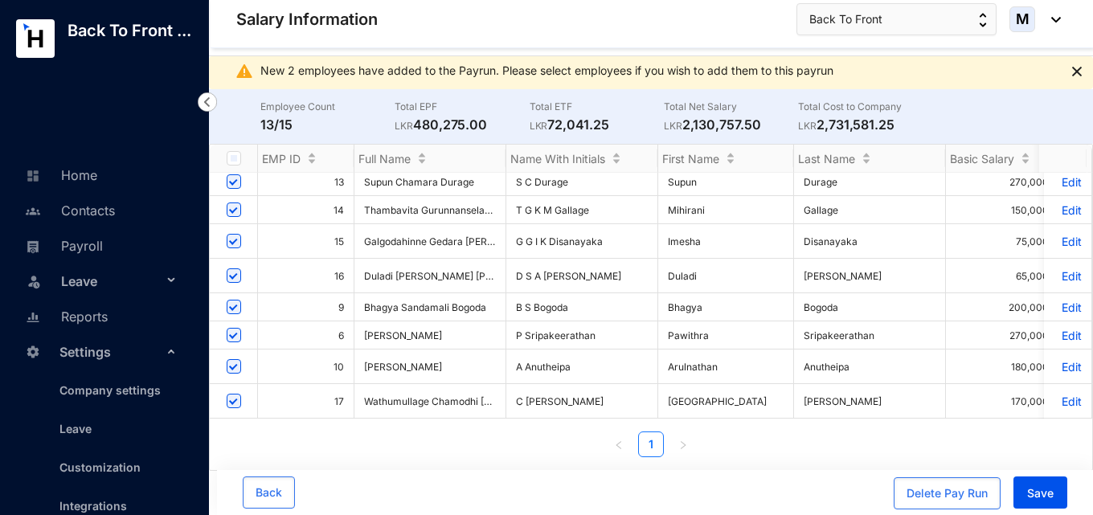
click at [1057, 395] on p "Edit" at bounding box center [1067, 402] width 28 height 14
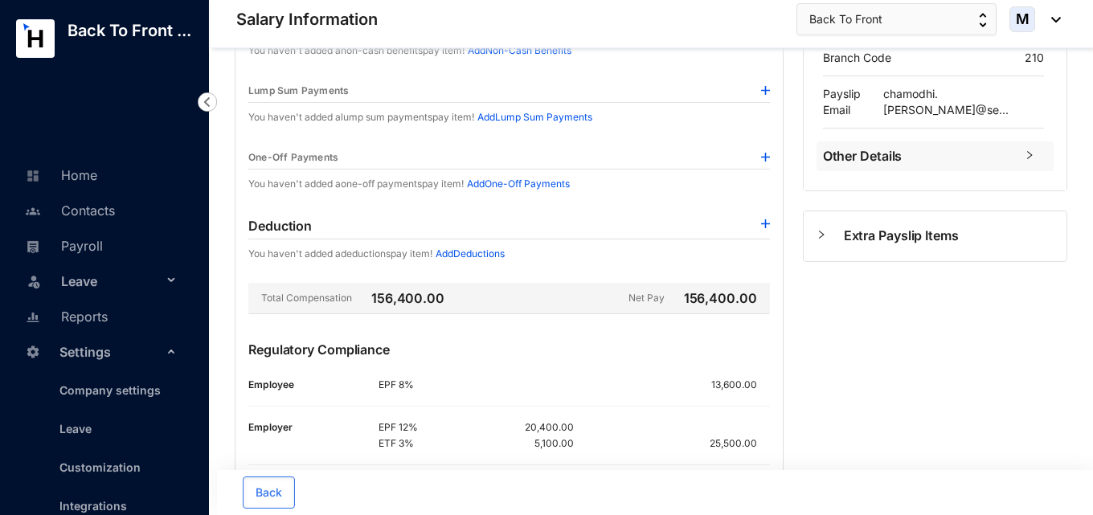
scroll to position [354, 0]
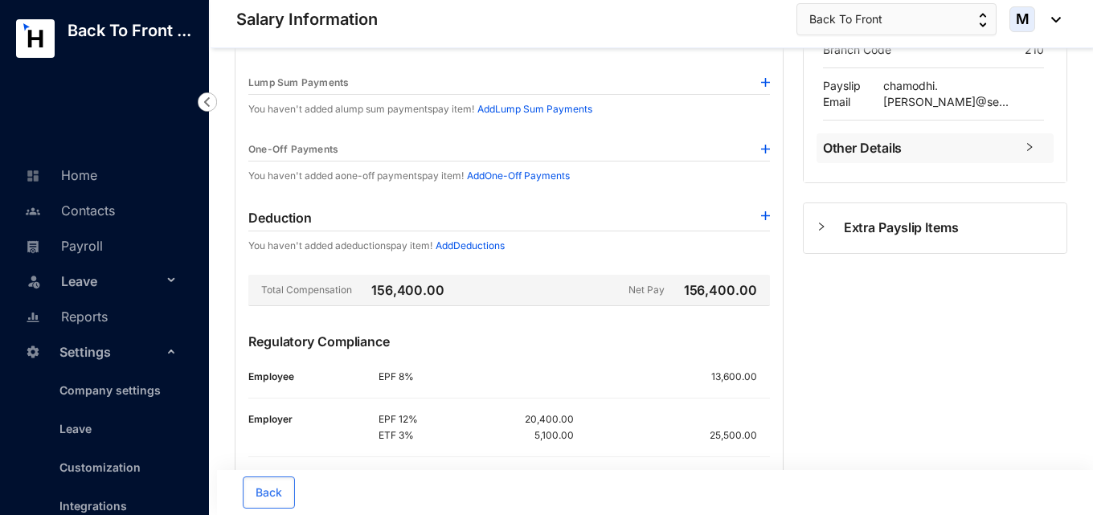
click at [469, 247] on p "Add Deductions" at bounding box center [470, 246] width 69 height 16
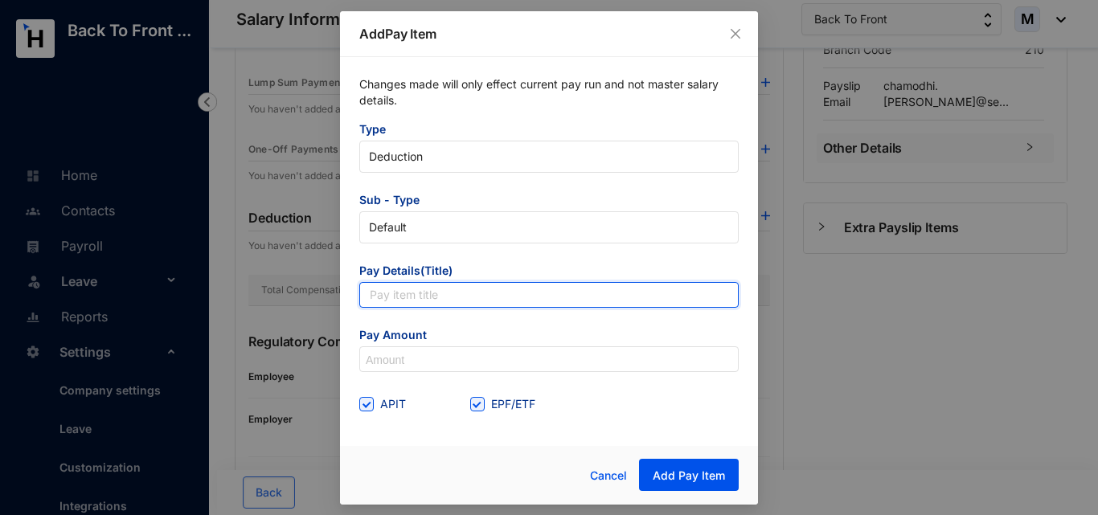
click at [424, 298] on input "text" at bounding box center [548, 295] width 379 height 26
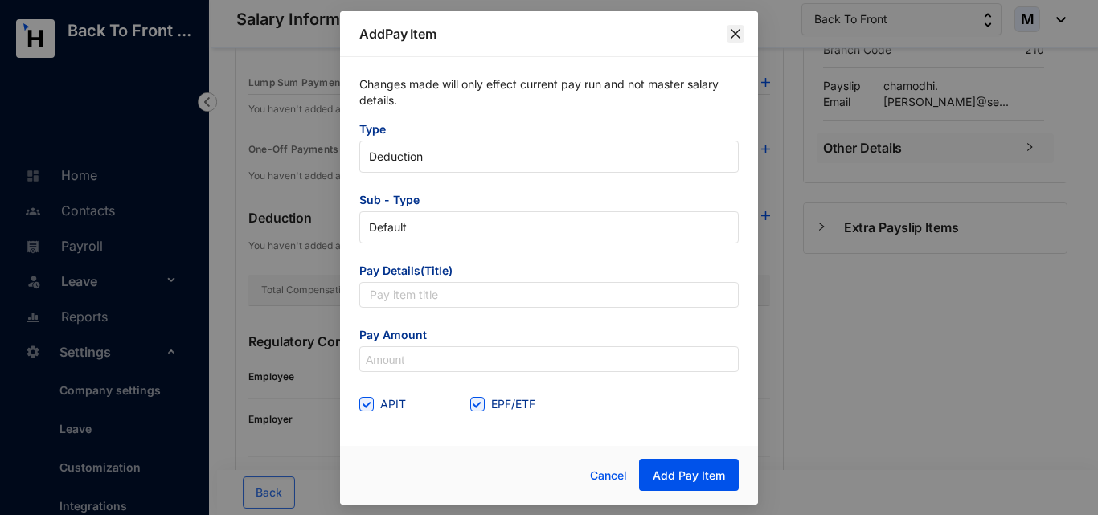
click at [736, 32] on icon "close" at bounding box center [735, 33] width 10 height 10
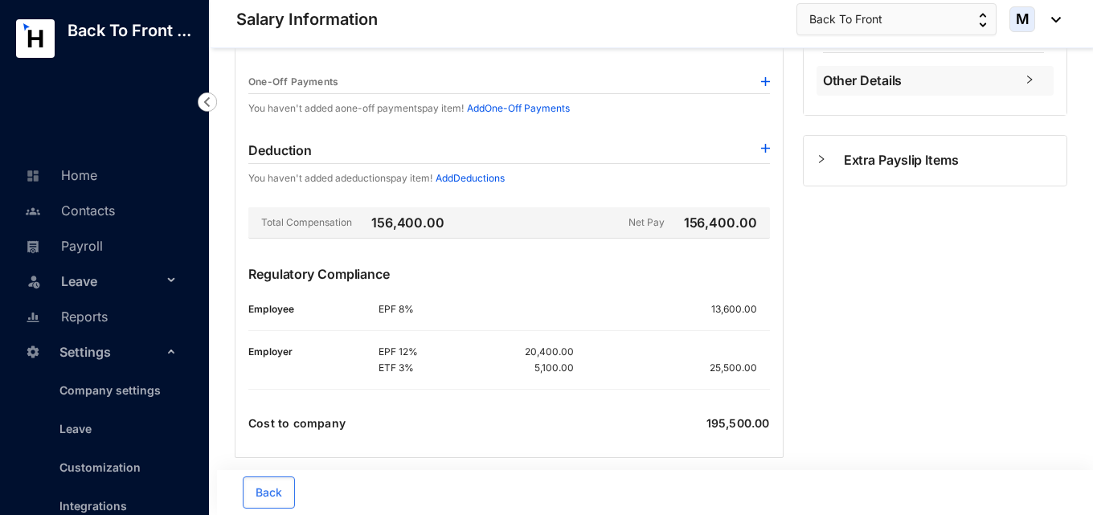
scroll to position [435, 0]
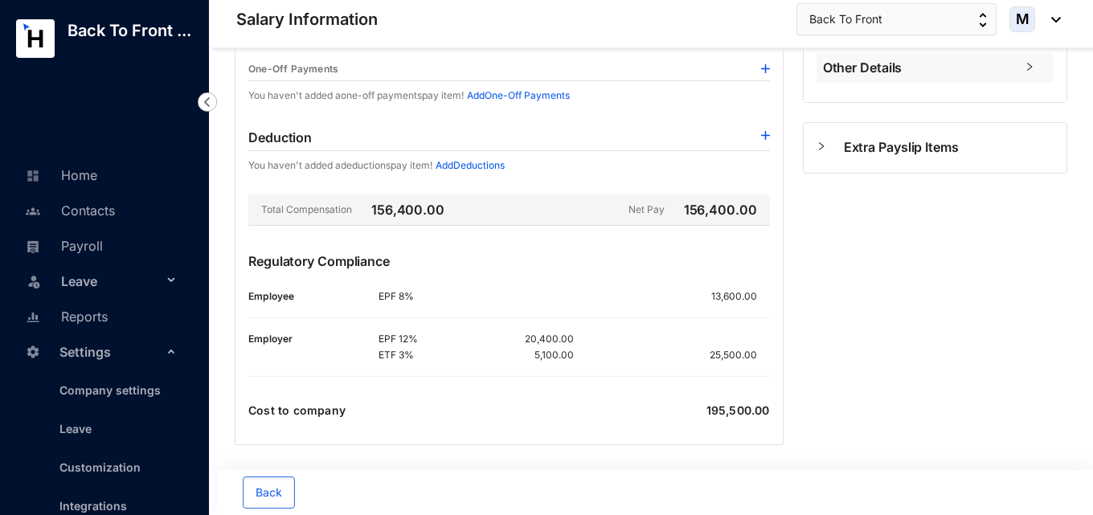
click at [474, 163] on p "Add Deductions" at bounding box center [470, 165] width 69 height 16
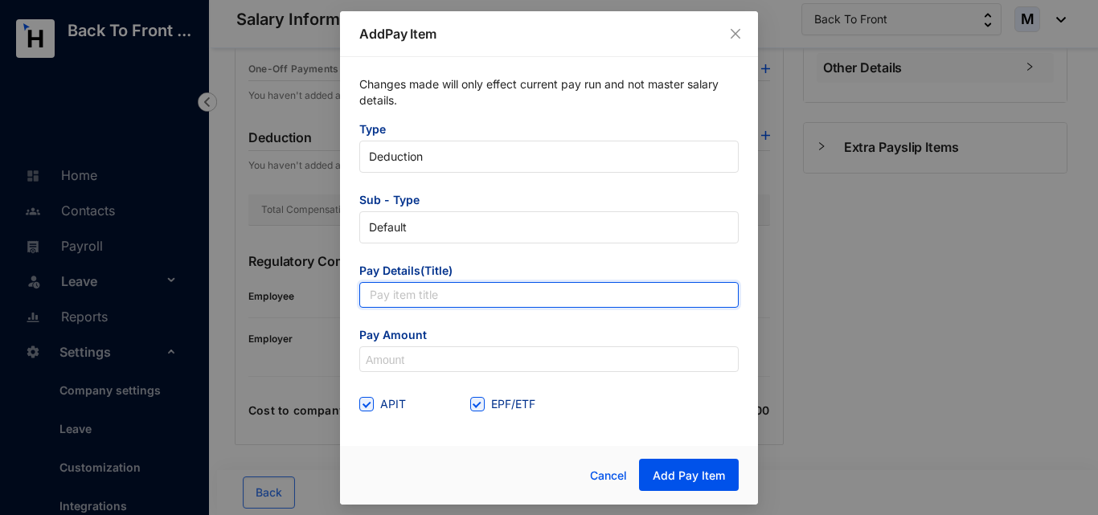
click at [456, 297] on input "text" at bounding box center [548, 295] width 379 height 26
type input "APIT"
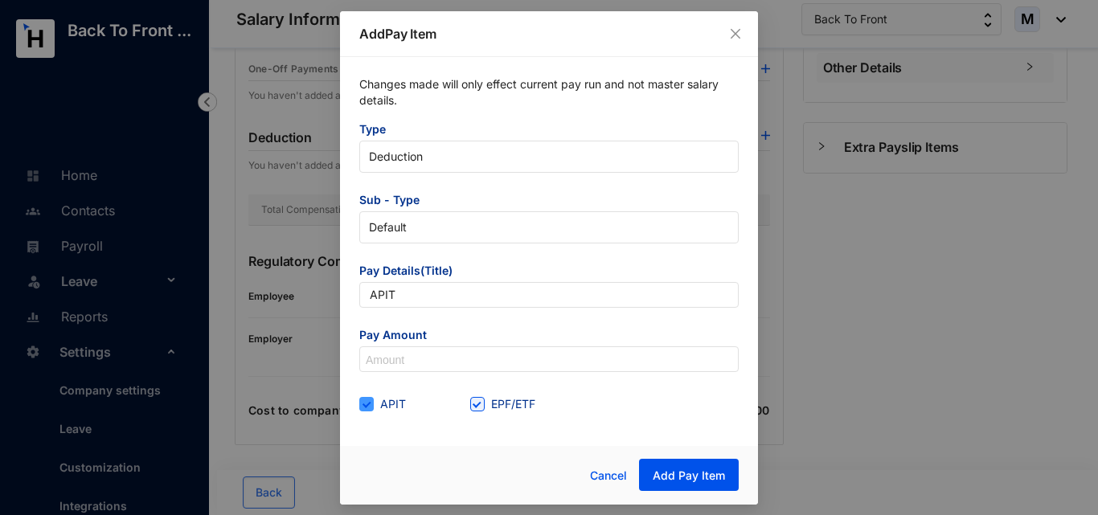
click at [366, 409] on span at bounding box center [366, 404] width 14 height 14
click at [366, 408] on input "APIT" at bounding box center [364, 402] width 11 height 11
checkbox input "false"
click at [480, 407] on input "EPF/ETF" at bounding box center [475, 402] width 11 height 11
checkbox input "false"
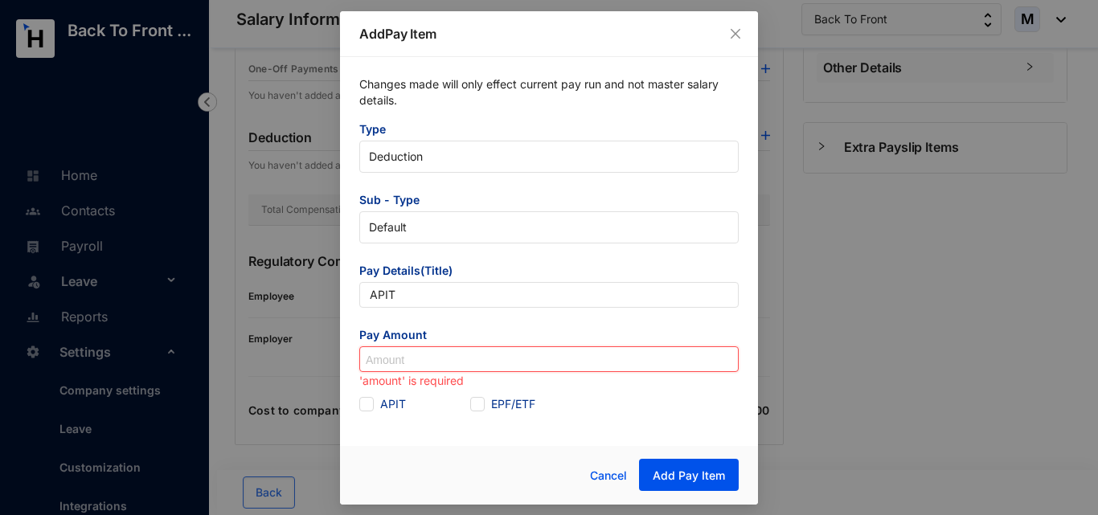
click at [403, 354] on input at bounding box center [549, 360] width 378 height 26
type input "1,200"
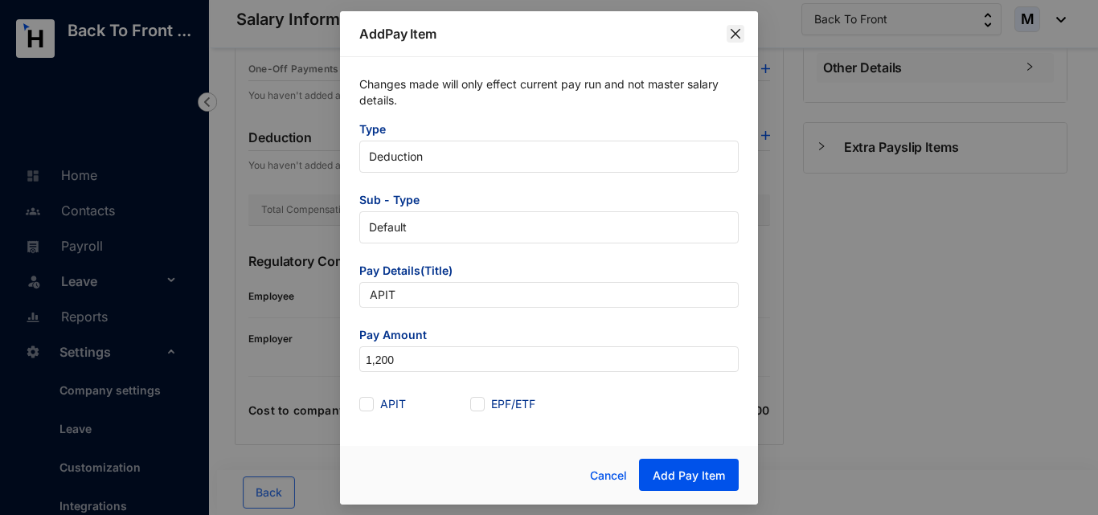
click at [734, 32] on icon "close" at bounding box center [735, 33] width 10 height 10
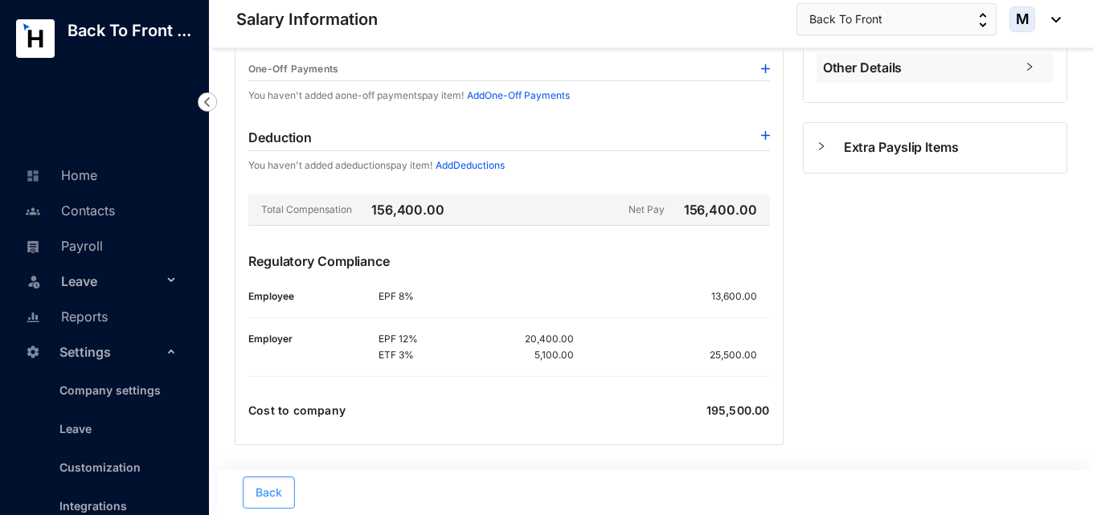
click at [268, 498] on span "Back" at bounding box center [269, 493] width 27 height 16
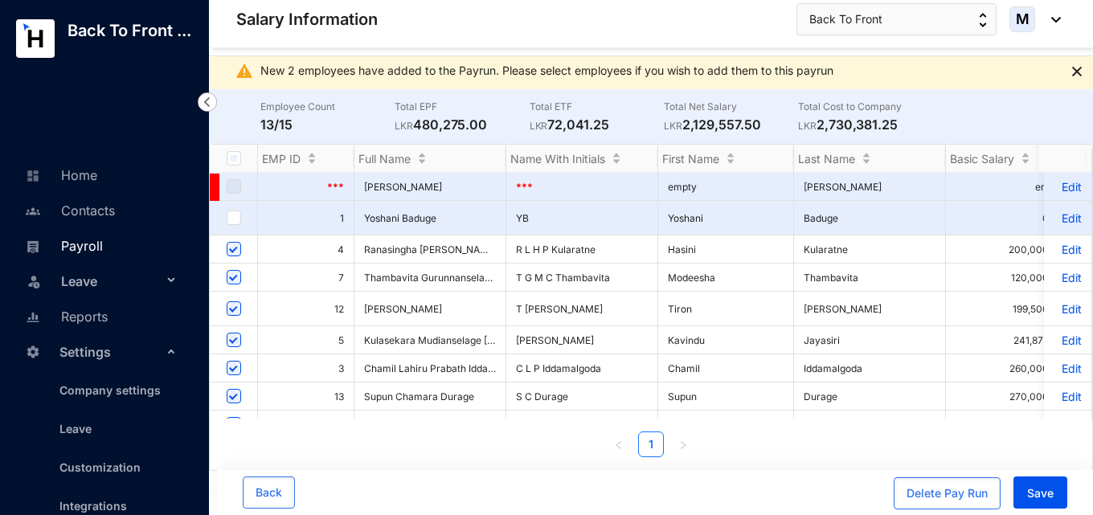
click at [84, 252] on link "Payroll" at bounding box center [62, 246] width 82 height 16
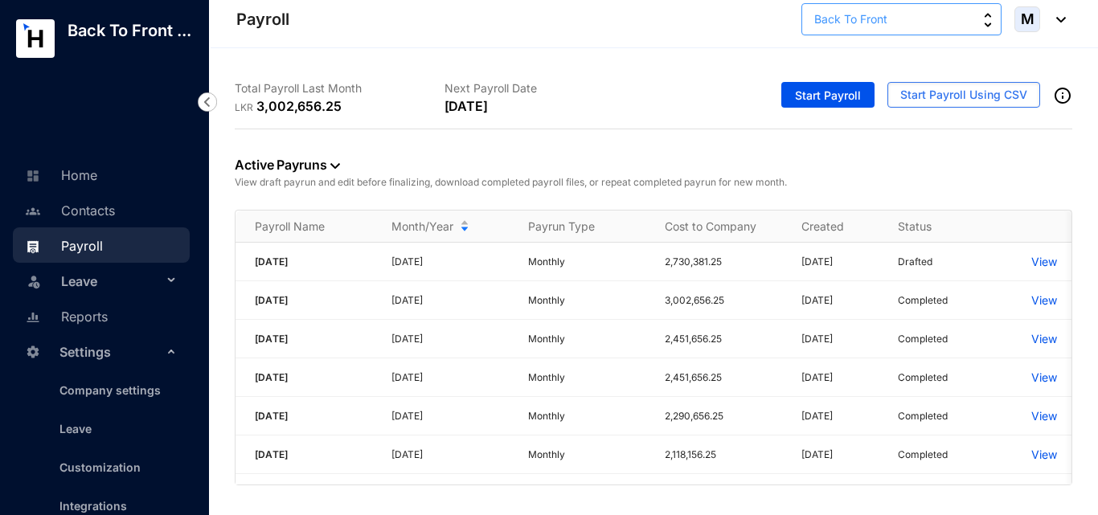
click at [867, 25] on span "Back To Front" at bounding box center [850, 19] width 73 height 18
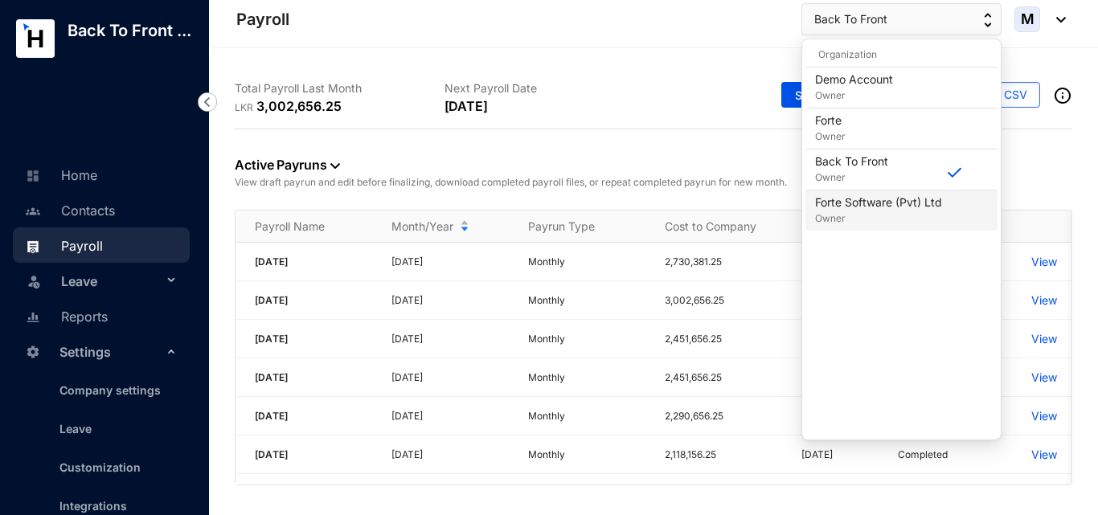
click at [865, 206] on p "Forte Software (Pvt) Ltd" at bounding box center [878, 202] width 127 height 16
